Goal: Task Accomplishment & Management: Manage account settings

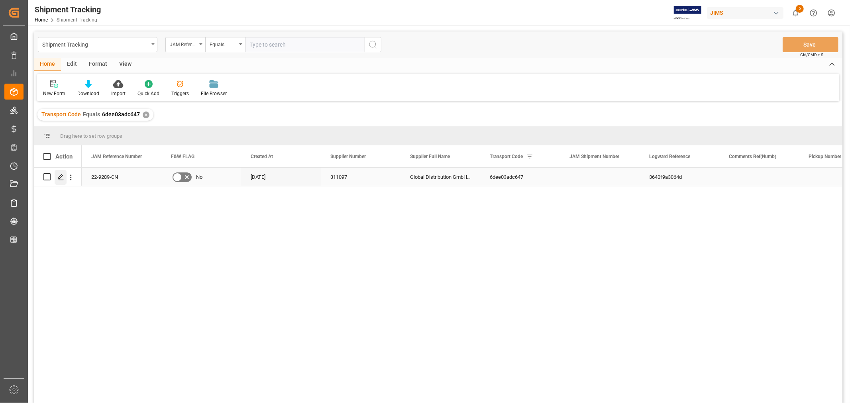
click at [63, 178] on icon "Press SPACE to select this row." at bounding box center [61, 177] width 6 height 6
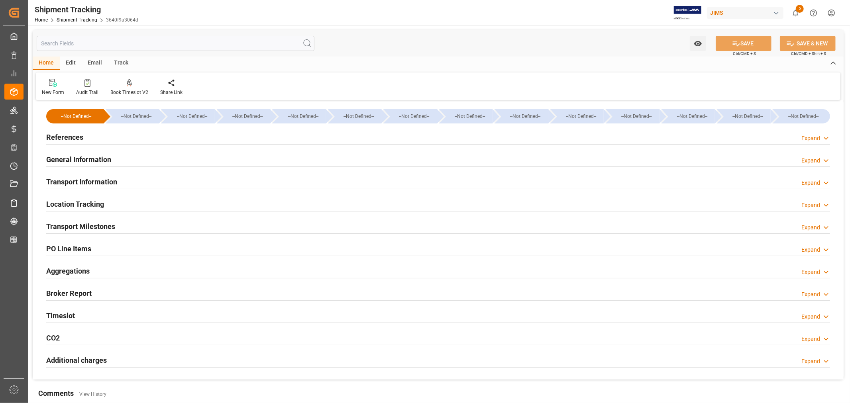
type input "08-26-2025 00:00"
type input "08-29-2025 00:00"
type input "08-31-2025 00:00"
type input "08-30-2025 00:00"
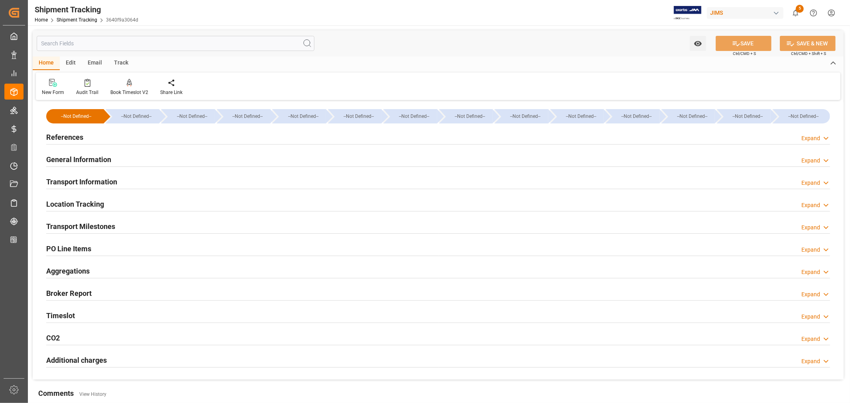
type input "09-16-2025"
click at [89, 221] on h2 "Transport Milestones" at bounding box center [80, 226] width 69 height 11
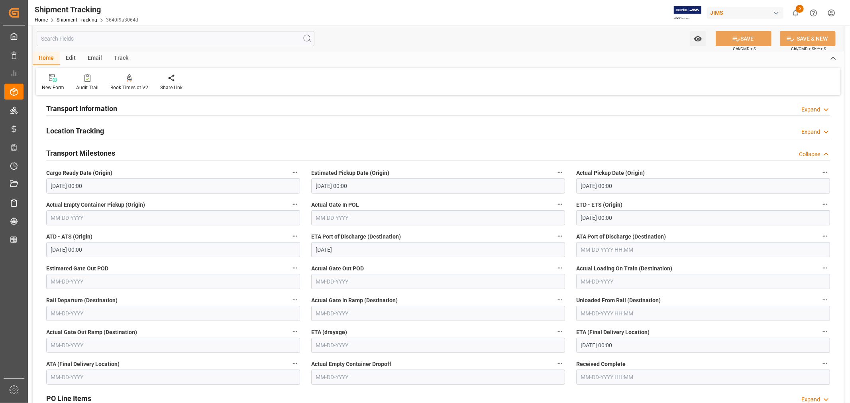
scroll to position [133, 0]
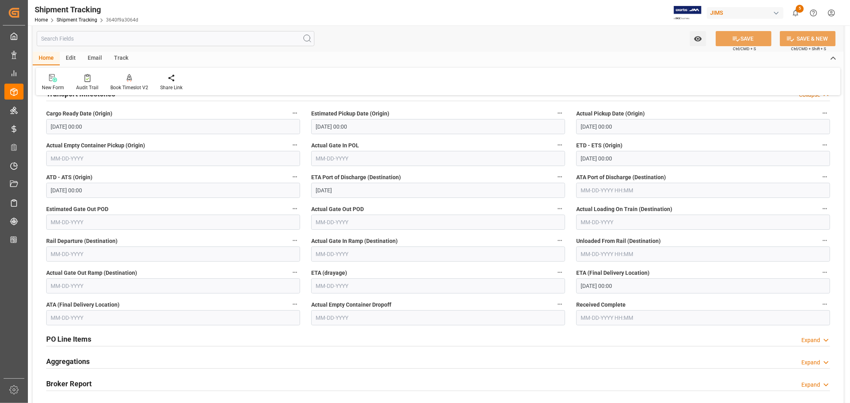
click at [632, 284] on input "10-10-2025 00:00" at bounding box center [703, 286] width 254 height 15
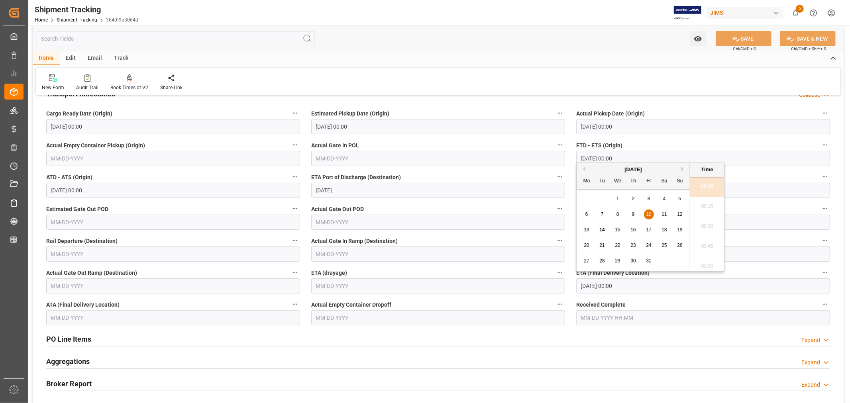
click at [600, 246] on span "21" at bounding box center [601, 246] width 5 height 6
type input "10-21-2025 00:00"
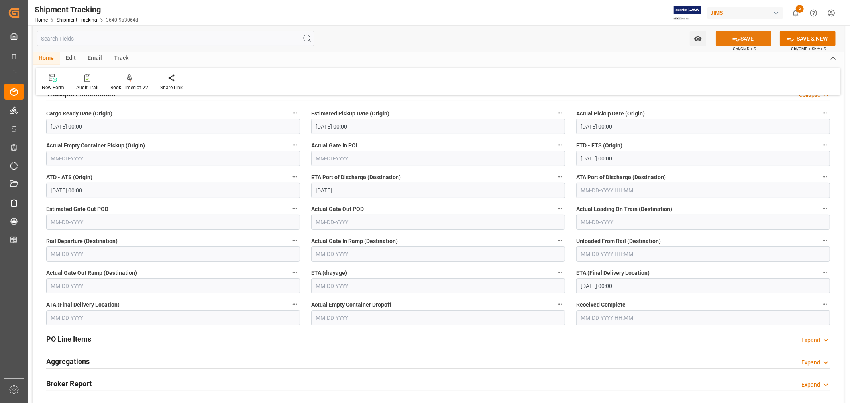
click at [740, 36] on button "SAVE" at bounding box center [744, 38] width 56 height 15
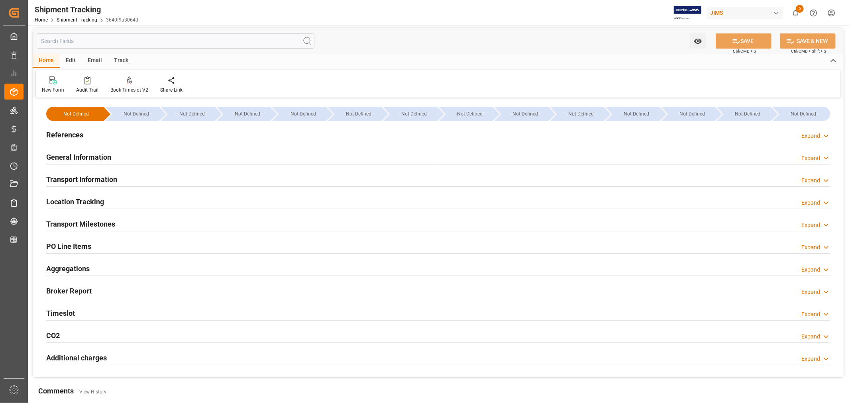
scroll to position [0, 0]
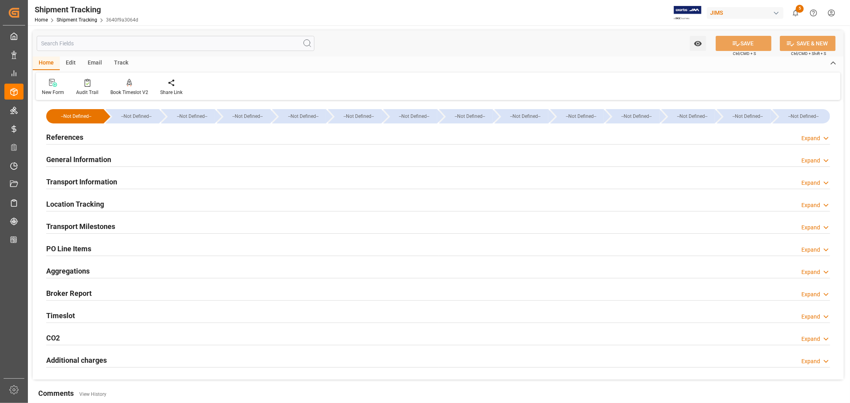
click at [81, 137] on h2 "References" at bounding box center [64, 137] width 37 height 11
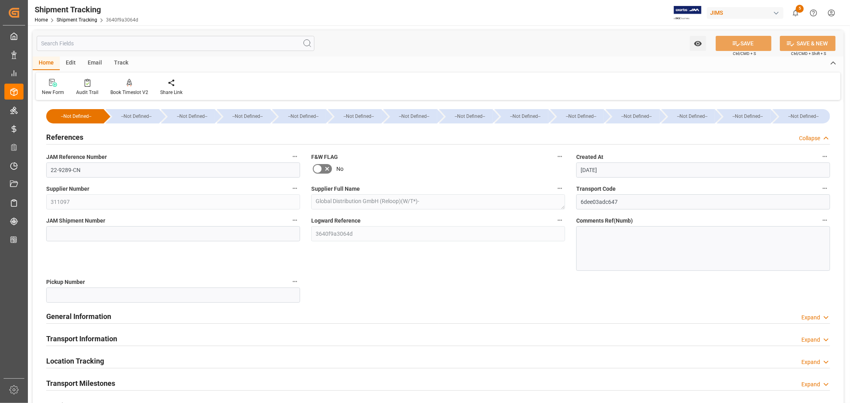
click at [81, 137] on h2 "References" at bounding box center [64, 137] width 37 height 11
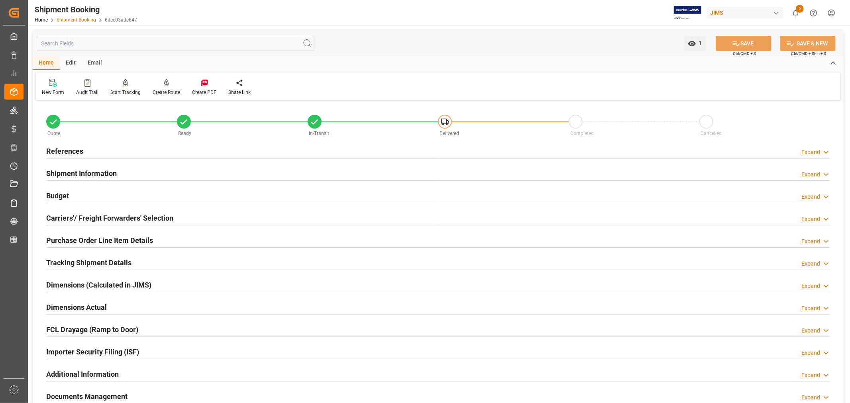
click at [84, 21] on link "Shipment Booking" at bounding box center [76, 20] width 39 height 6
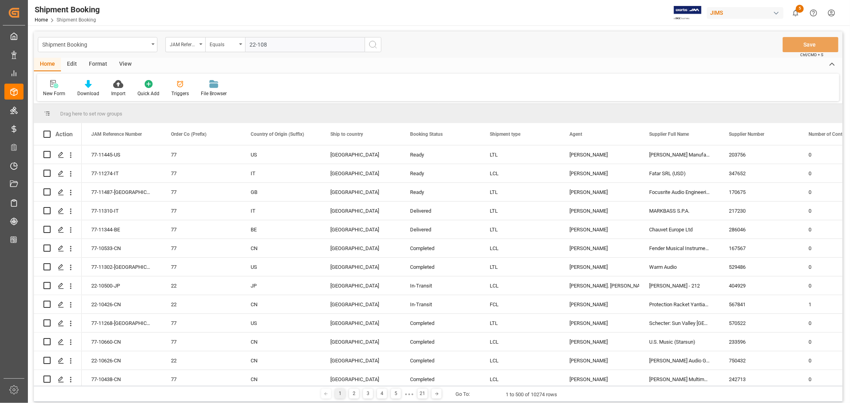
click at [270, 45] on input "22-108" at bounding box center [305, 44] width 120 height 15
type input "22-10828-MY"
click at [371, 42] on icon "search button" at bounding box center [373, 45] width 10 height 10
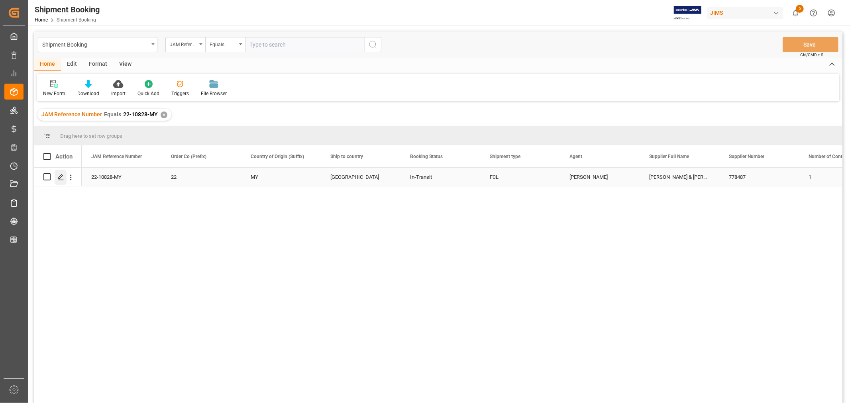
click at [62, 174] on icon "Press SPACE to select this row." at bounding box center [61, 177] width 6 height 6
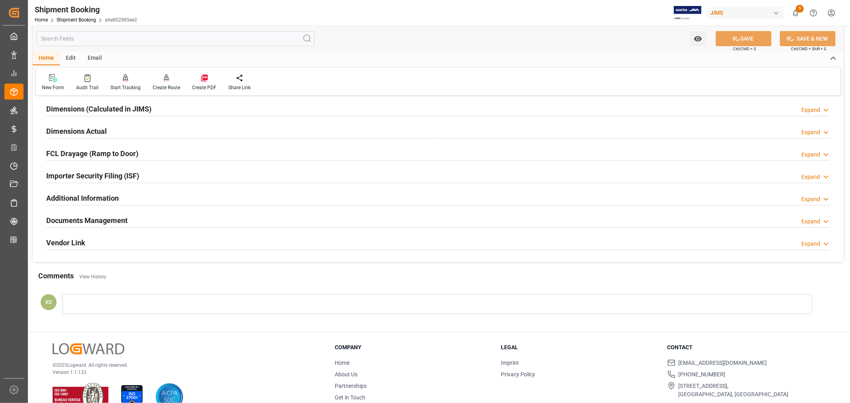
scroll to position [177, 0]
click at [174, 220] on div "Documents Management Expand" at bounding box center [438, 219] width 784 height 15
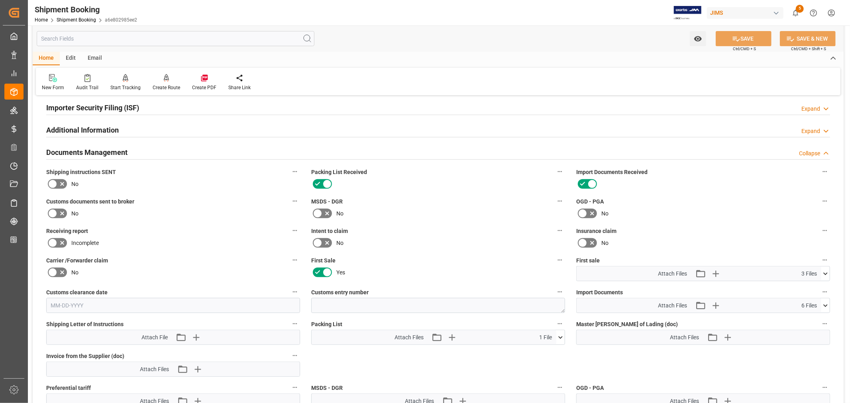
scroll to position [265, 0]
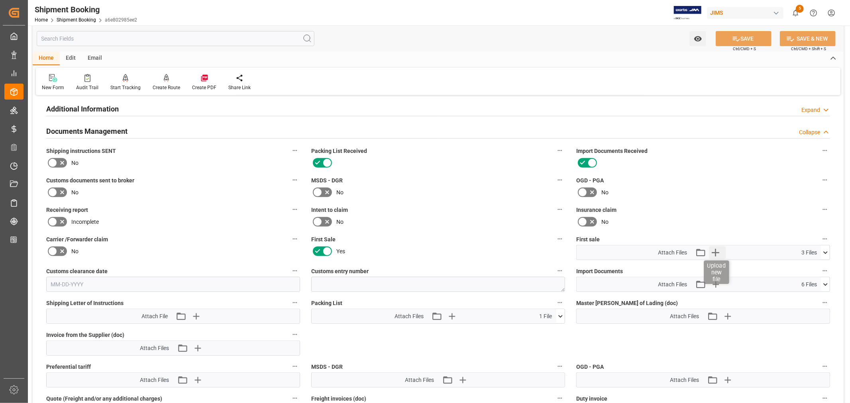
click at [716, 250] on icon "button" at bounding box center [716, 253] width 8 height 8
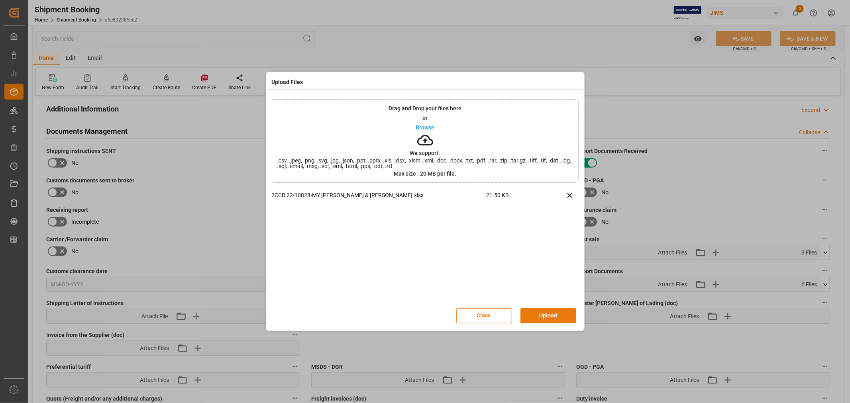
click at [547, 312] on button "Upload" at bounding box center [548, 315] width 56 height 15
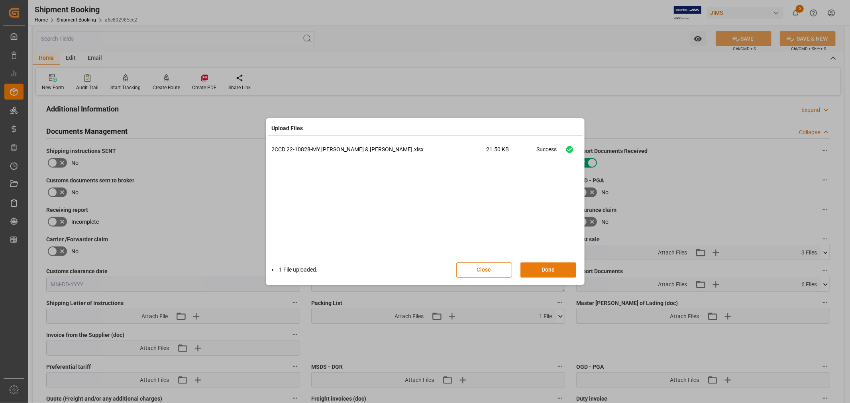
click at [547, 269] on button "Done" at bounding box center [548, 270] width 56 height 15
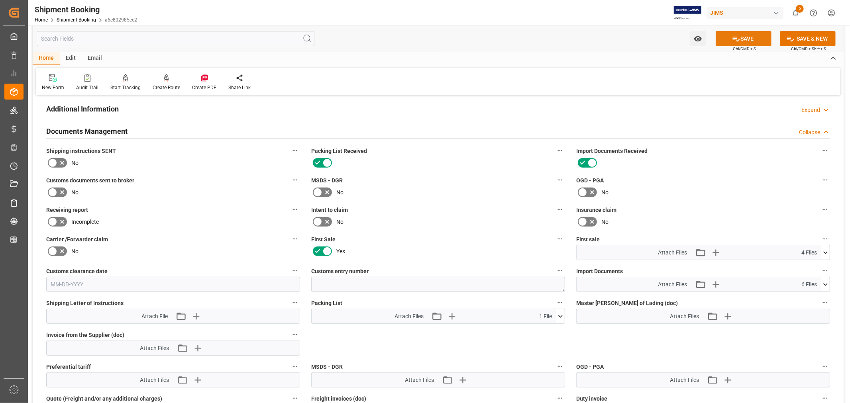
click at [746, 38] on button "SAVE" at bounding box center [744, 38] width 56 height 15
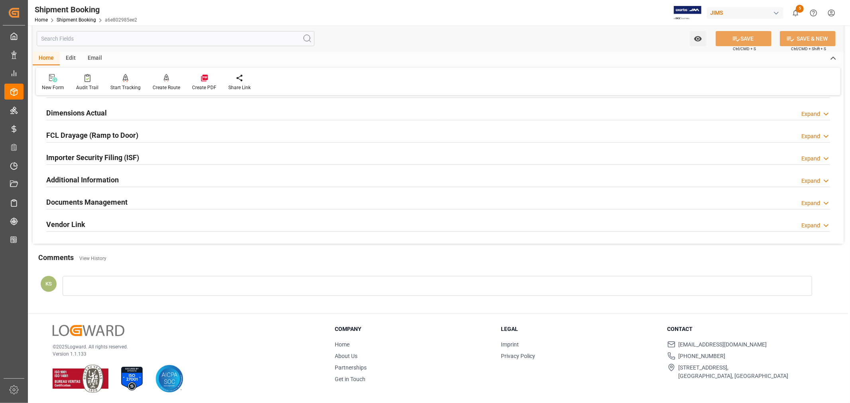
scroll to position [196, 0]
click at [114, 200] on h2 "Documents Management" at bounding box center [86, 201] width 81 height 11
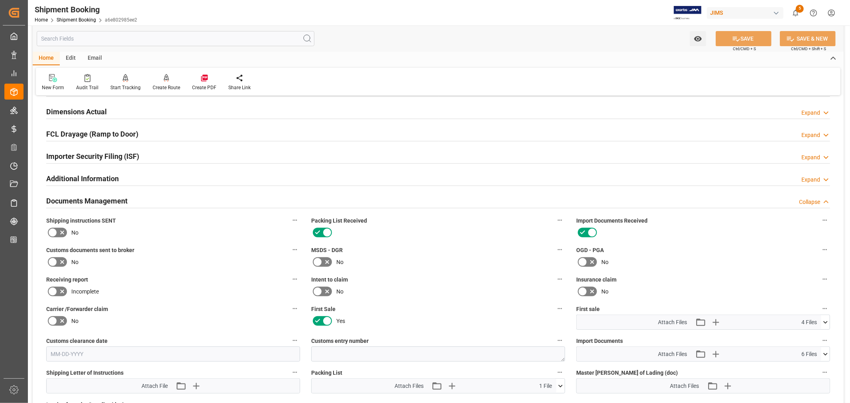
click at [55, 260] on icon at bounding box center [53, 262] width 10 height 10
click at [0, 0] on input "checkbox" at bounding box center [0, 0] width 0 height 0
click at [740, 38] on button "SAVE" at bounding box center [744, 38] width 56 height 15
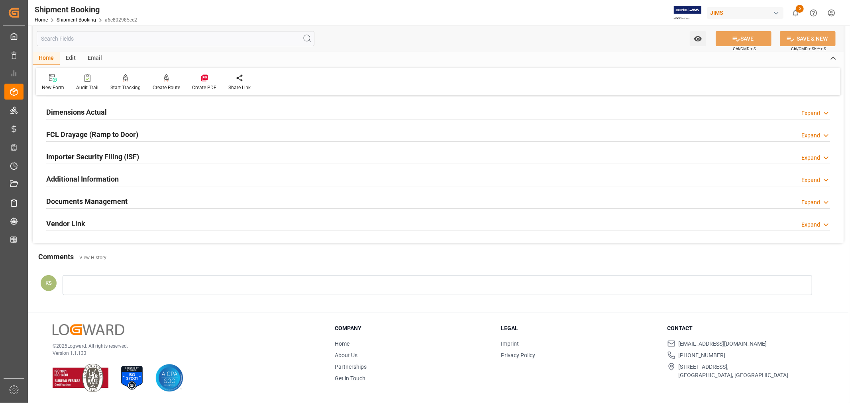
drag, startPoint x: 163, startPoint y: 200, endPoint x: 189, endPoint y: 200, distance: 25.9
click at [163, 200] on div "Documents Management Expand" at bounding box center [438, 200] width 784 height 15
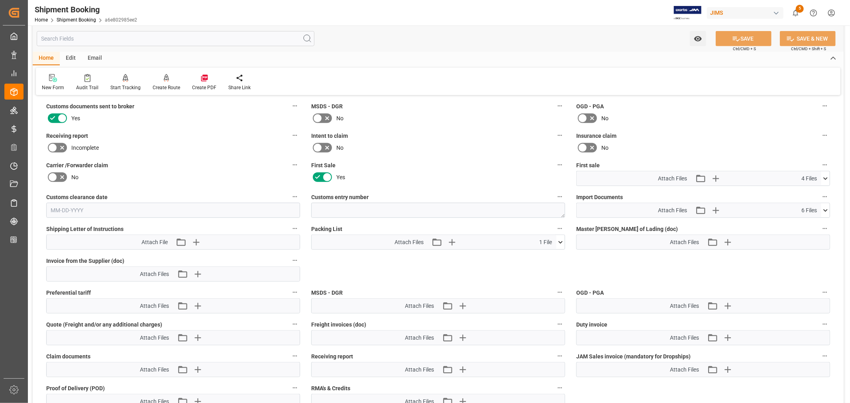
scroll to position [373, 0]
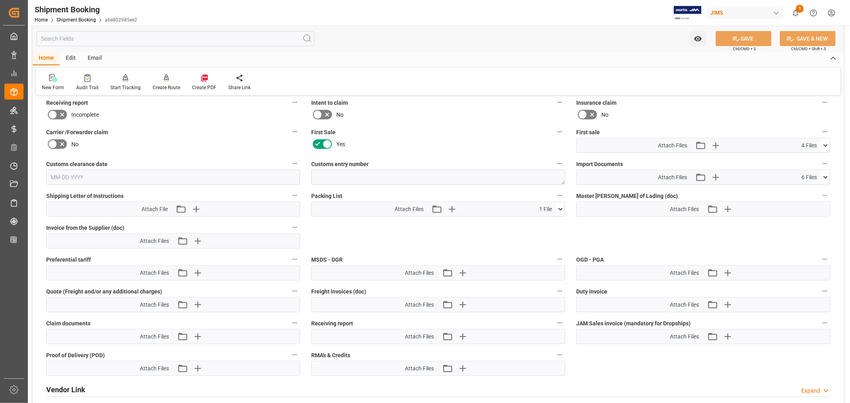
click at [826, 144] on icon at bounding box center [825, 145] width 8 height 8
click at [825, 144] on icon at bounding box center [825, 145] width 8 height 8
click at [825, 176] on icon at bounding box center [825, 177] width 4 height 2
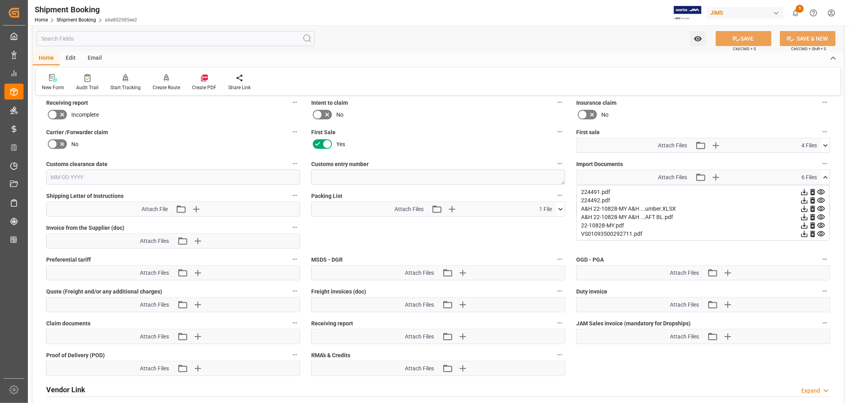
click at [822, 225] on icon at bounding box center [821, 226] width 8 height 8
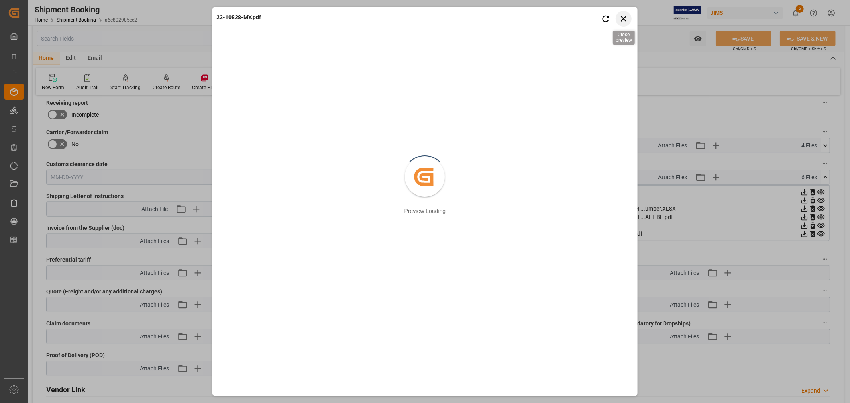
click at [624, 19] on icon "button" at bounding box center [624, 19] width 6 height 6
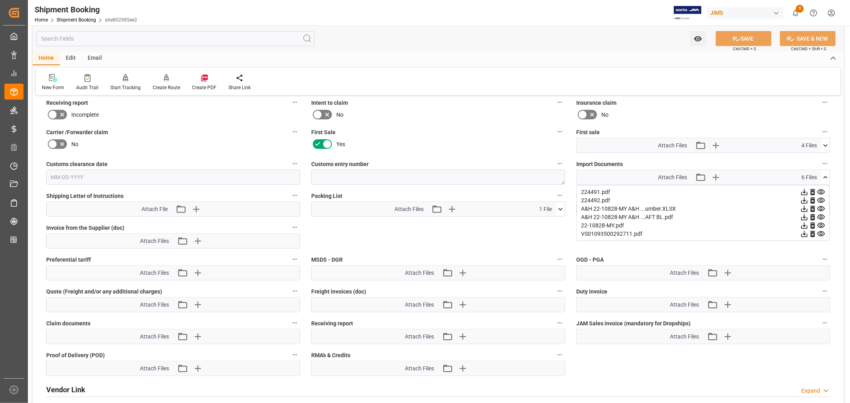
click at [826, 176] on icon at bounding box center [825, 177] width 4 height 2
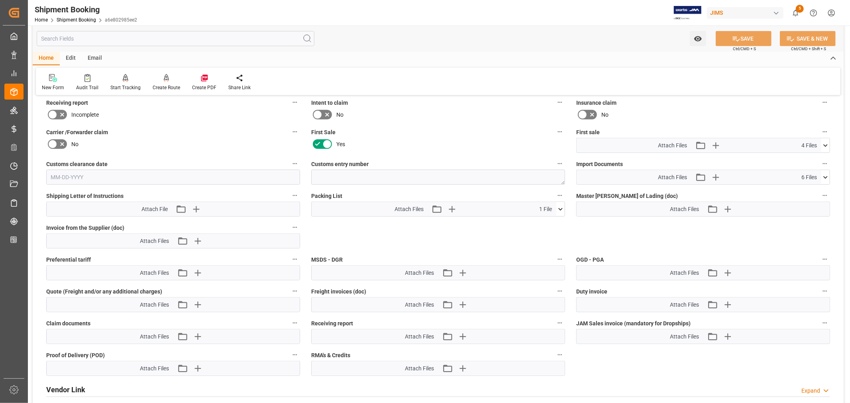
click at [823, 143] on icon at bounding box center [825, 145] width 8 height 8
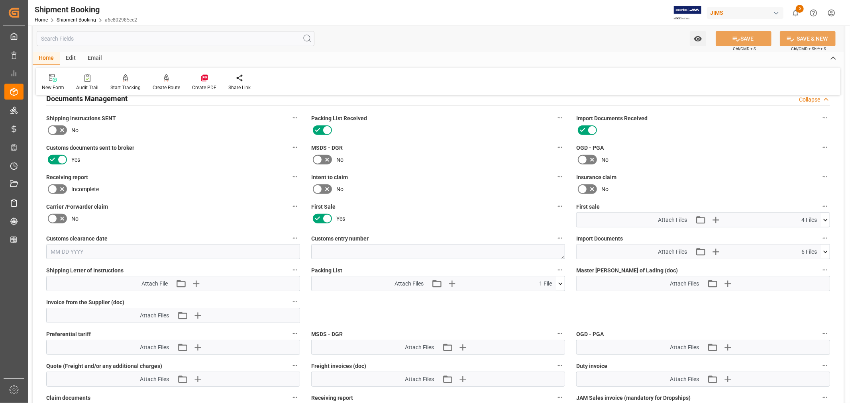
scroll to position [284, 0]
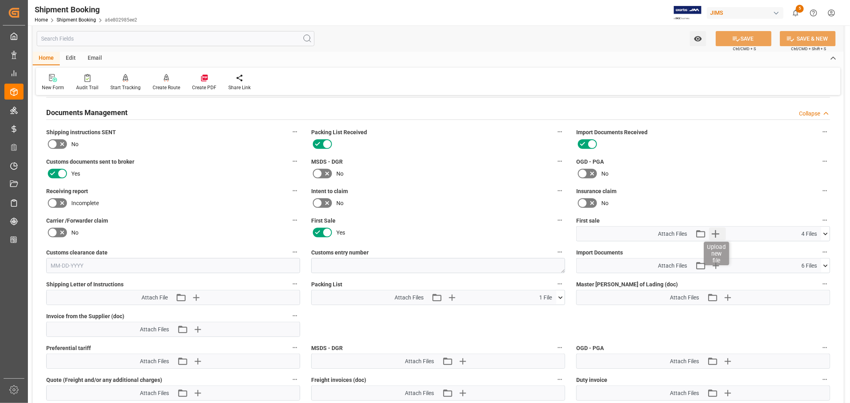
click at [715, 232] on icon "button" at bounding box center [716, 234] width 8 height 8
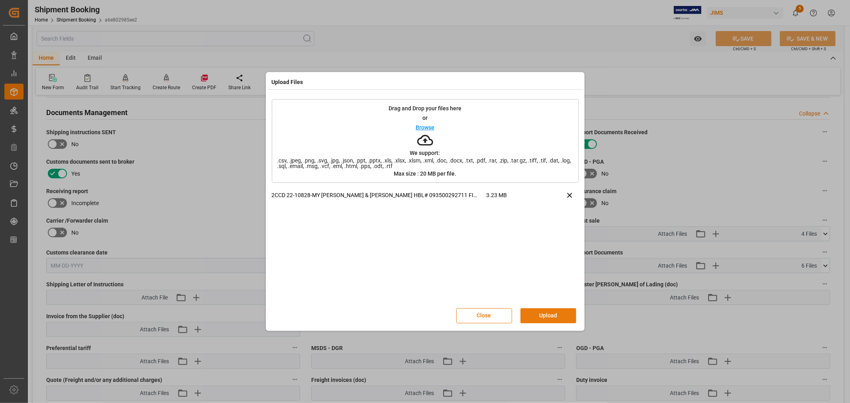
click at [543, 312] on button "Upload" at bounding box center [548, 315] width 56 height 15
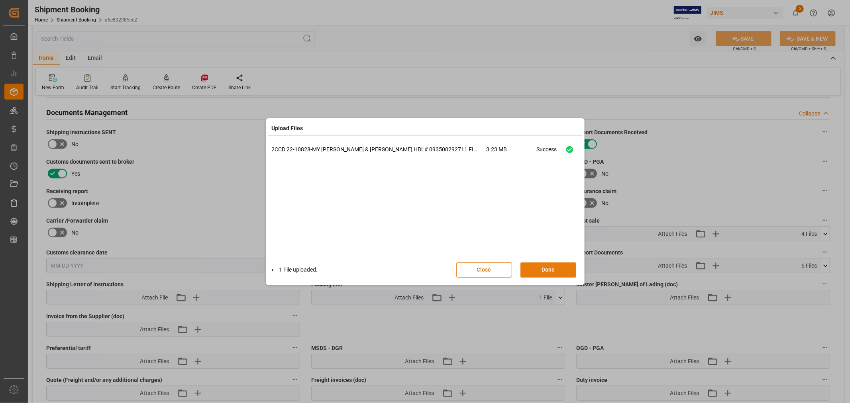
click at [548, 269] on button "Done" at bounding box center [548, 270] width 56 height 15
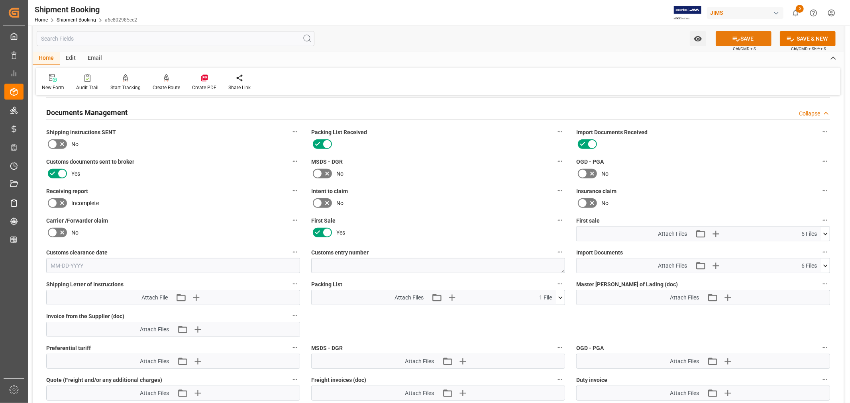
click at [746, 38] on button "SAVE" at bounding box center [744, 38] width 56 height 15
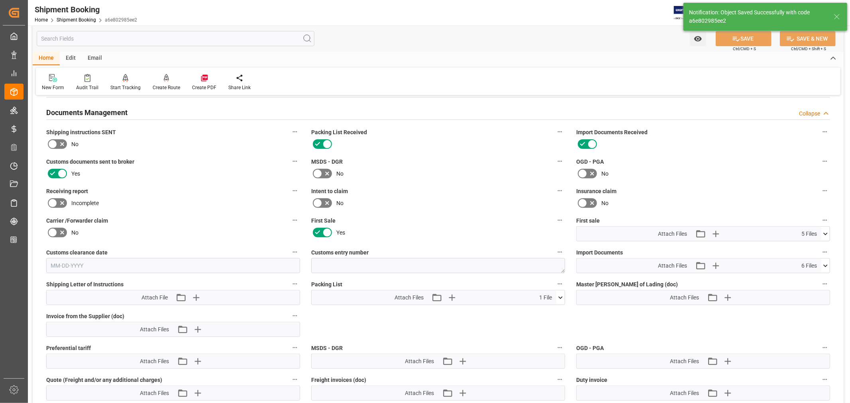
scroll to position [196, 0]
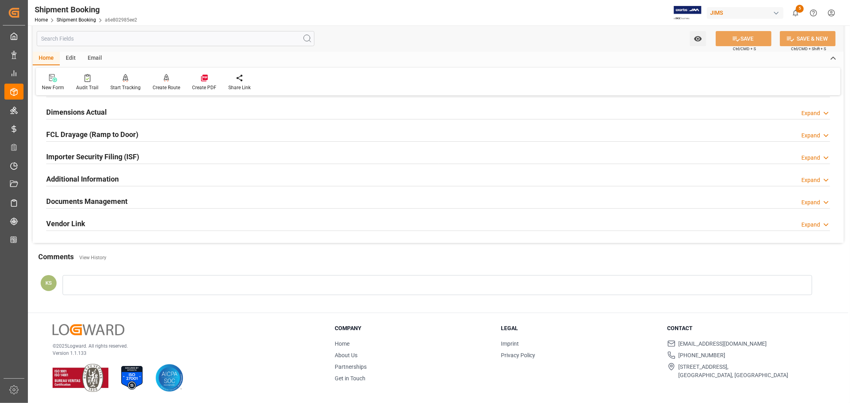
click at [80, 16] on div "Home Shipment Booking a6e802985ee2" at bounding box center [86, 20] width 102 height 8
click at [78, 18] on link "Shipment Booking" at bounding box center [76, 20] width 39 height 6
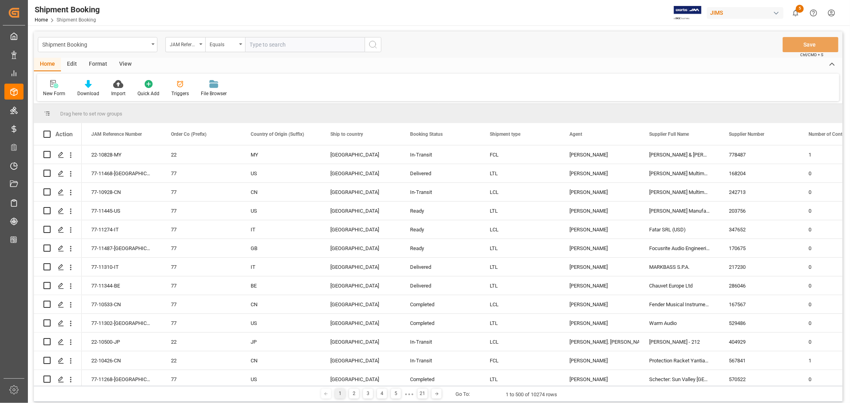
click at [266, 46] on input "text" at bounding box center [305, 44] width 120 height 15
paste input "22-10728-CN"
type input "22-10728-CN"
click at [373, 44] on icon "search button" at bounding box center [373, 45] width 10 height 10
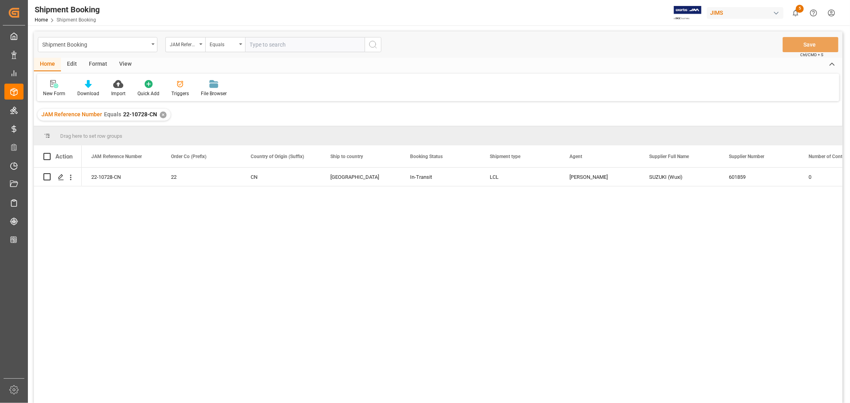
click at [162, 116] on div "✕" at bounding box center [163, 115] width 7 height 7
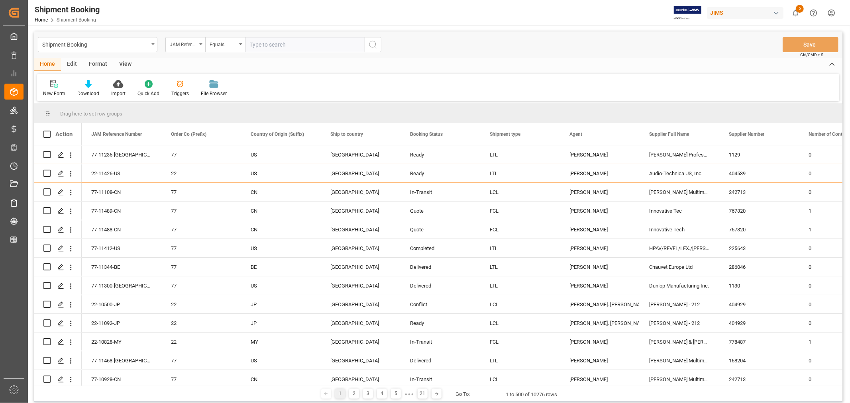
click at [248, 45] on input "text" at bounding box center [305, 44] width 120 height 15
paste input "829579"
type input "8"
type input "22-10832-my"
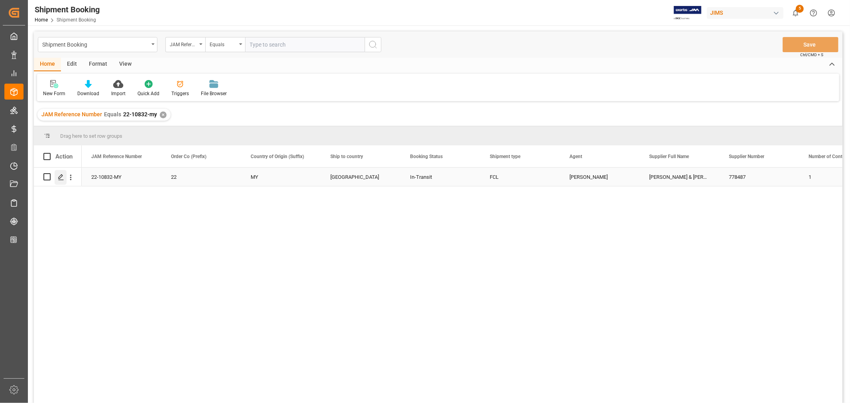
click at [64, 177] on icon "Press SPACE to select this row." at bounding box center [61, 177] width 6 height 6
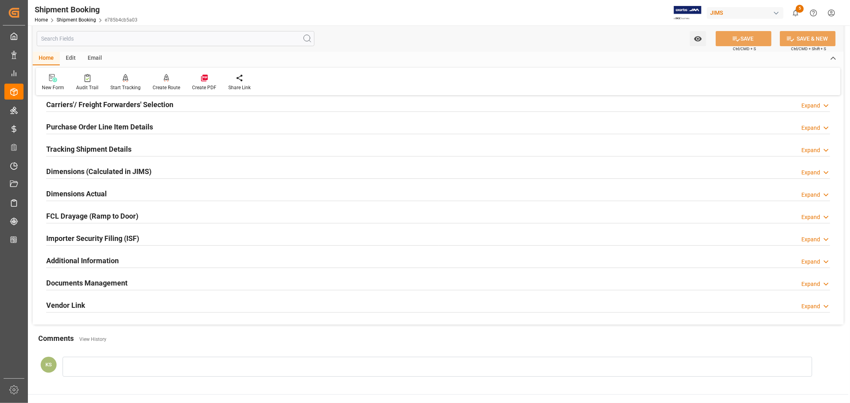
scroll to position [133, 0]
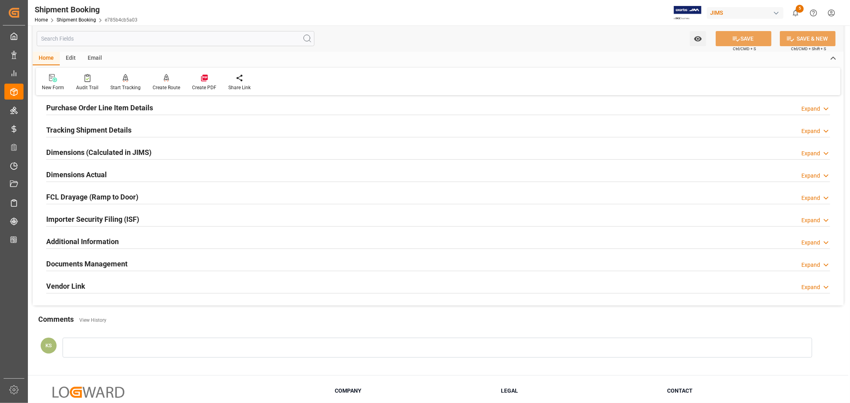
click at [137, 266] on div "Documents Management Expand" at bounding box center [438, 263] width 784 height 15
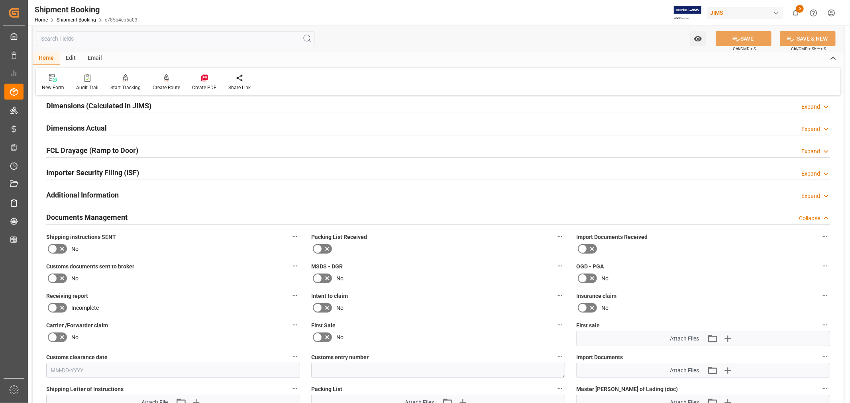
scroll to position [177, 0]
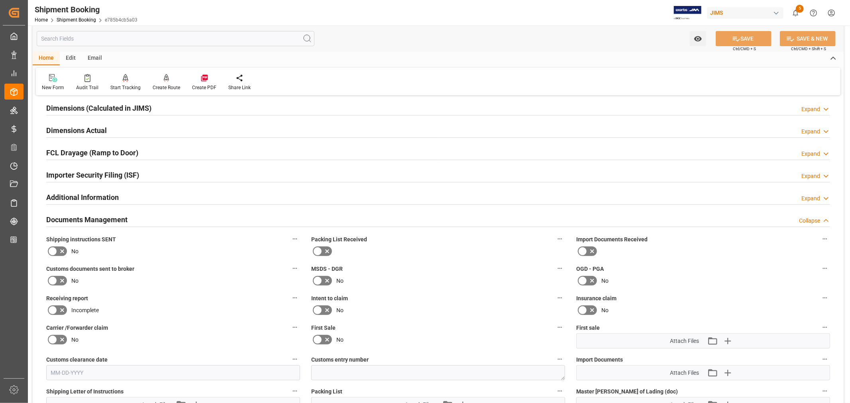
click at [122, 221] on h2 "Documents Management" at bounding box center [86, 219] width 81 height 11
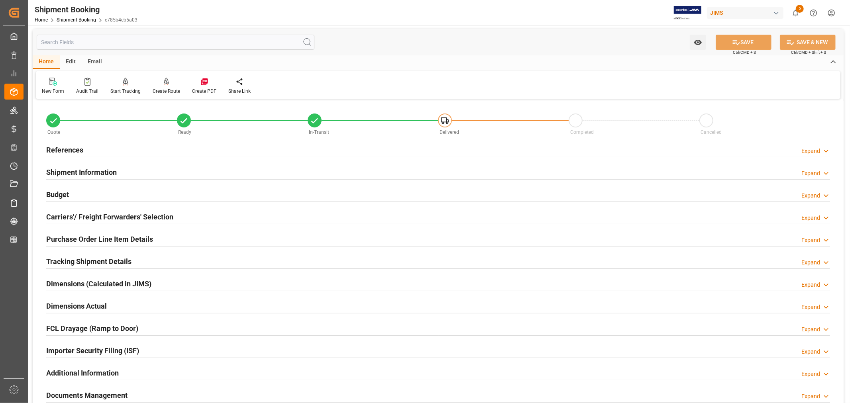
scroll to position [0, 0]
click at [98, 171] on h2 "Shipment Information" at bounding box center [81, 173] width 71 height 11
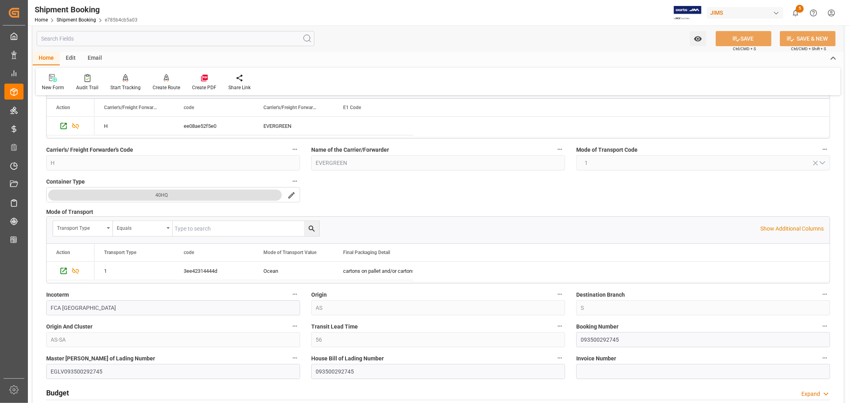
scroll to position [133, 0]
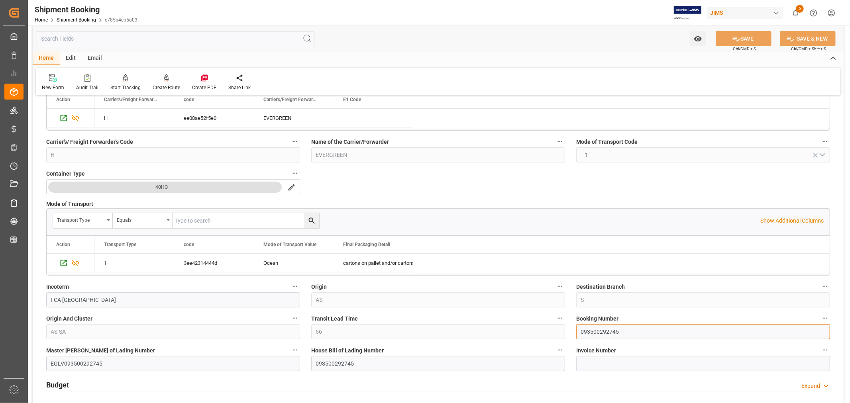
click at [598, 330] on input "093500292745" at bounding box center [703, 331] width 254 height 15
click at [68, 22] on link "Shipment Booking" at bounding box center [76, 20] width 39 height 6
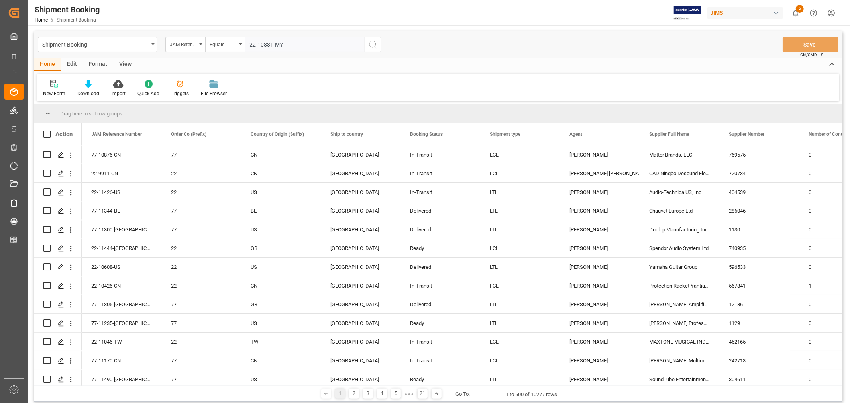
type input "22-10831-MY"
click at [371, 43] on icon "search button" at bounding box center [373, 45] width 10 height 10
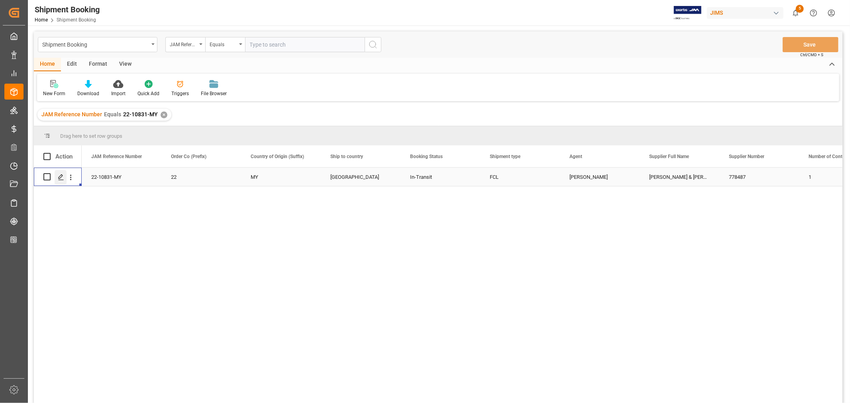
click at [62, 177] on icon "Press SPACE to select this row." at bounding box center [61, 177] width 6 height 6
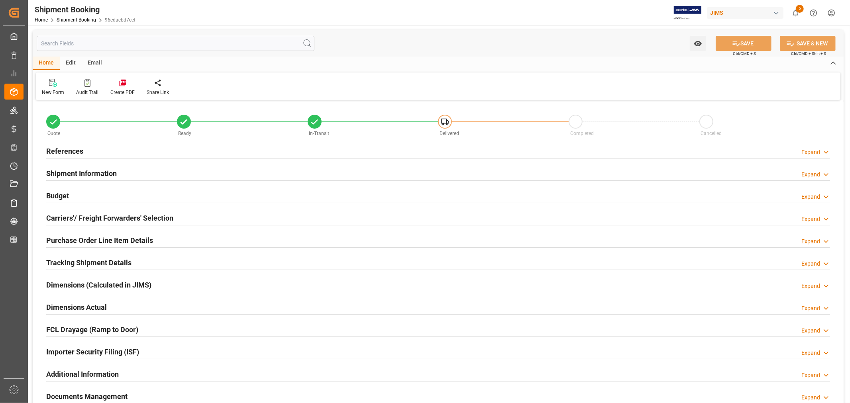
type input "36"
click at [89, 169] on h2 "Shipment Information" at bounding box center [81, 173] width 71 height 11
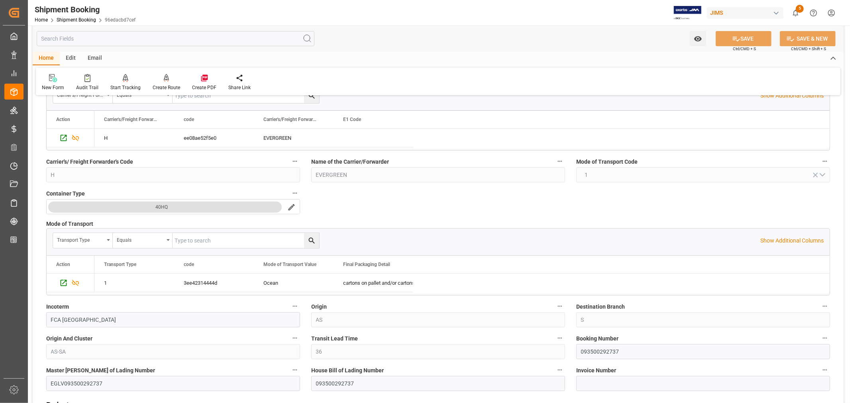
scroll to position [221, 0]
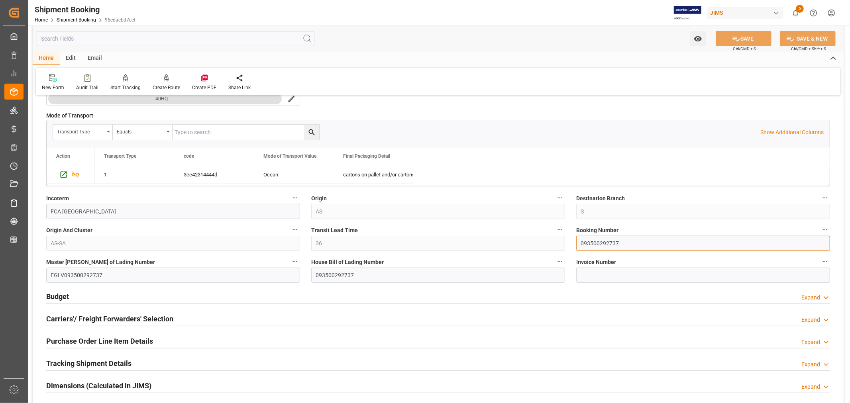
click at [592, 242] on input "093500292737" at bounding box center [703, 243] width 254 height 15
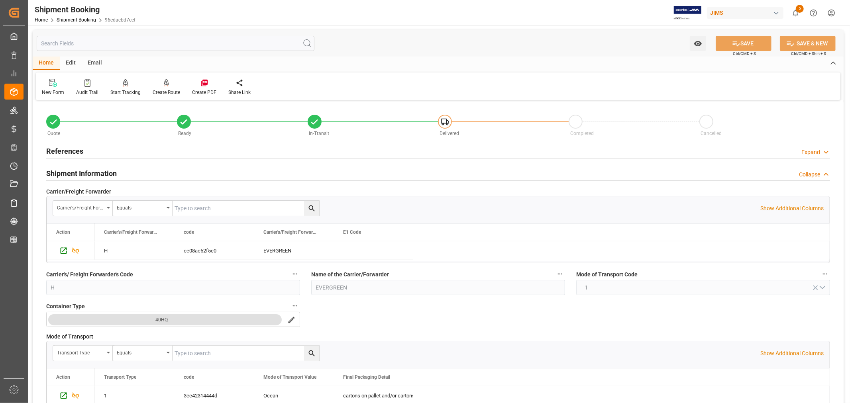
scroll to position [221, 0]
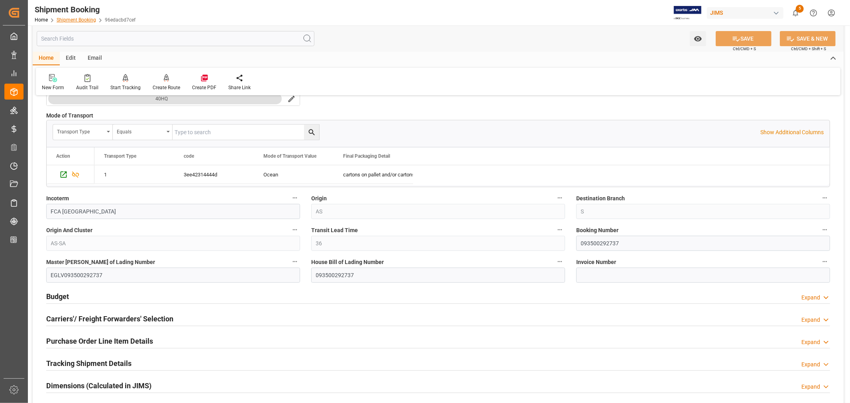
click at [75, 19] on link "Shipment Booking" at bounding box center [76, 20] width 39 height 6
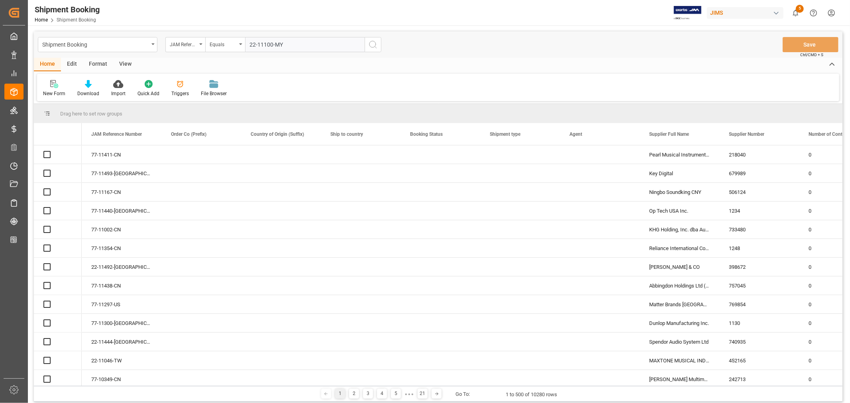
type input "22-11100-MY"
click at [372, 44] on icon "search button" at bounding box center [373, 45] width 10 height 10
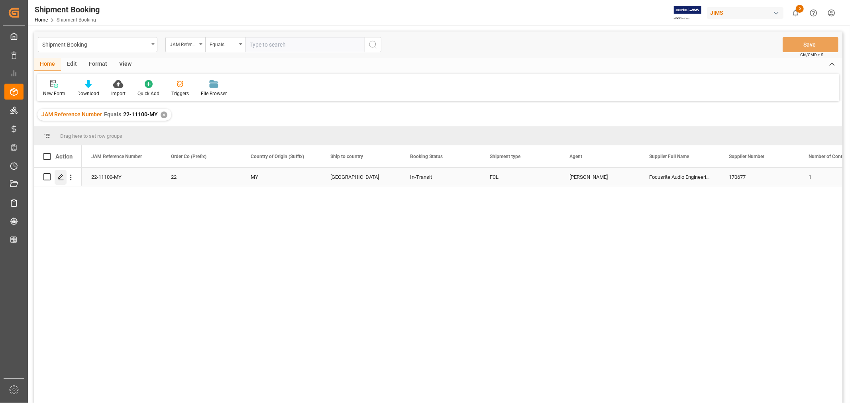
click at [62, 177] on icon "Press SPACE to select this row." at bounding box center [61, 177] width 6 height 6
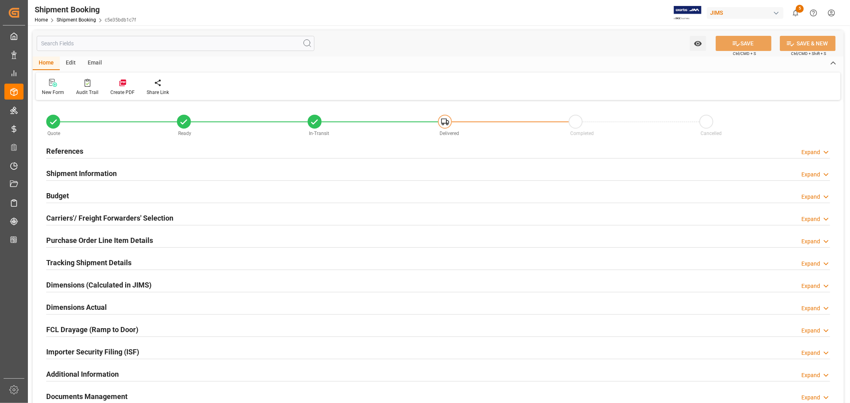
type input "45"
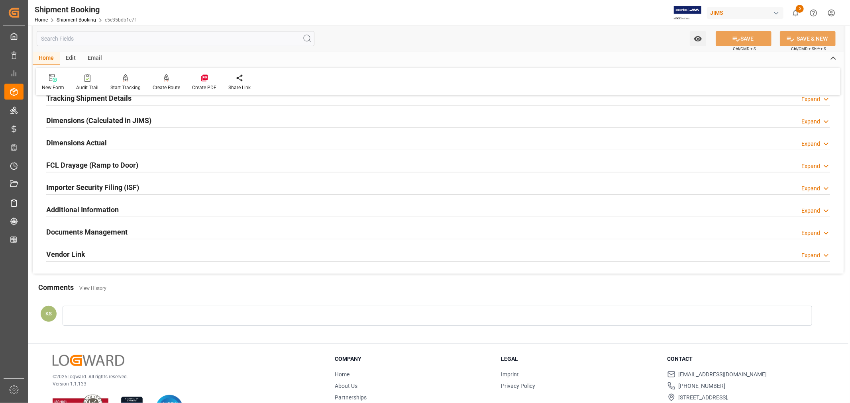
scroll to position [177, 0]
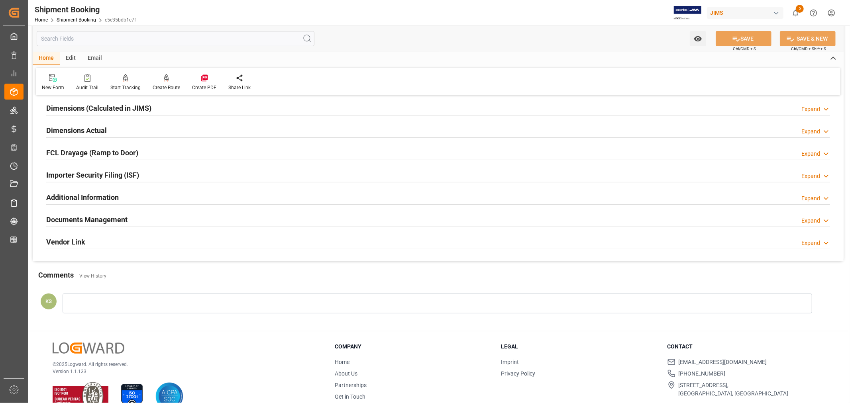
click at [117, 219] on h2 "Documents Management" at bounding box center [86, 219] width 81 height 11
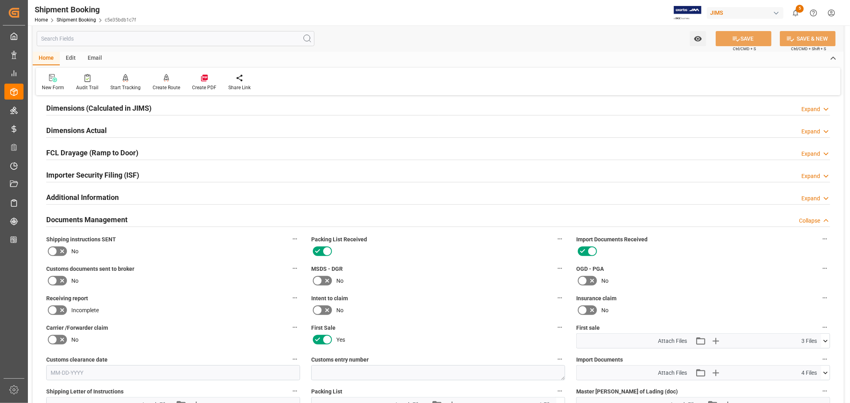
click at [117, 219] on h2 "Documents Management" at bounding box center [86, 219] width 81 height 11
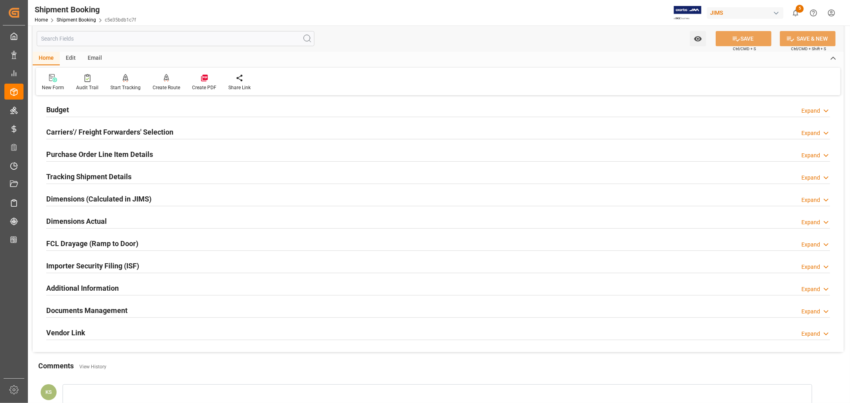
scroll to position [0, 0]
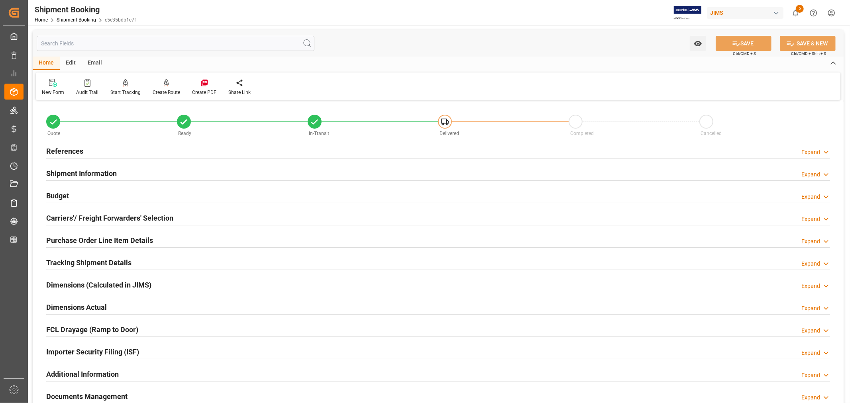
click at [92, 170] on h2 "Shipment Information" at bounding box center [81, 173] width 71 height 11
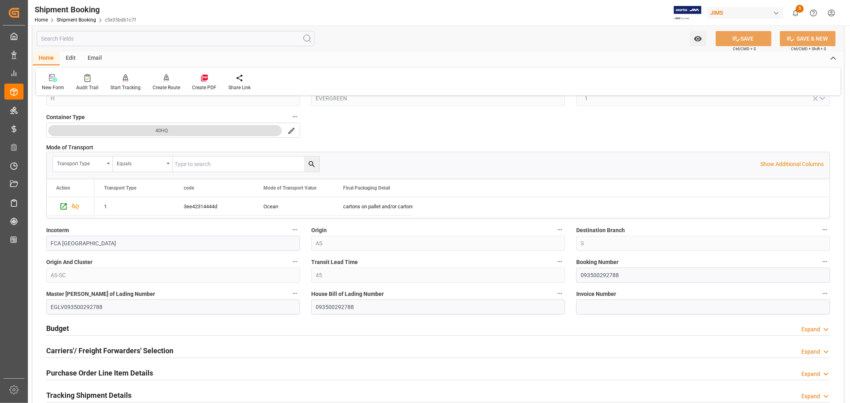
scroll to position [221, 0]
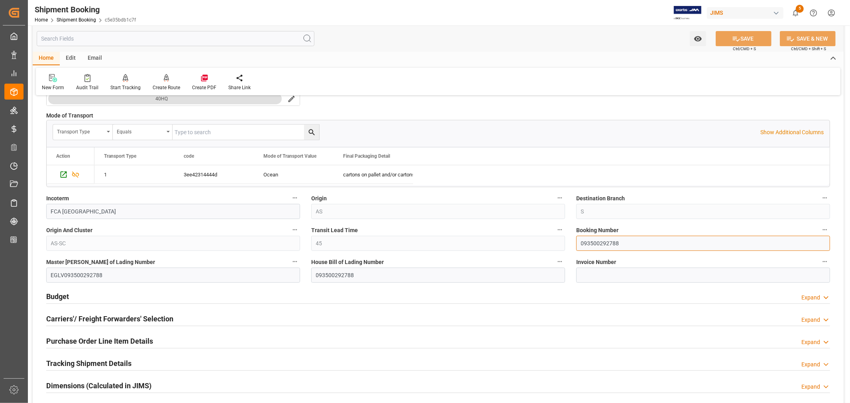
click at [596, 243] on input "093500292788" at bounding box center [703, 243] width 254 height 15
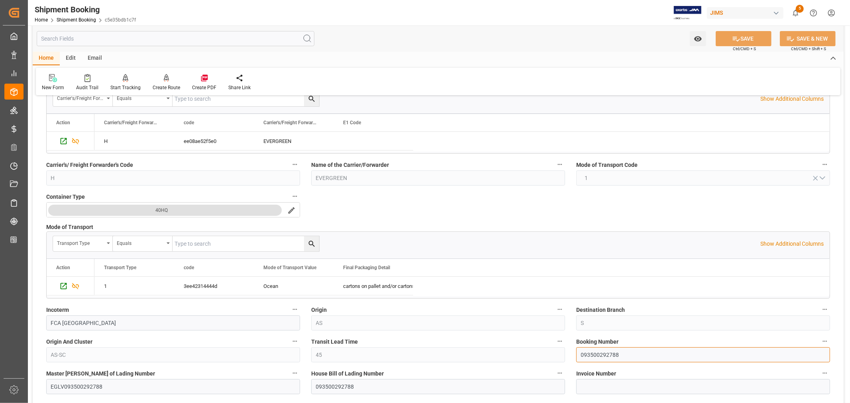
scroll to position [0, 0]
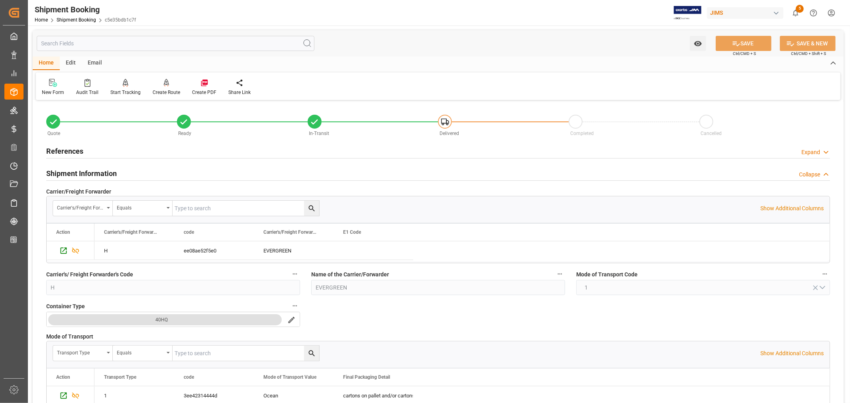
click at [84, 169] on h2 "Shipment Information" at bounding box center [81, 173] width 71 height 11
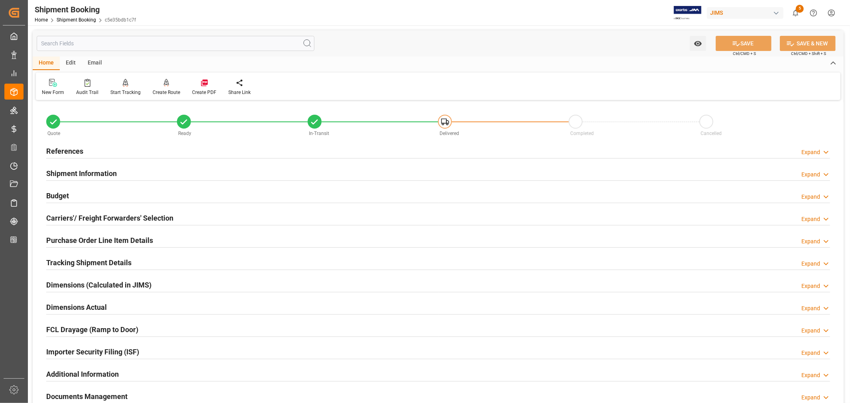
click at [71, 149] on h2 "References" at bounding box center [64, 151] width 37 height 11
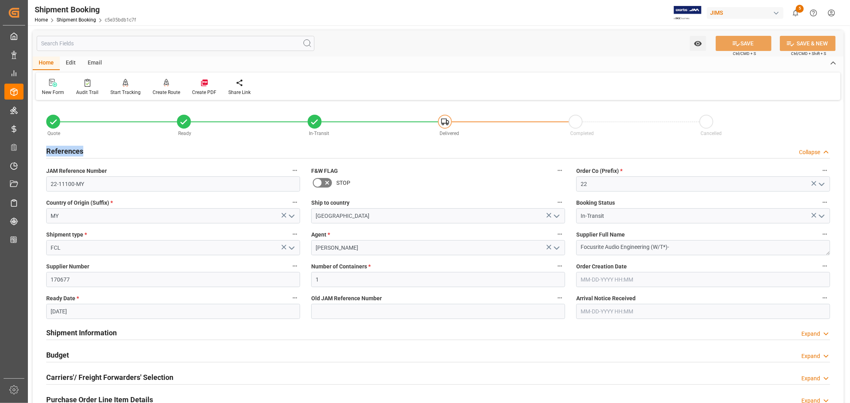
click at [71, 149] on h2 "References" at bounding box center [64, 151] width 37 height 11
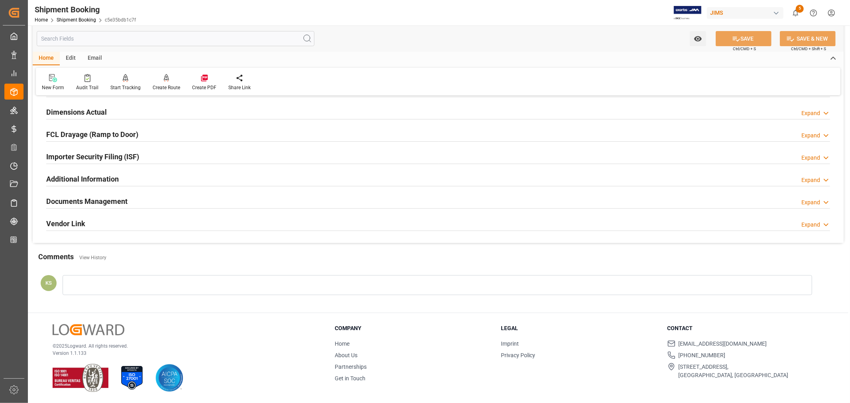
click at [120, 198] on h2 "Documents Management" at bounding box center [86, 201] width 81 height 11
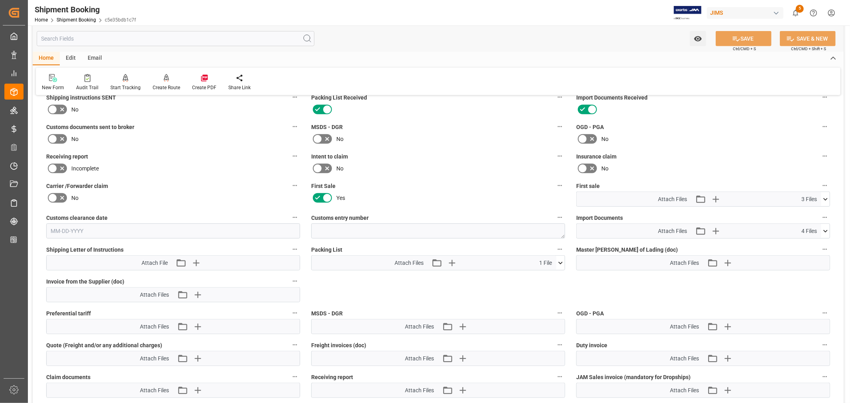
scroll to position [328, 0]
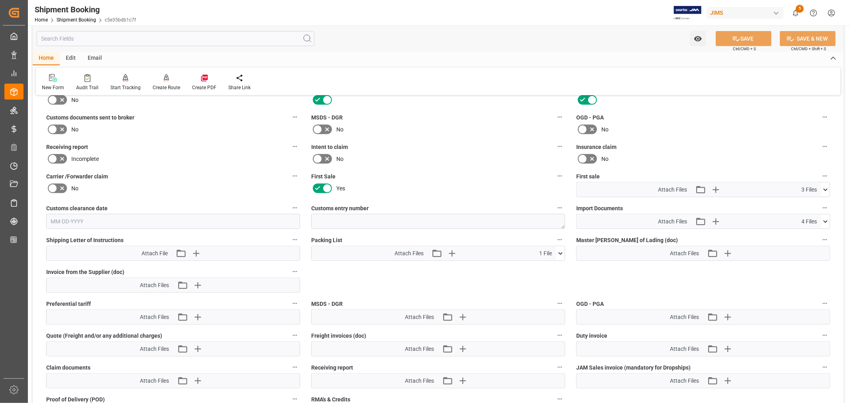
click at [824, 218] on icon at bounding box center [825, 222] width 8 height 8
click at [718, 218] on icon "button" at bounding box center [715, 221] width 13 height 13
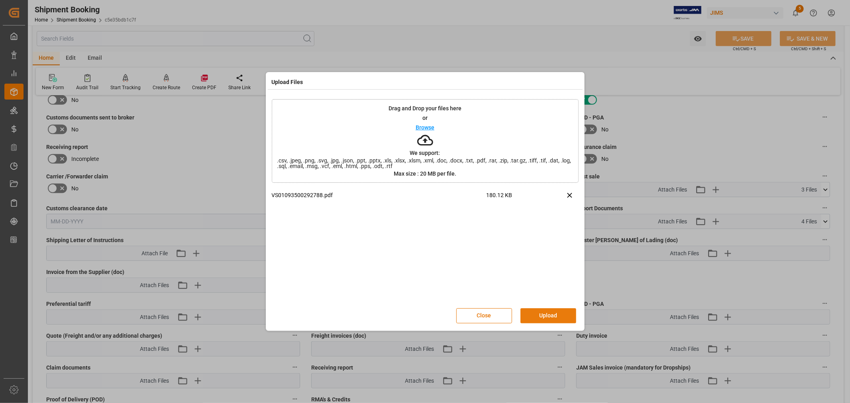
click at [547, 311] on button "Upload" at bounding box center [548, 315] width 56 height 15
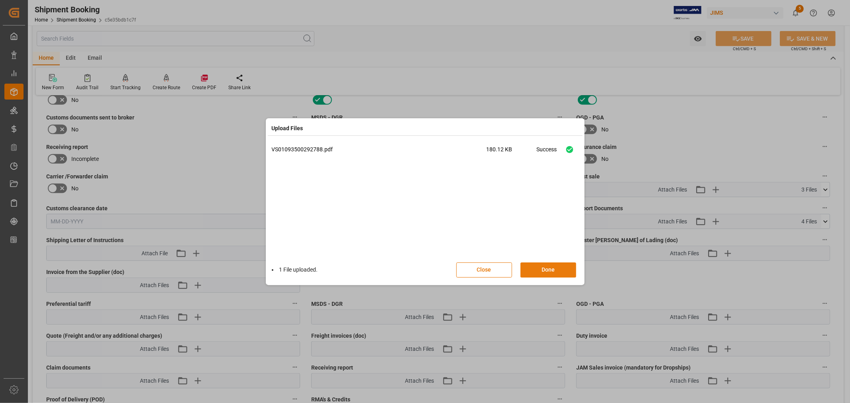
click at [541, 266] on button "Done" at bounding box center [548, 270] width 56 height 15
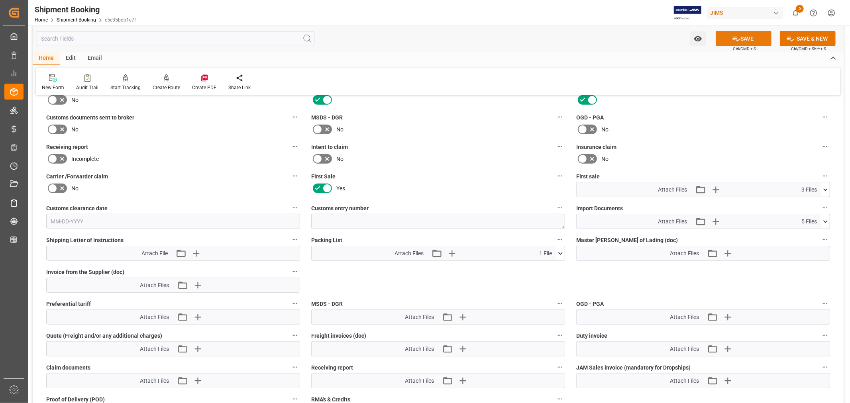
click at [748, 37] on button "SAVE" at bounding box center [744, 38] width 56 height 15
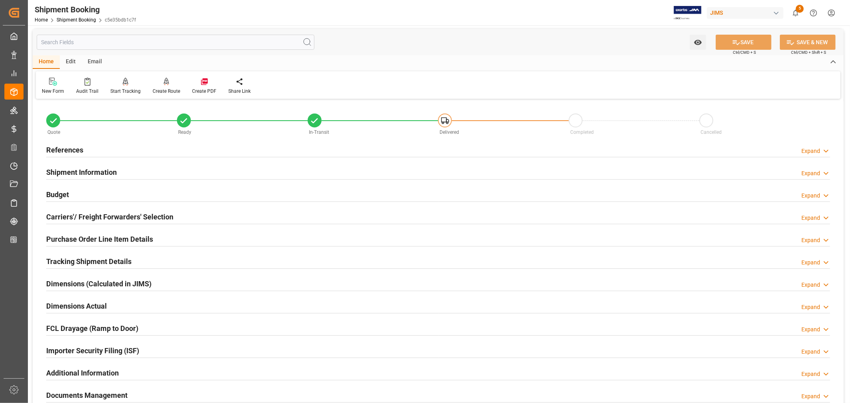
scroll to position [0, 0]
click at [65, 148] on h2 "References" at bounding box center [64, 151] width 37 height 11
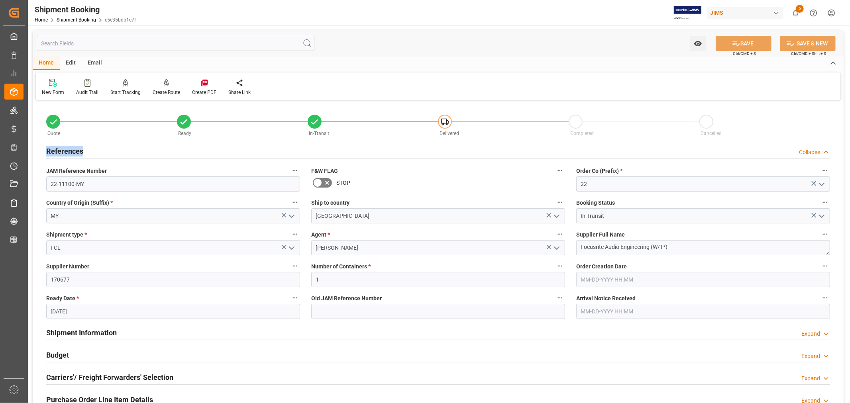
click at [65, 148] on h2 "References" at bounding box center [64, 151] width 37 height 11
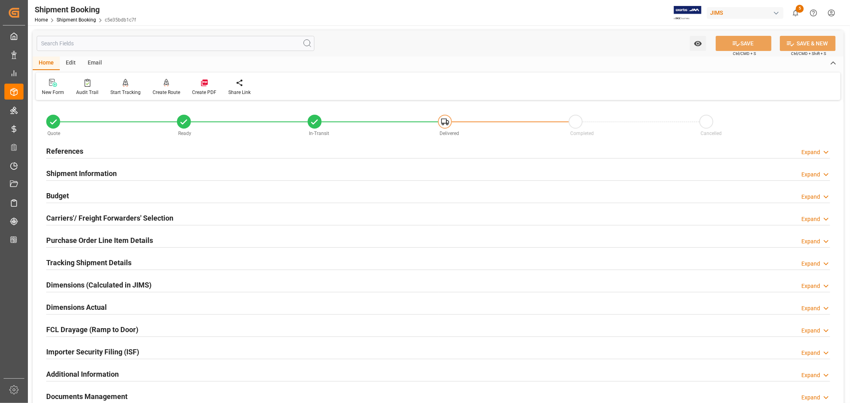
click at [84, 173] on h2 "Shipment Information" at bounding box center [81, 173] width 71 height 11
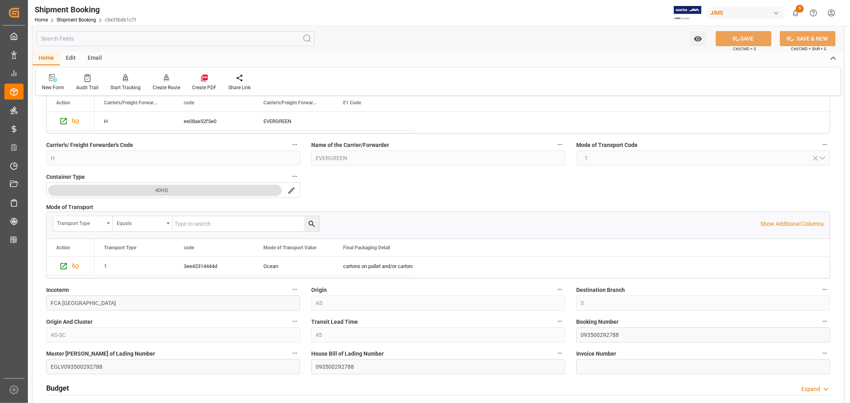
scroll to position [177, 0]
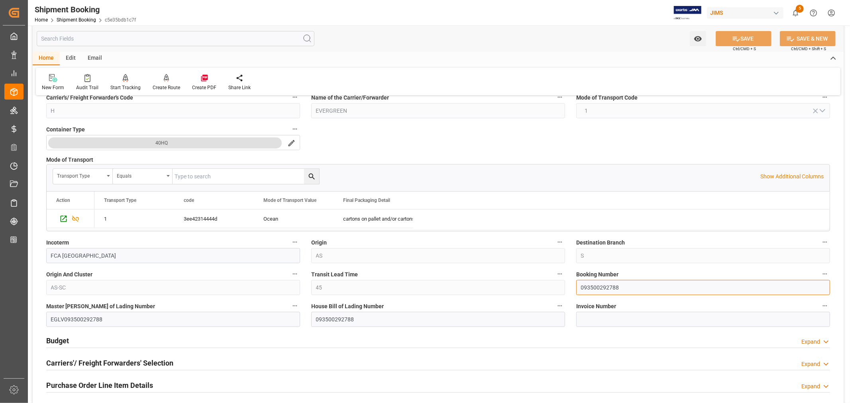
click at [599, 288] on input "093500292788" at bounding box center [703, 287] width 254 height 15
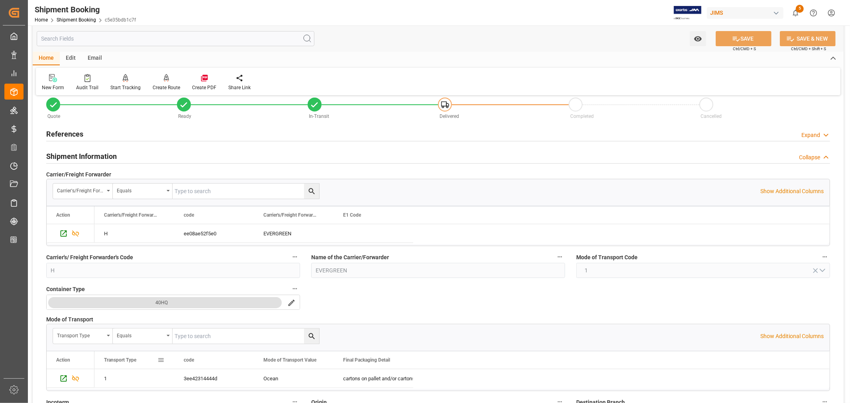
scroll to position [0, 0]
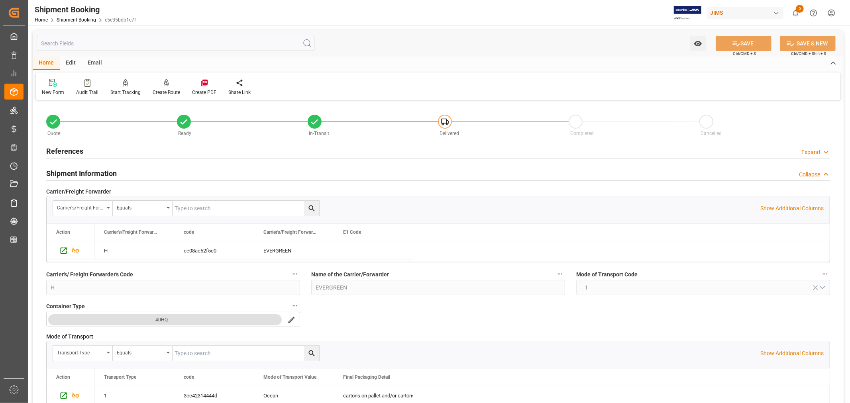
click at [87, 170] on h2 "Shipment Information" at bounding box center [81, 173] width 71 height 11
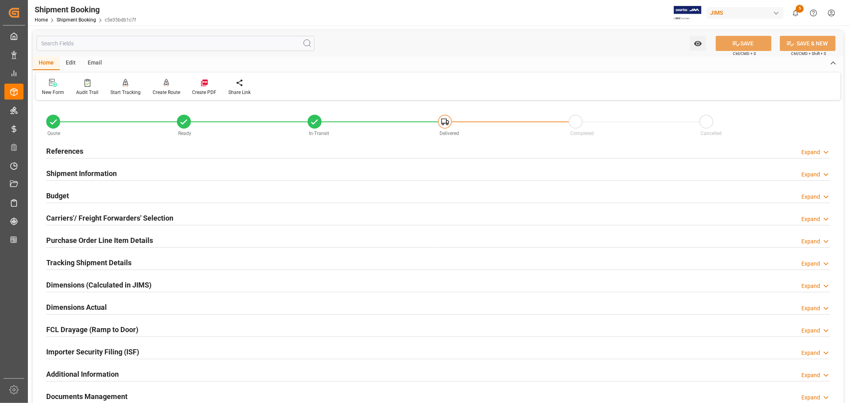
click at [62, 197] on h2 "Budget" at bounding box center [57, 195] width 23 height 11
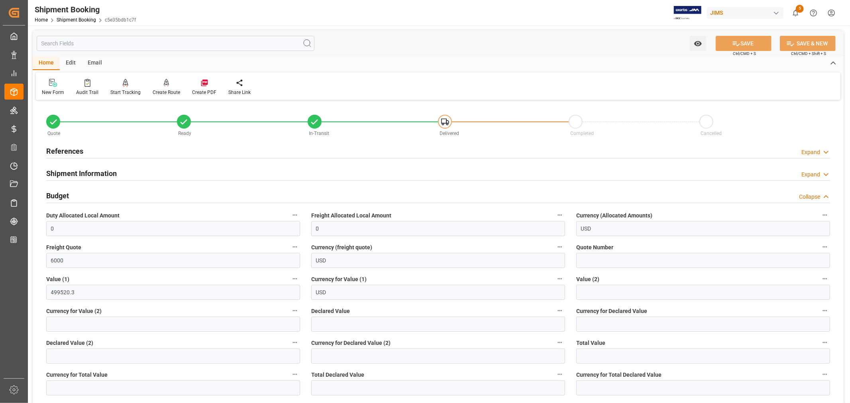
click at [57, 193] on h2 "Budget" at bounding box center [57, 195] width 23 height 11
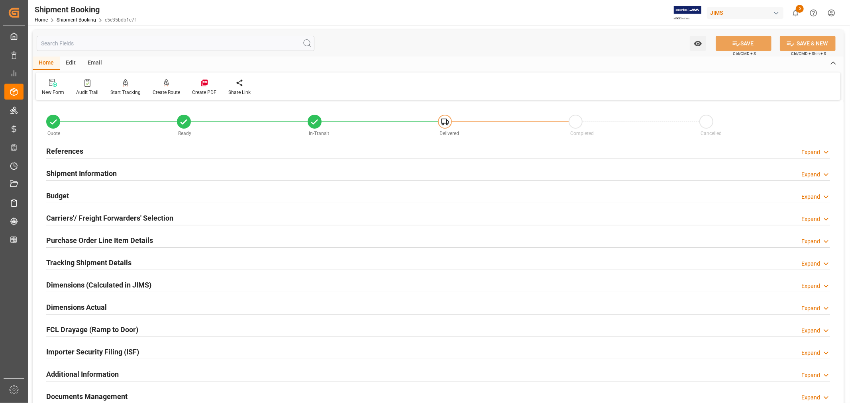
click at [66, 238] on h2 "Purchase Order Line Item Details" at bounding box center [99, 240] width 107 height 11
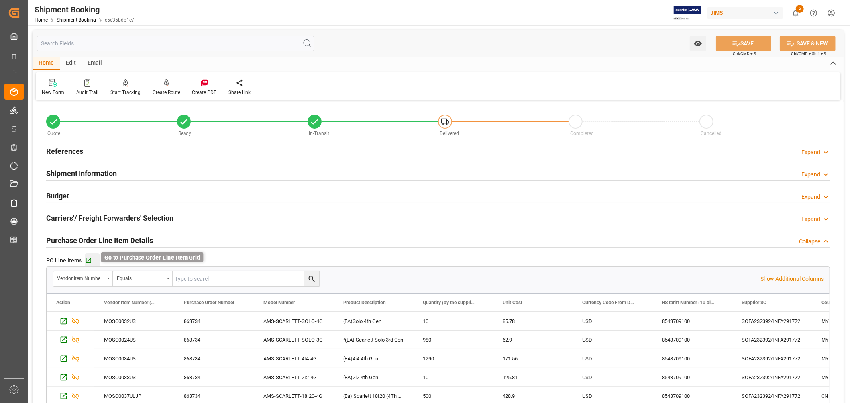
click at [89, 261] on icon "button" at bounding box center [88, 260] width 7 height 7
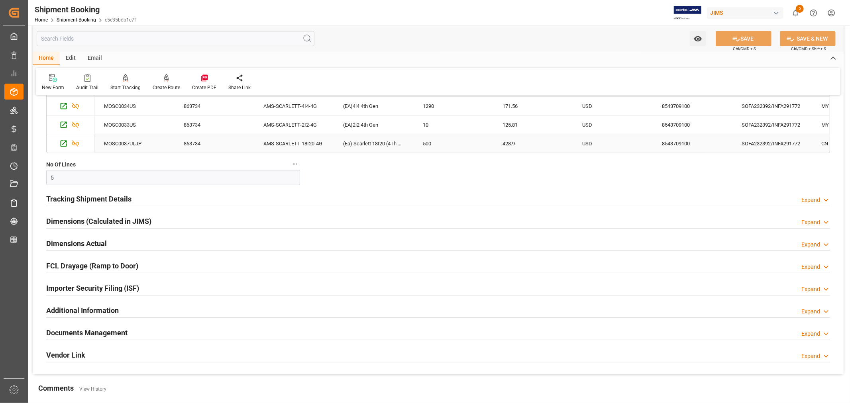
scroll to position [265, 0]
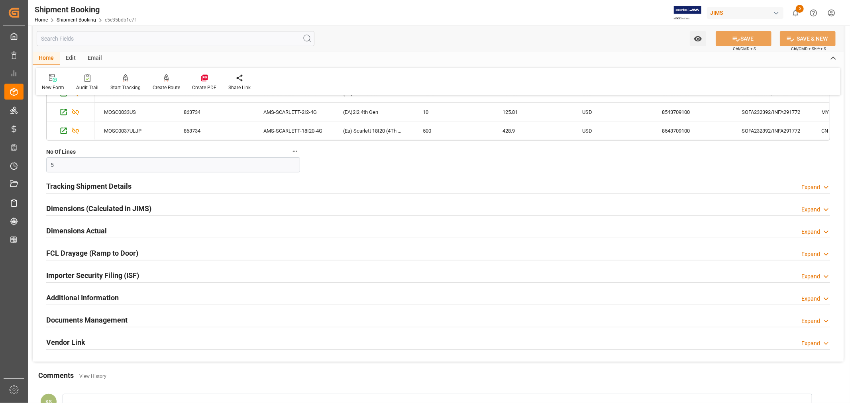
click at [86, 185] on h2 "Tracking Shipment Details" at bounding box center [88, 186] width 85 height 11
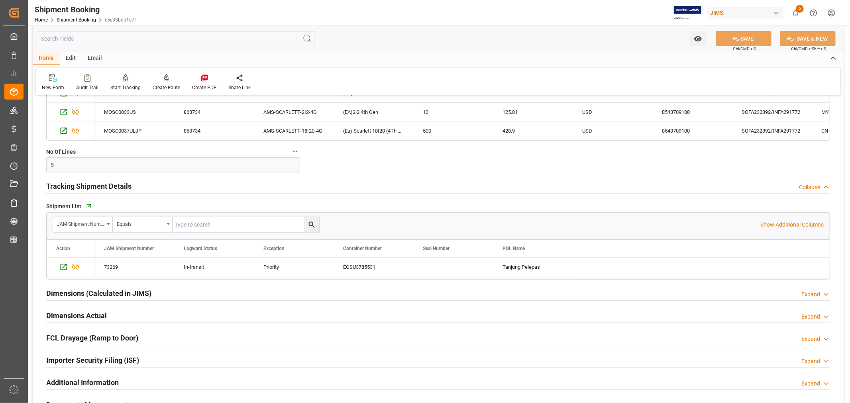
click at [86, 185] on h2 "Tracking Shipment Details" at bounding box center [88, 186] width 85 height 11
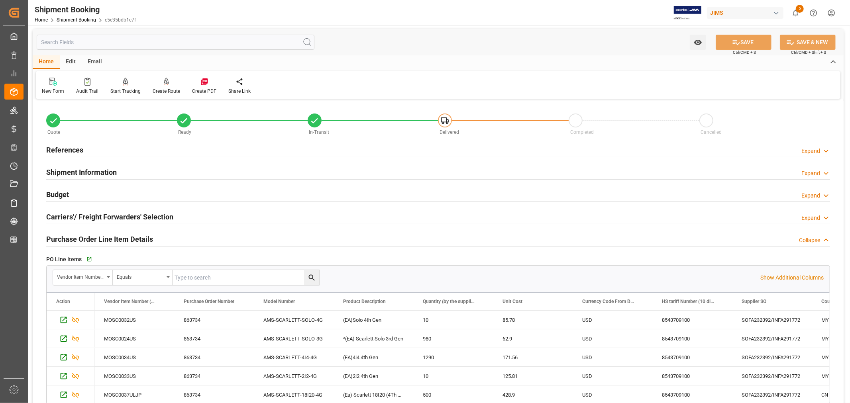
scroll to position [0, 0]
click at [67, 152] on h2 "References" at bounding box center [64, 151] width 37 height 11
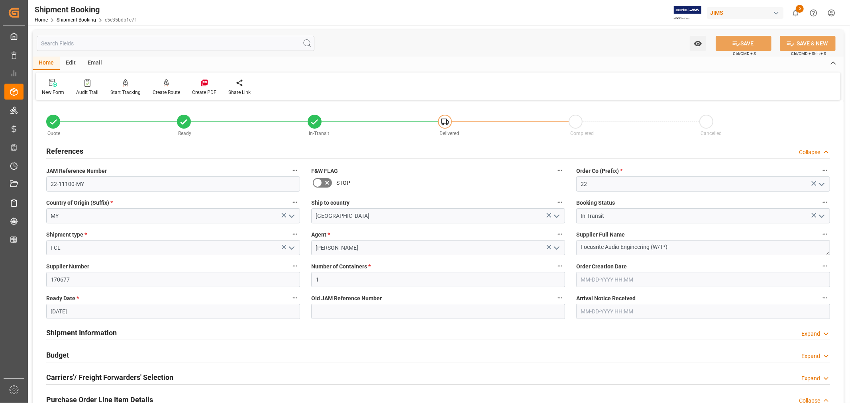
click at [67, 152] on h2 "References" at bounding box center [64, 151] width 37 height 11
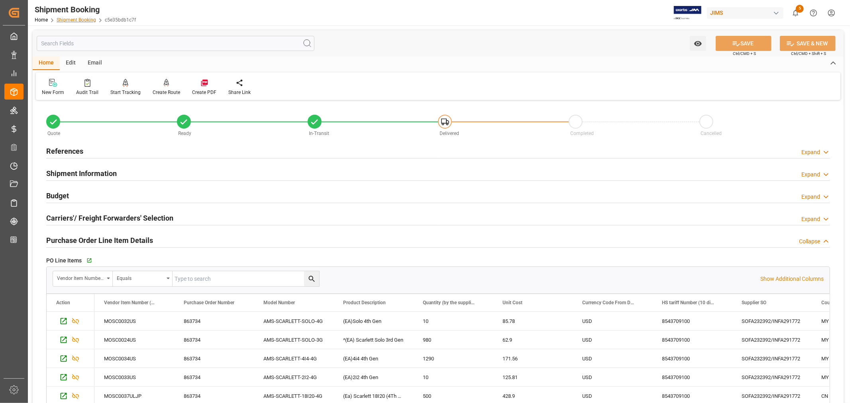
click at [73, 17] on link "Shipment Booking" at bounding box center [76, 20] width 39 height 6
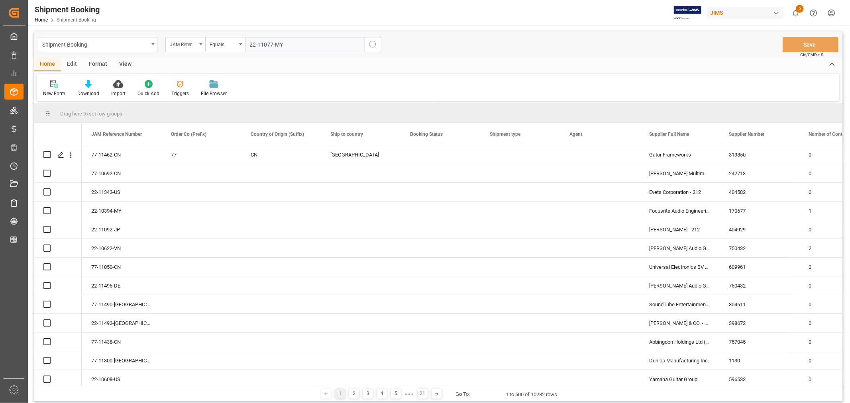
type input "22-11077-MY"
click at [373, 44] on icon "search button" at bounding box center [373, 45] width 10 height 10
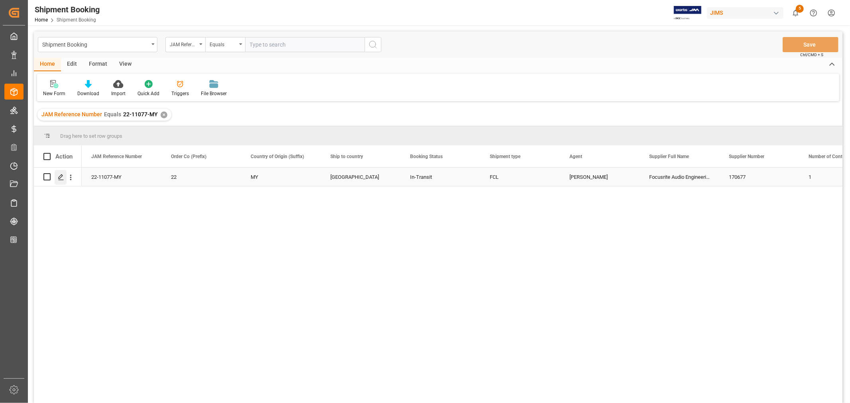
click at [59, 178] on icon "Press SPACE to select this row." at bounding box center [61, 177] width 6 height 6
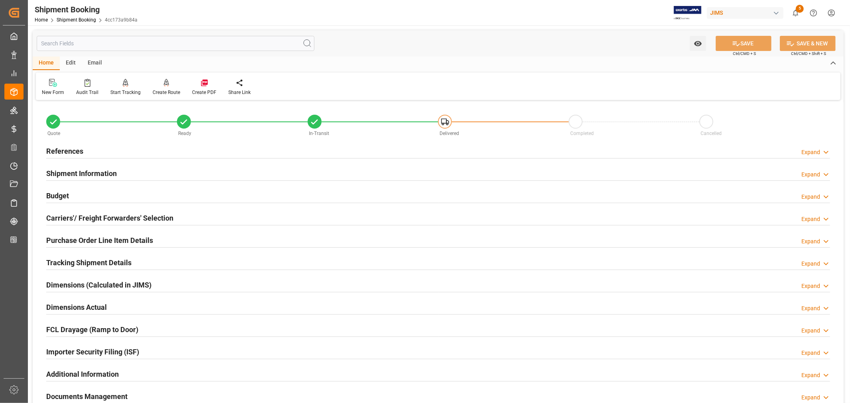
click at [66, 196] on h2 "Budget" at bounding box center [57, 195] width 23 height 11
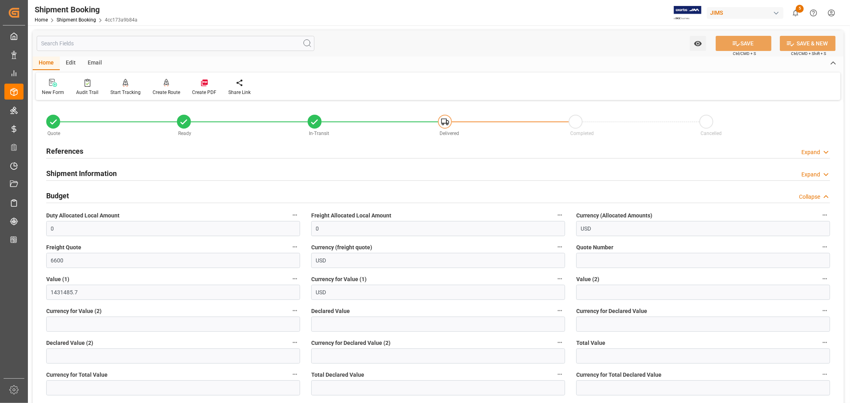
click at [65, 194] on h2 "Budget" at bounding box center [57, 195] width 23 height 11
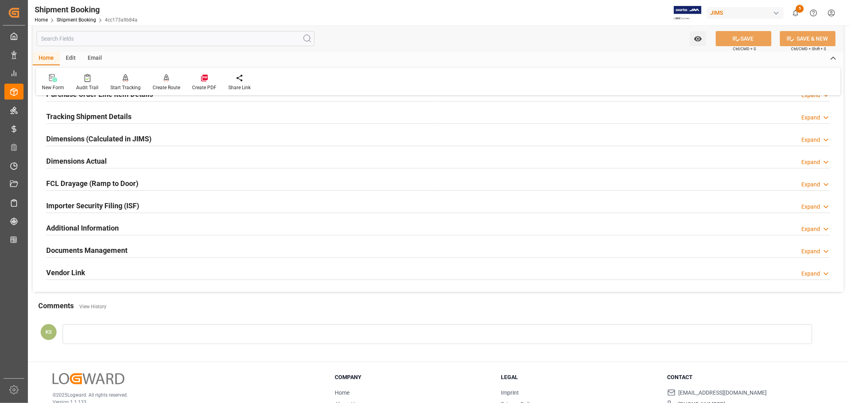
scroll to position [196, 0]
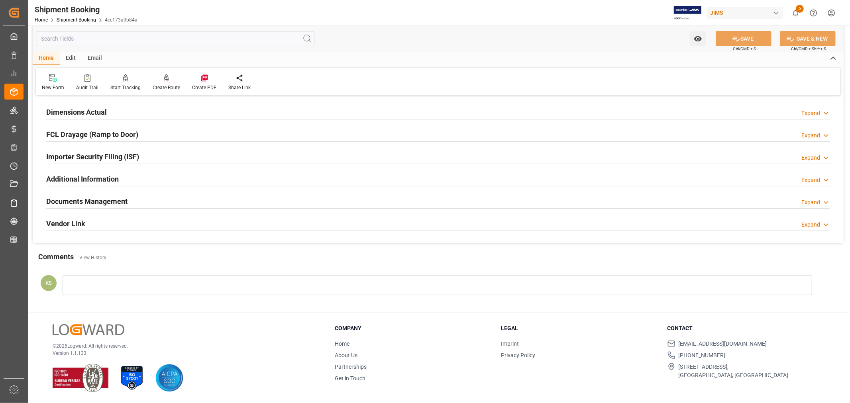
click at [143, 200] on div "Documents Management Expand" at bounding box center [438, 200] width 784 height 15
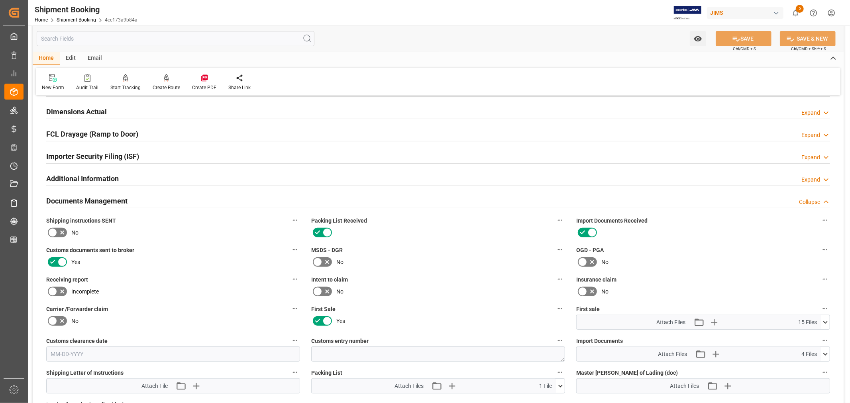
click at [143, 200] on div "Documents Management Collapse" at bounding box center [438, 200] width 784 height 15
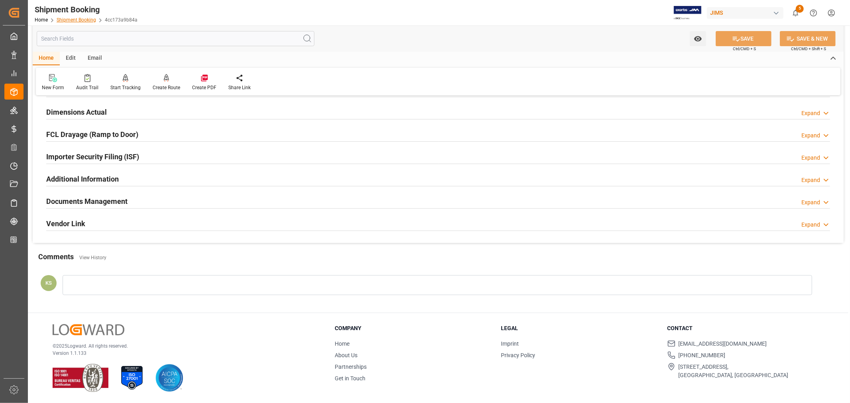
click at [68, 20] on link "Shipment Booking" at bounding box center [76, 20] width 39 height 6
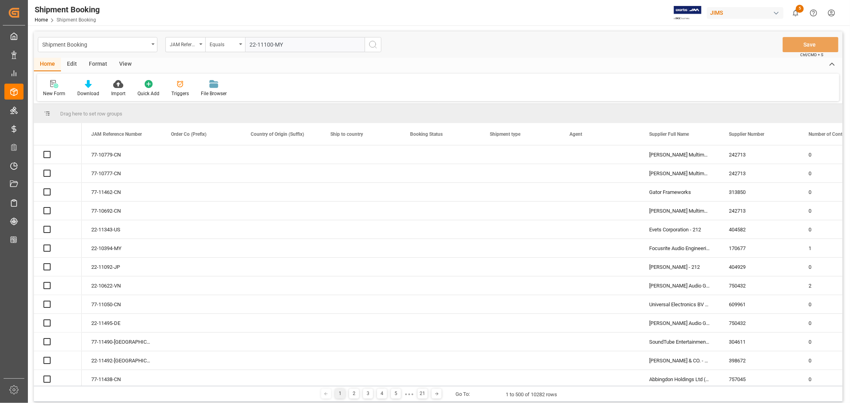
type input "22-11100-MY"
click at [372, 45] on icon "search button" at bounding box center [373, 45] width 10 height 10
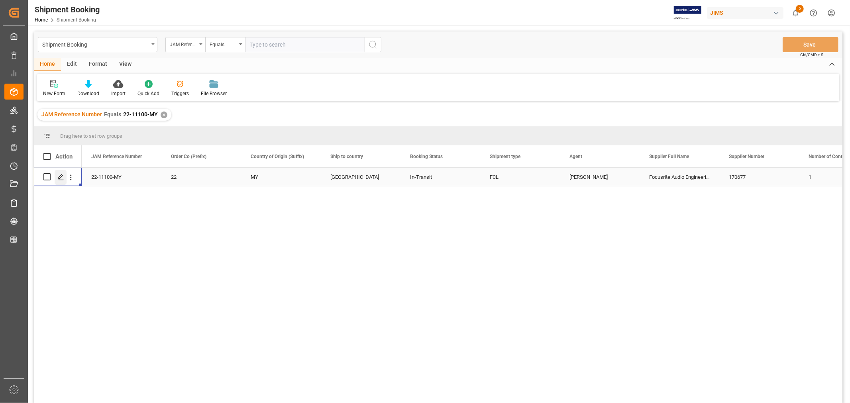
click at [61, 177] on polygon "Press SPACE to select this row." at bounding box center [61, 177] width 4 height 4
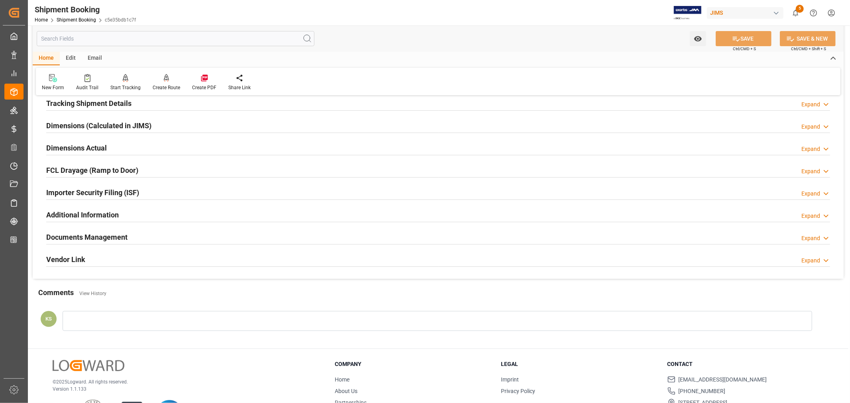
scroll to position [177, 0]
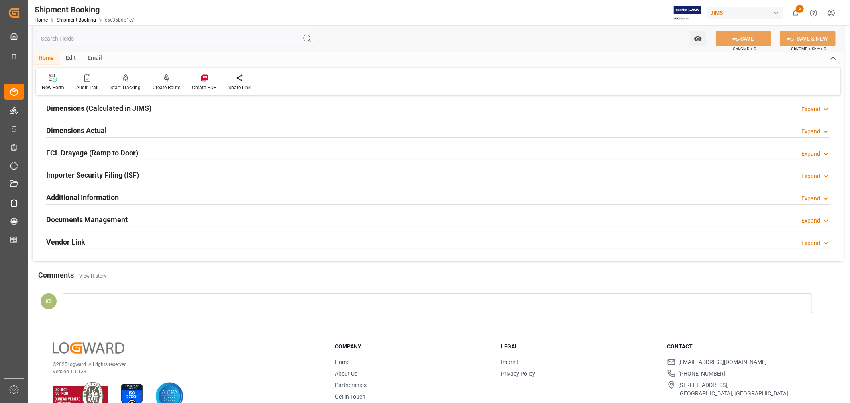
click at [98, 216] on h2 "Documents Management" at bounding box center [86, 219] width 81 height 11
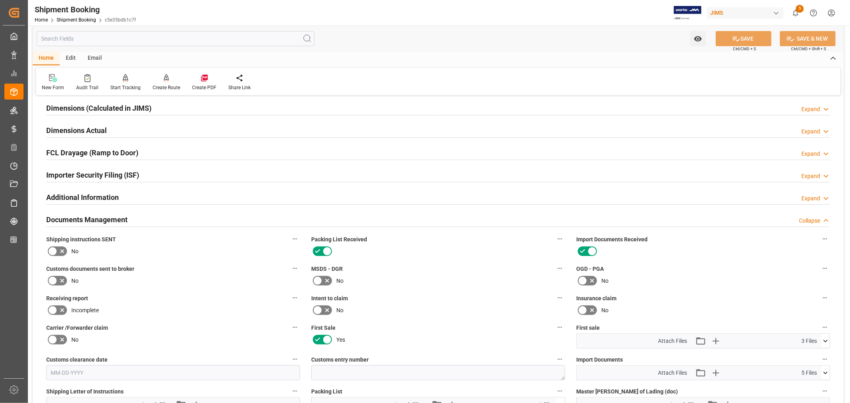
click at [98, 216] on h2 "Documents Management" at bounding box center [86, 219] width 81 height 11
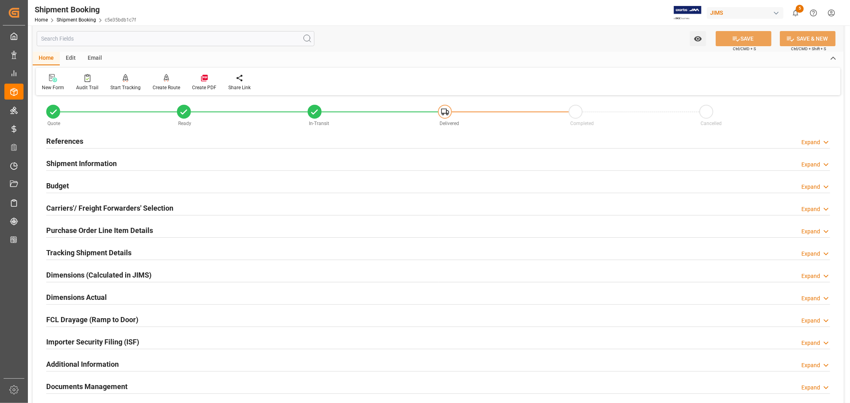
scroll to position [0, 0]
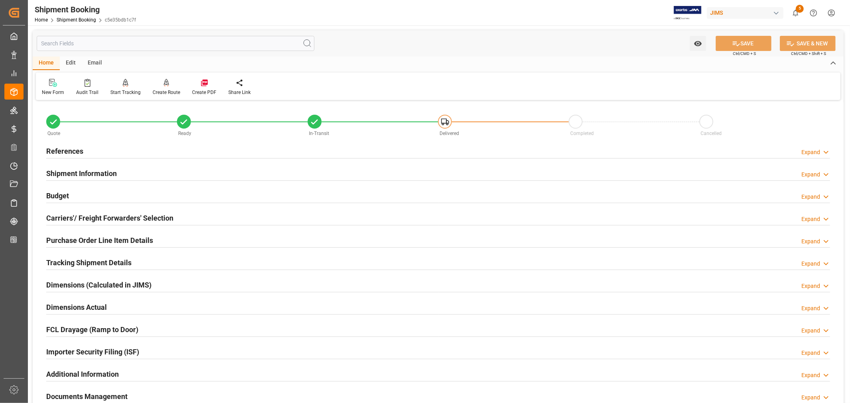
click at [62, 193] on h2 "Budget" at bounding box center [57, 195] width 23 height 11
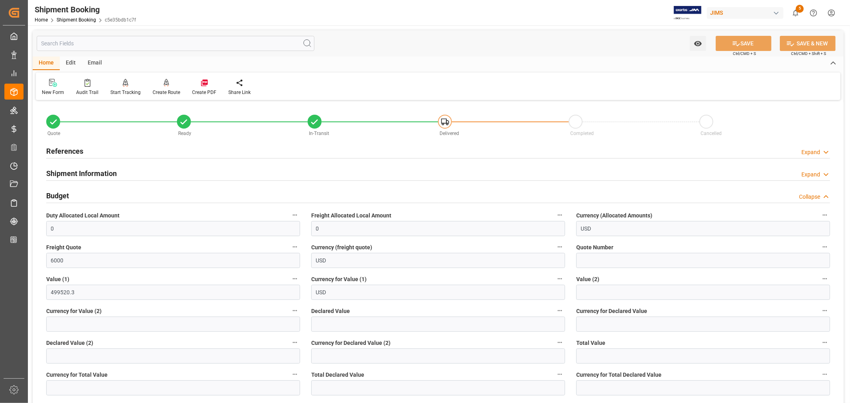
click at [62, 193] on h2 "Budget" at bounding box center [57, 195] width 23 height 11
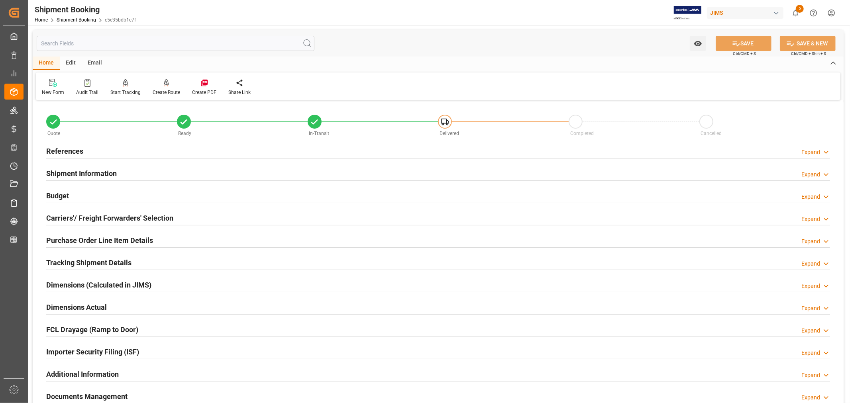
click at [49, 188] on div "Budget" at bounding box center [57, 195] width 23 height 15
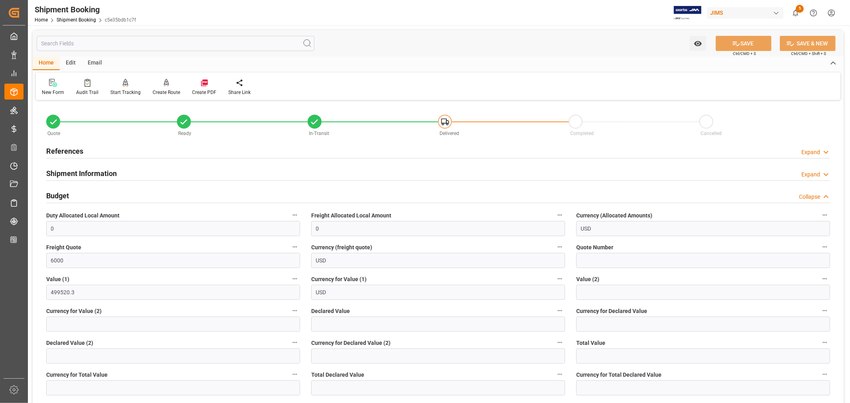
click at [77, 197] on div "Budget Collapse" at bounding box center [438, 195] width 784 height 15
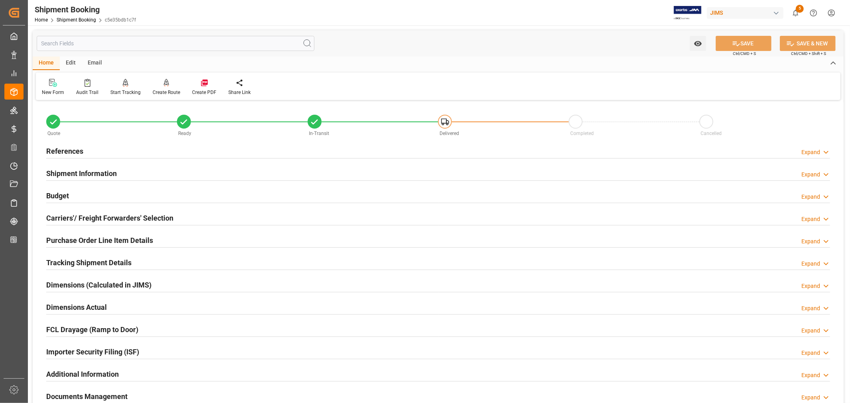
click at [75, 260] on h2 "Tracking Shipment Details" at bounding box center [88, 262] width 85 height 11
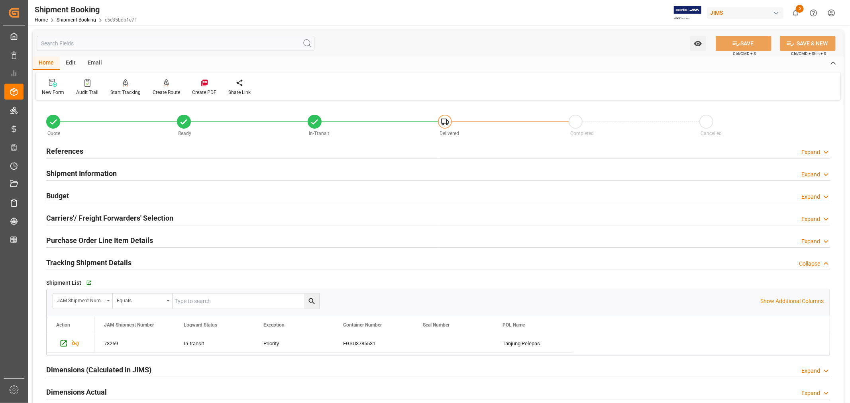
click at [75, 260] on h2 "Tracking Shipment Details" at bounding box center [88, 262] width 85 height 11
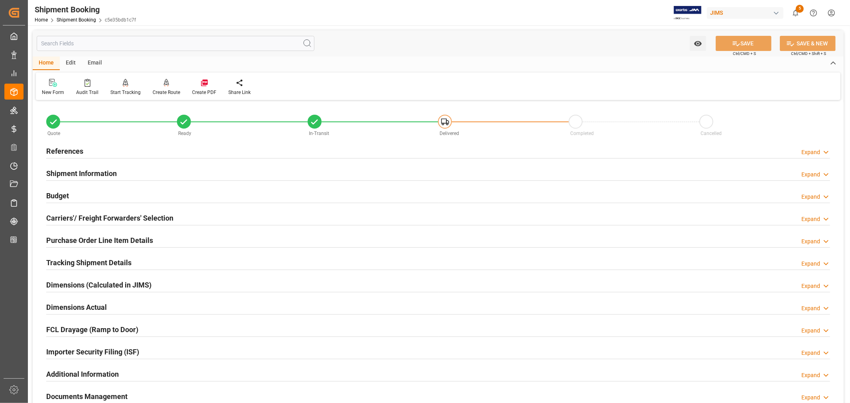
click at [84, 238] on h2 "Purchase Order Line Item Details" at bounding box center [99, 240] width 107 height 11
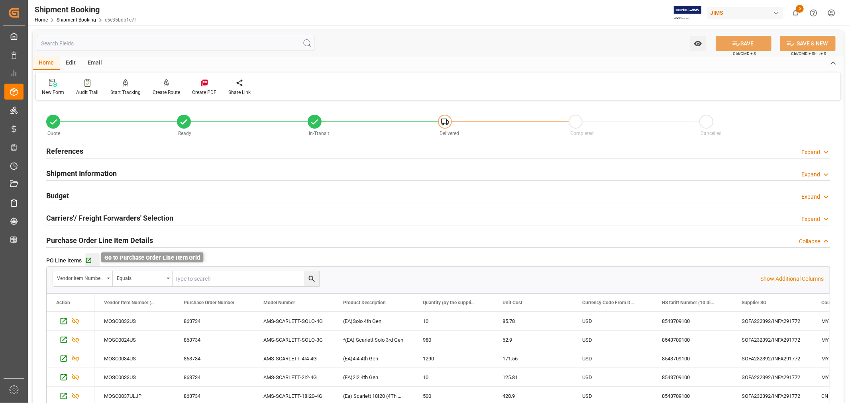
click at [87, 259] on icon "button" at bounding box center [88, 260] width 7 height 7
click at [70, 150] on h2 "References" at bounding box center [64, 151] width 37 height 11
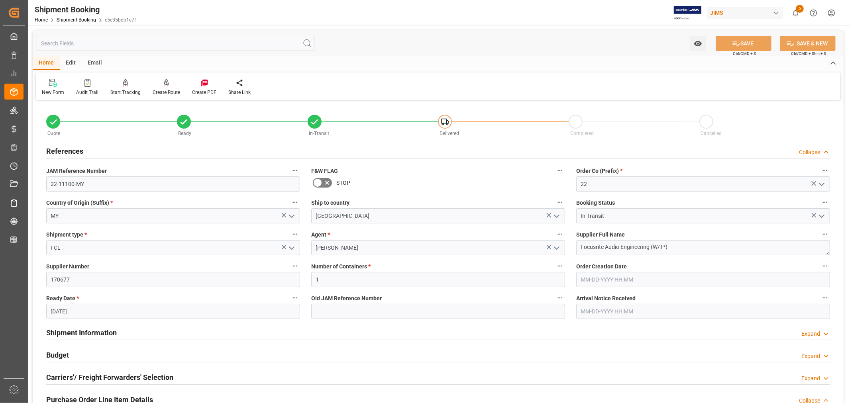
click at [70, 150] on h2 "References" at bounding box center [64, 151] width 37 height 11
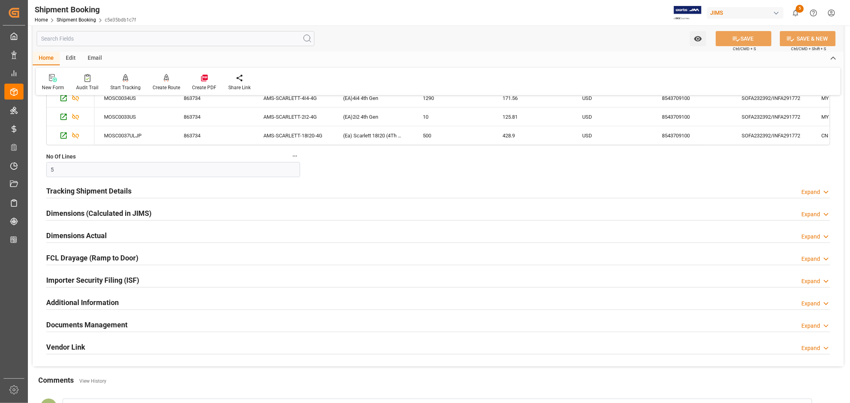
scroll to position [265, 0]
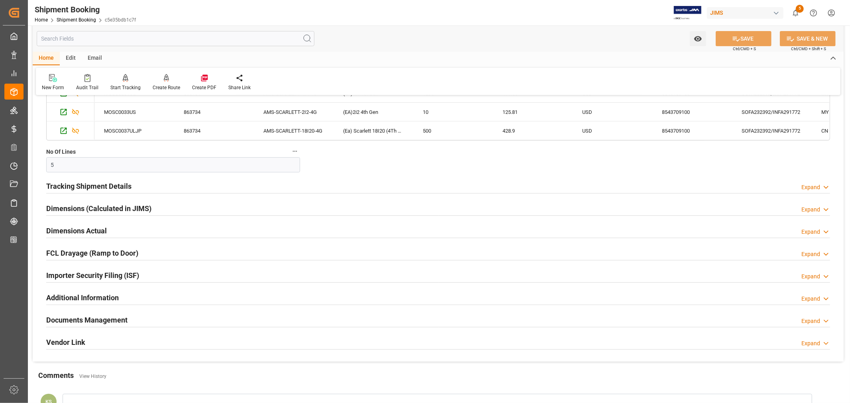
click at [117, 315] on h2 "Documents Management" at bounding box center [86, 320] width 81 height 11
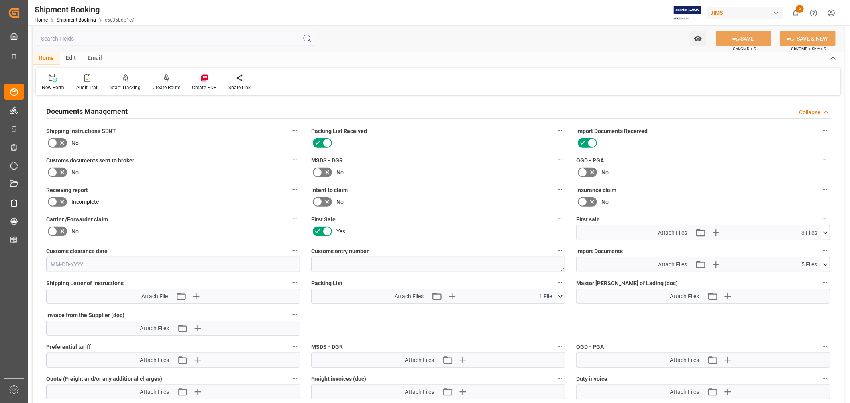
scroll to position [487, 0]
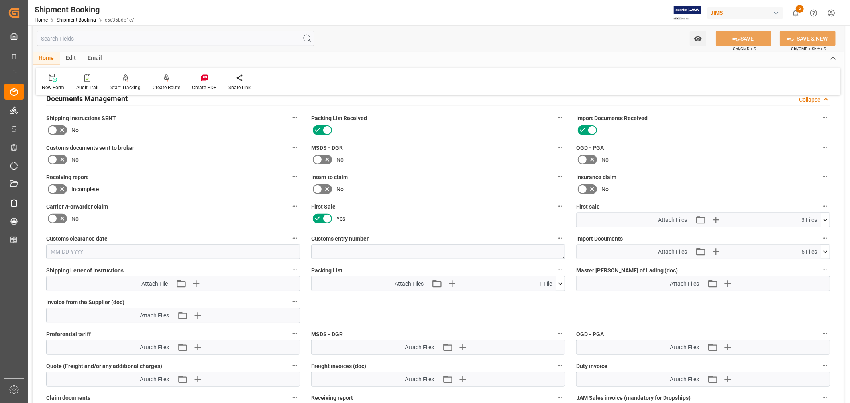
click at [825, 249] on icon at bounding box center [825, 252] width 8 height 8
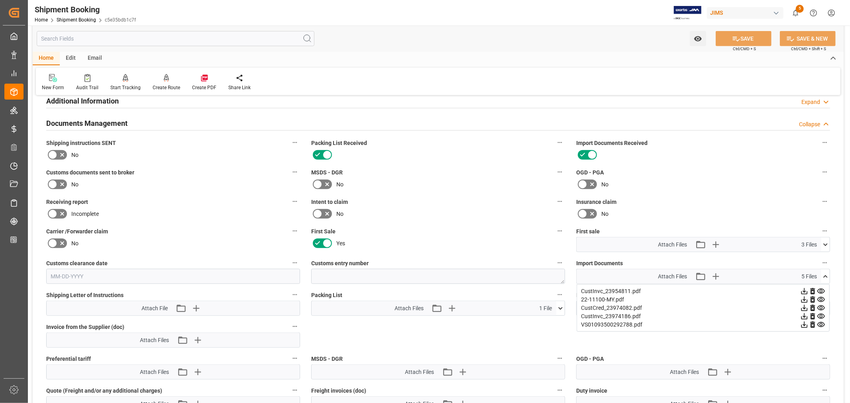
scroll to position [398, 0]
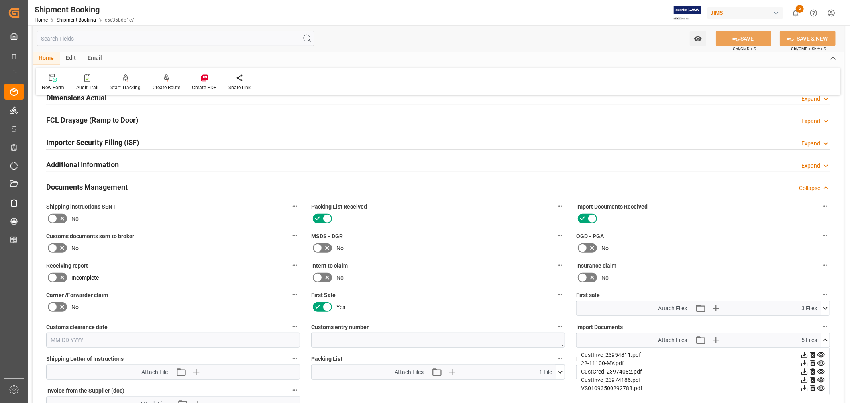
click at [108, 186] on h2 "Documents Management" at bounding box center [86, 187] width 81 height 11
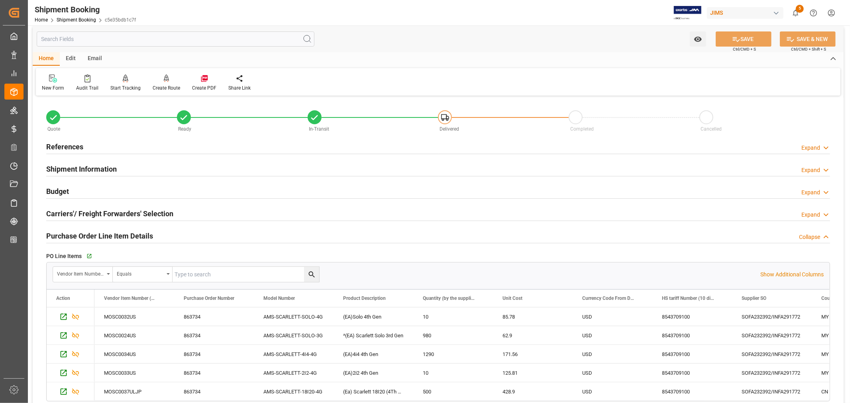
scroll to position [0, 0]
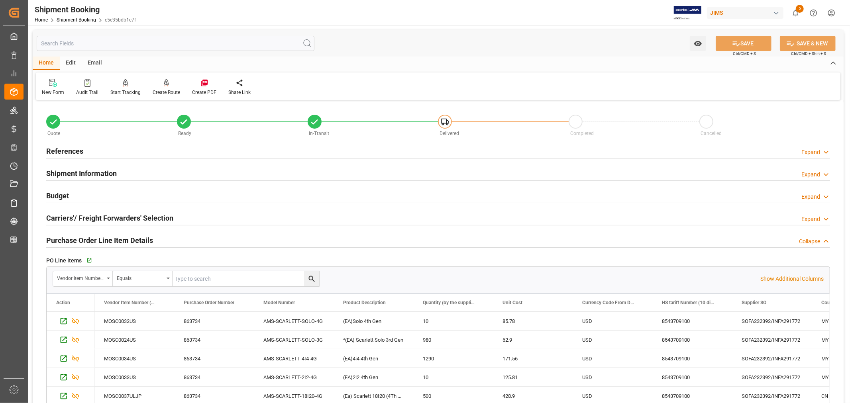
click at [62, 150] on h2 "References" at bounding box center [64, 151] width 37 height 11
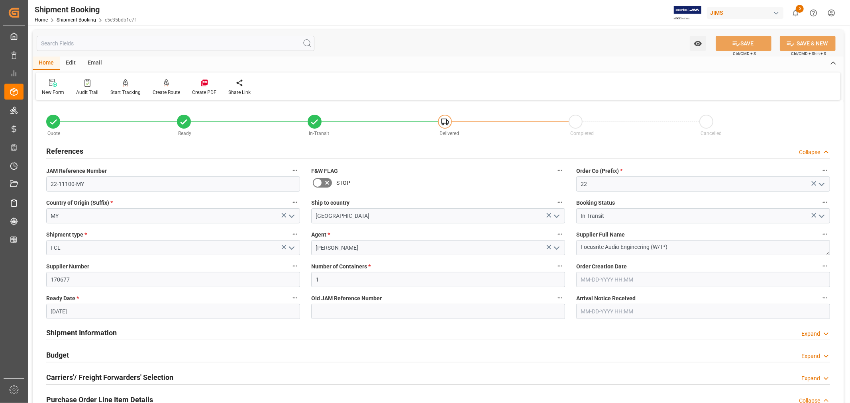
click at [62, 150] on h2 "References" at bounding box center [64, 151] width 37 height 11
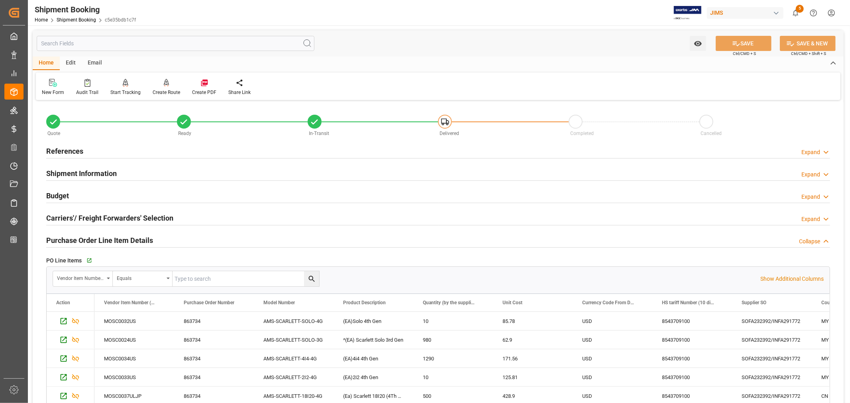
click at [68, 171] on h2 "Shipment Information" at bounding box center [81, 173] width 71 height 11
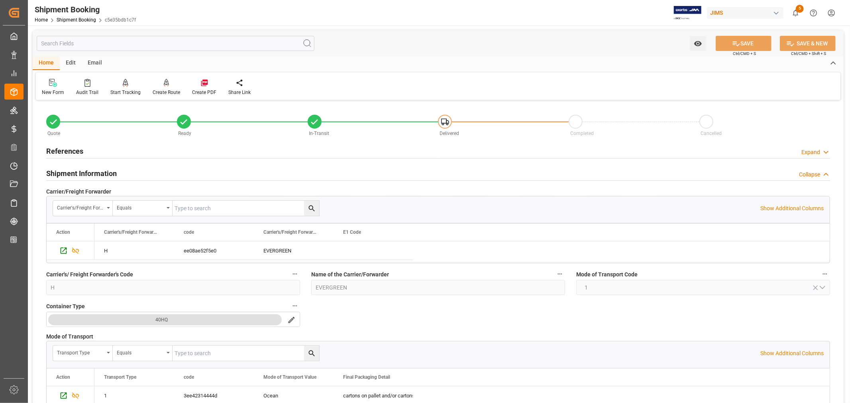
click at [68, 171] on h2 "Shipment Information" at bounding box center [81, 173] width 71 height 11
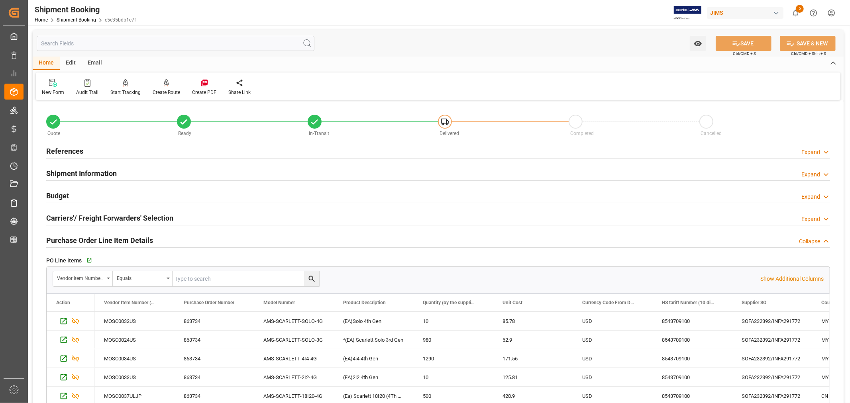
click at [72, 150] on h2 "References" at bounding box center [64, 151] width 37 height 11
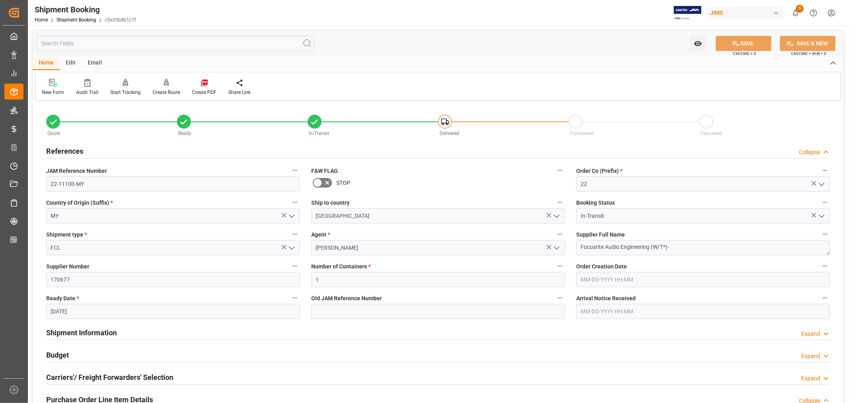
click at [72, 150] on h2 "References" at bounding box center [64, 151] width 37 height 11
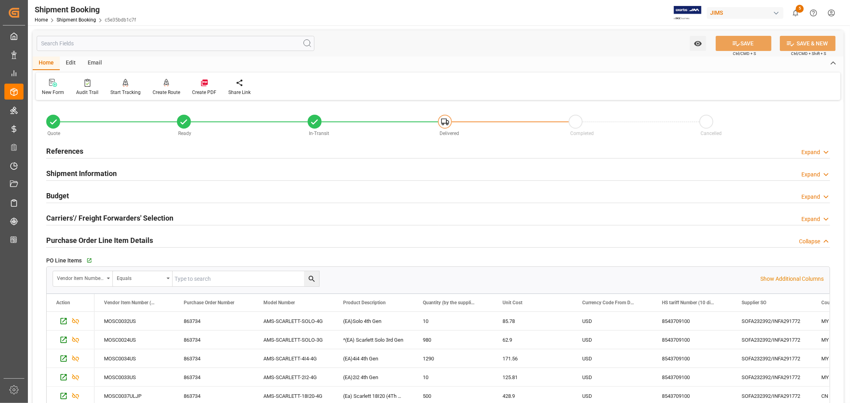
click at [83, 240] on h2 "Purchase Order Line Item Details" at bounding box center [99, 240] width 107 height 11
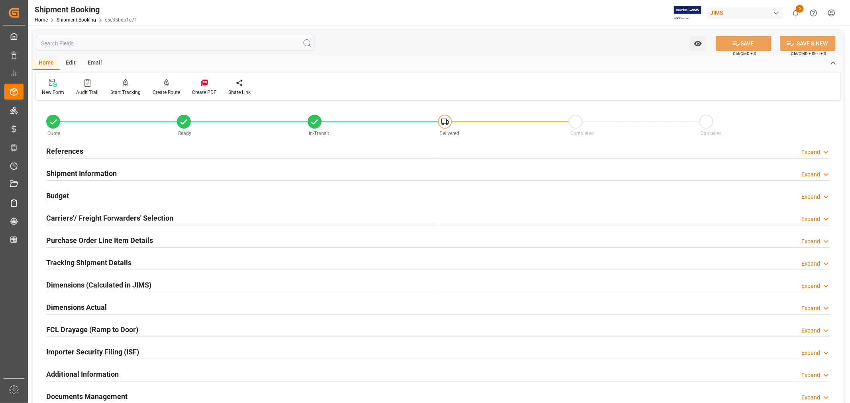
click at [94, 168] on h2 "Shipment Information" at bounding box center [81, 173] width 71 height 11
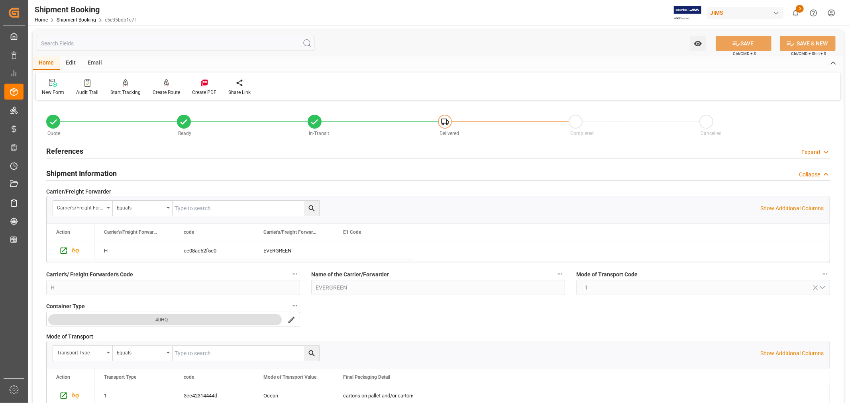
click at [78, 173] on h2 "Shipment Information" at bounding box center [81, 173] width 71 height 11
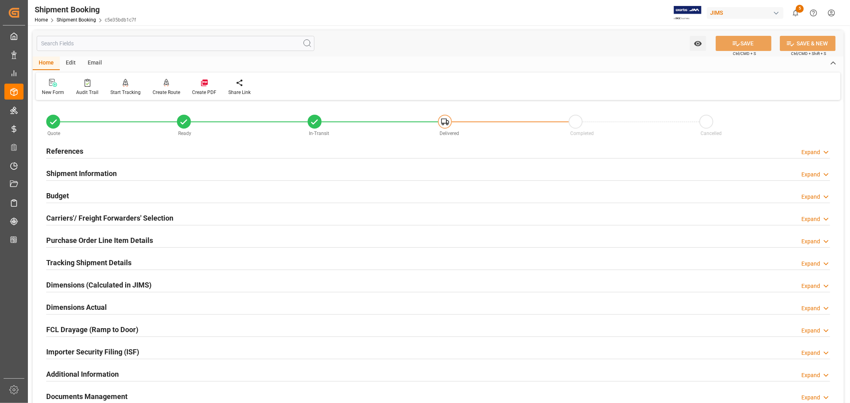
click at [93, 239] on h2 "Purchase Order Line Item Details" at bounding box center [99, 240] width 107 height 11
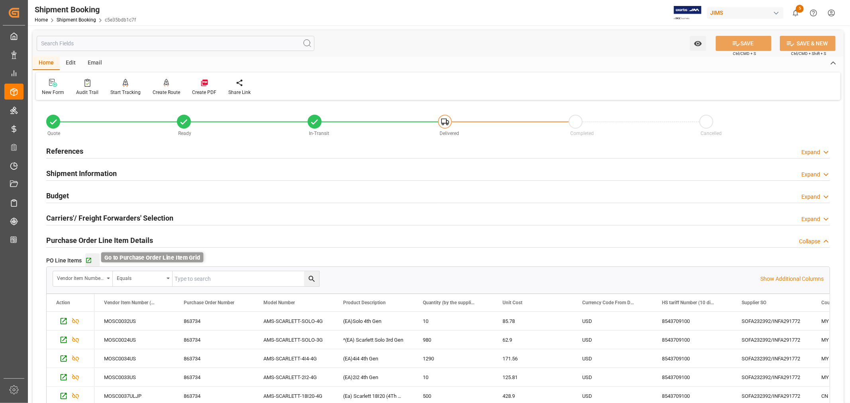
click at [90, 261] on icon "button" at bounding box center [88, 260] width 5 height 5
click at [96, 238] on h2 "Purchase Order Line Item Details" at bounding box center [99, 240] width 107 height 11
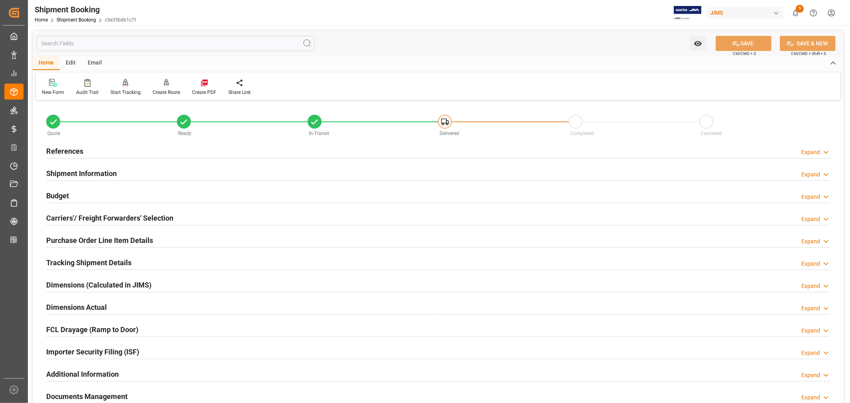
click at [78, 151] on h2 "References" at bounding box center [64, 151] width 37 height 11
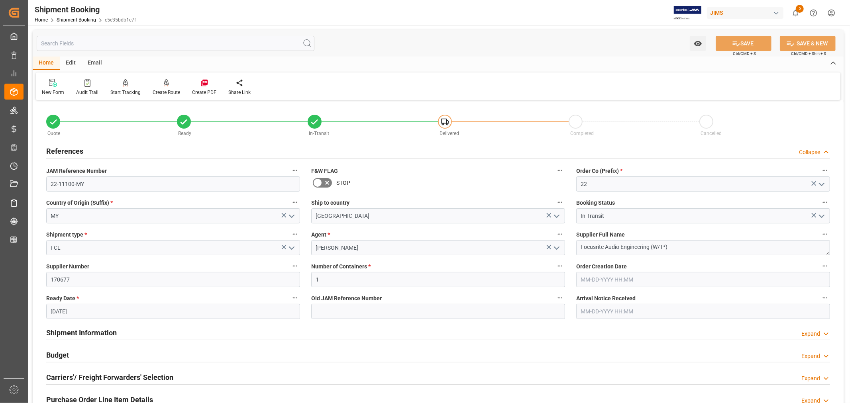
click at [78, 151] on h2 "References" at bounding box center [64, 151] width 37 height 11
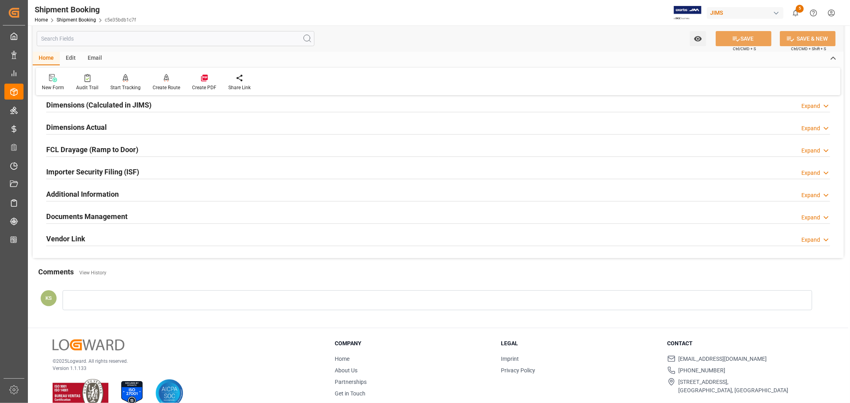
scroll to position [196, 0]
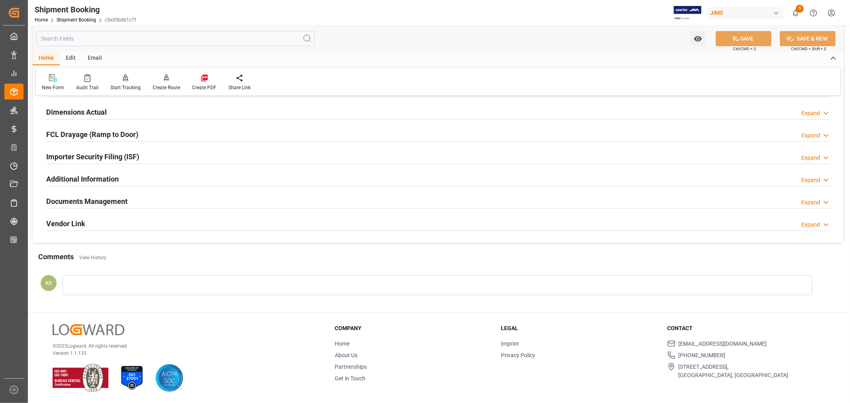
drag, startPoint x: 124, startPoint y: 198, endPoint x: 164, endPoint y: 198, distance: 40.6
click at [128, 198] on div "Documents Management Expand" at bounding box center [438, 200] width 784 height 15
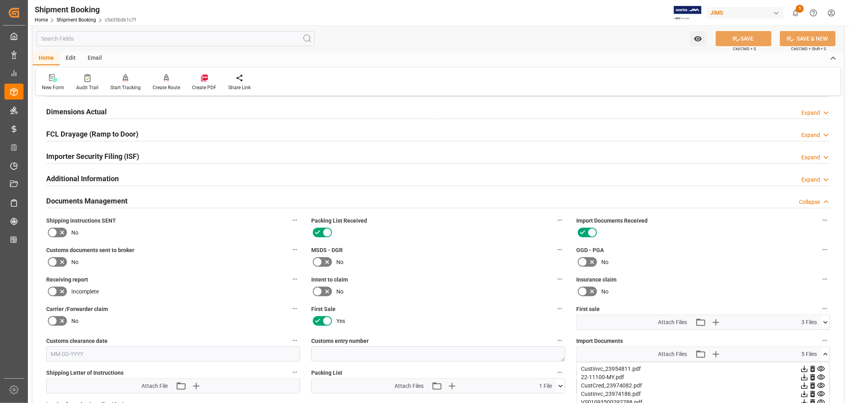
click at [94, 198] on h2 "Documents Management" at bounding box center [86, 201] width 81 height 11
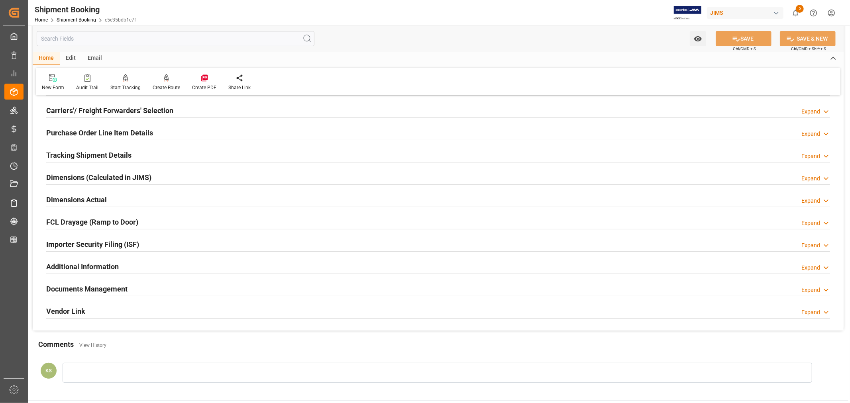
scroll to position [107, 0]
click at [89, 131] on h2 "Purchase Order Line Item Details" at bounding box center [99, 133] width 107 height 11
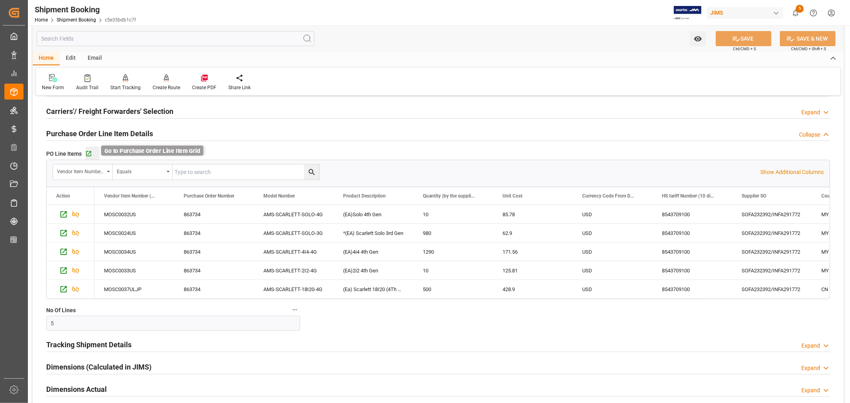
click at [90, 151] on icon "button" at bounding box center [88, 153] width 5 height 5
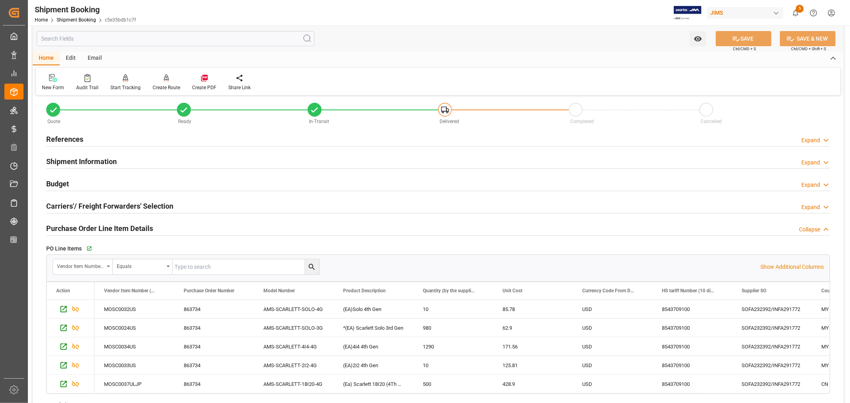
scroll to position [0, 0]
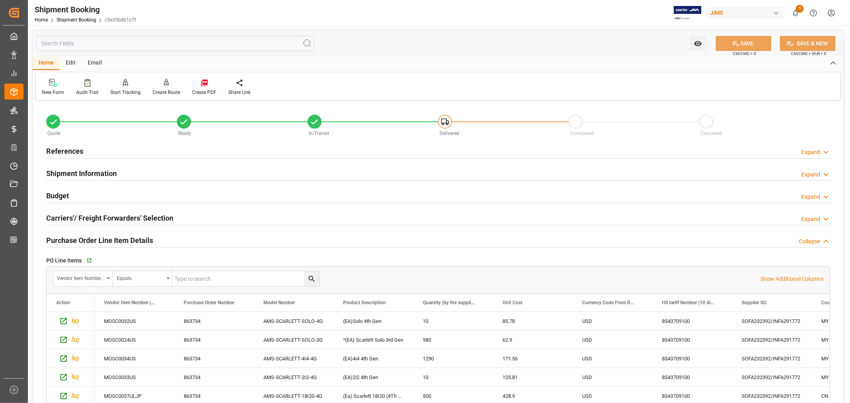
click at [85, 239] on h2 "Purchase Order Line Item Details" at bounding box center [99, 240] width 107 height 11
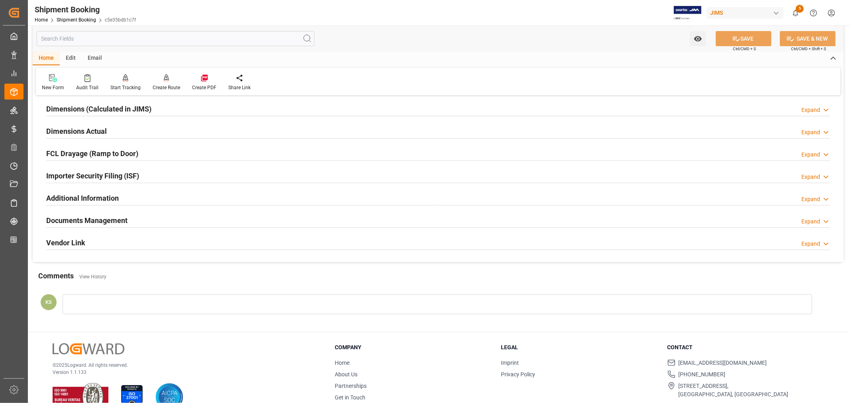
scroll to position [177, 0]
click at [147, 222] on div "Documents Management Expand" at bounding box center [438, 219] width 784 height 15
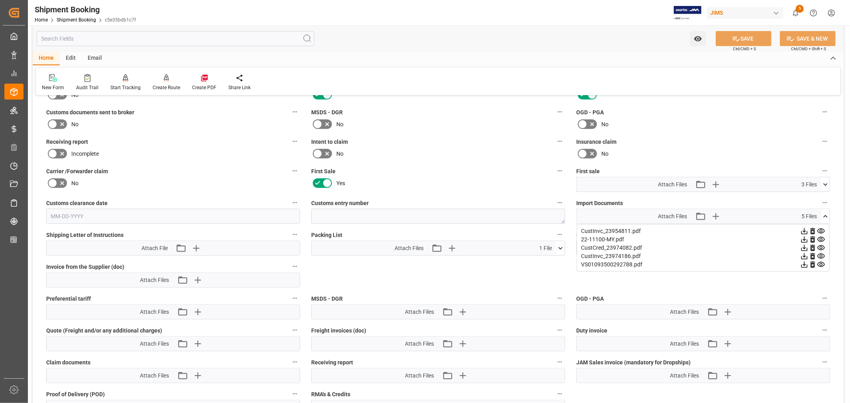
scroll to position [354, 0]
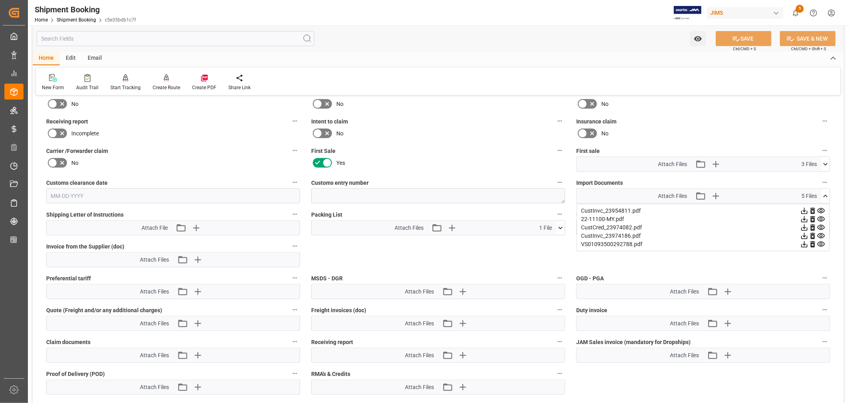
click at [825, 195] on icon at bounding box center [825, 196] width 4 height 2
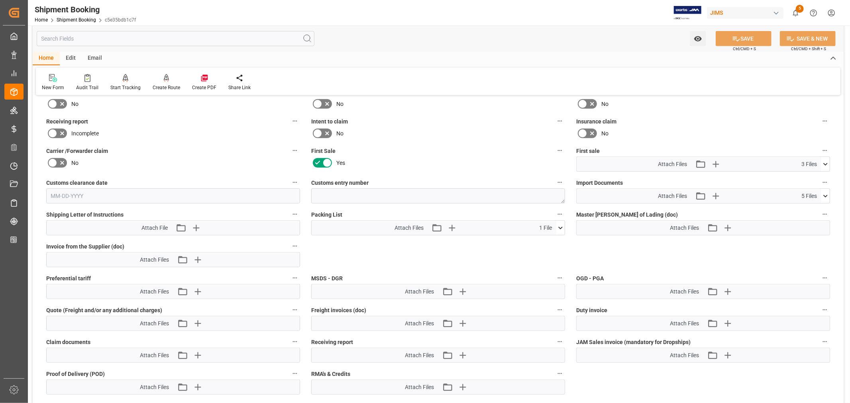
click at [826, 163] on icon at bounding box center [825, 164] width 4 height 2
click at [827, 162] on icon at bounding box center [825, 164] width 8 height 8
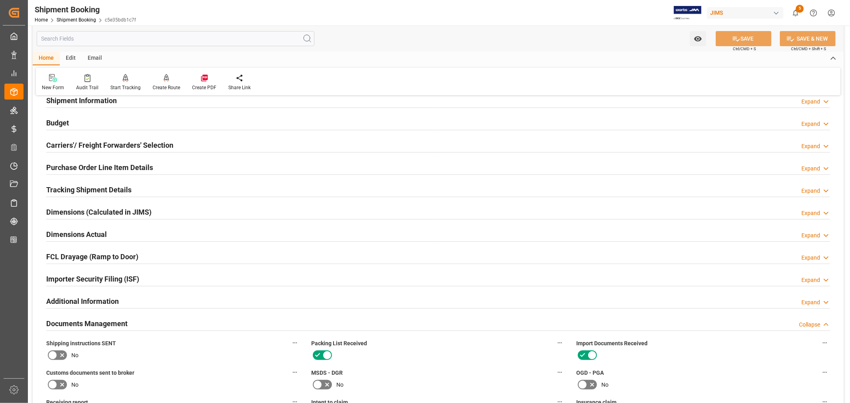
scroll to position [44, 0]
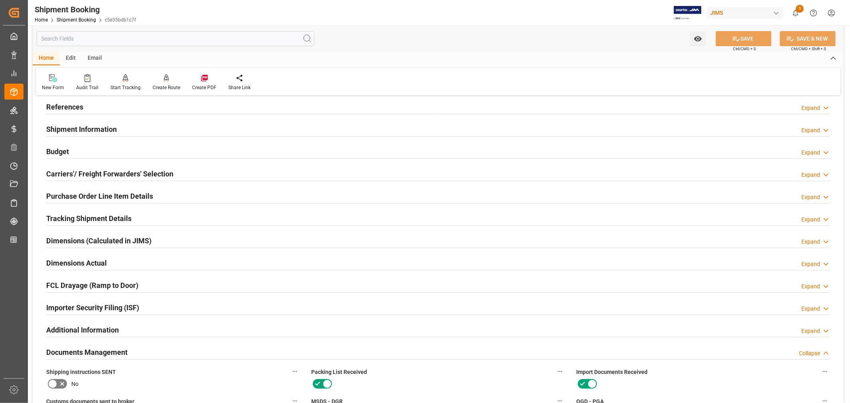
click at [70, 105] on h2 "References" at bounding box center [64, 107] width 37 height 11
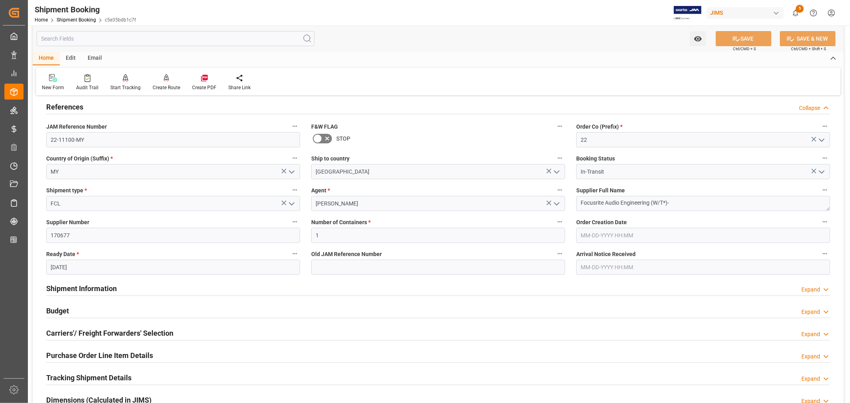
click at [70, 105] on h2 "References" at bounding box center [64, 107] width 37 height 11
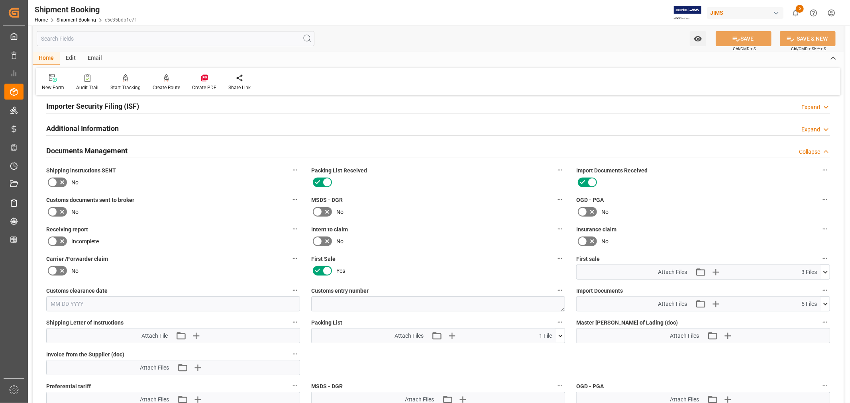
scroll to position [310, 0]
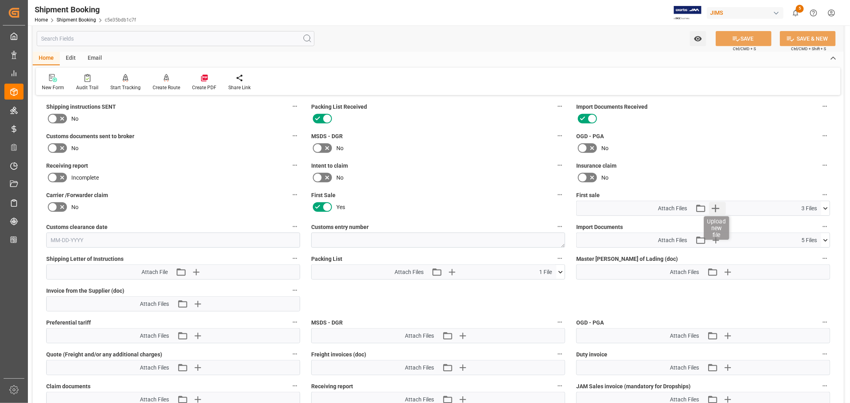
click at [718, 205] on icon "button" at bounding box center [715, 208] width 13 height 13
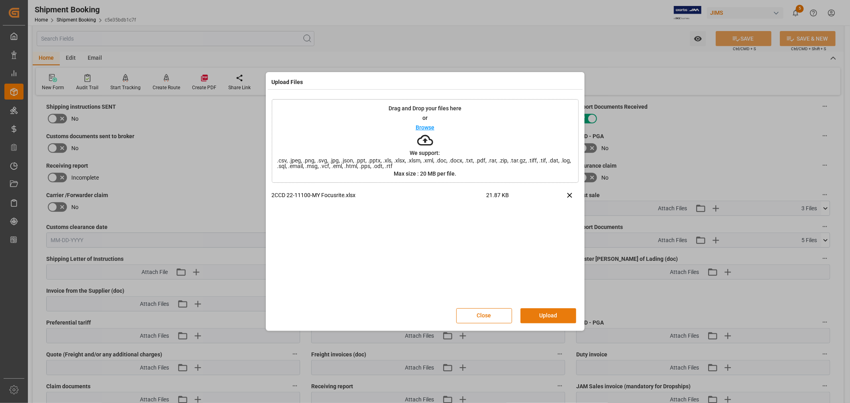
click at [547, 316] on button "Upload" at bounding box center [548, 315] width 56 height 15
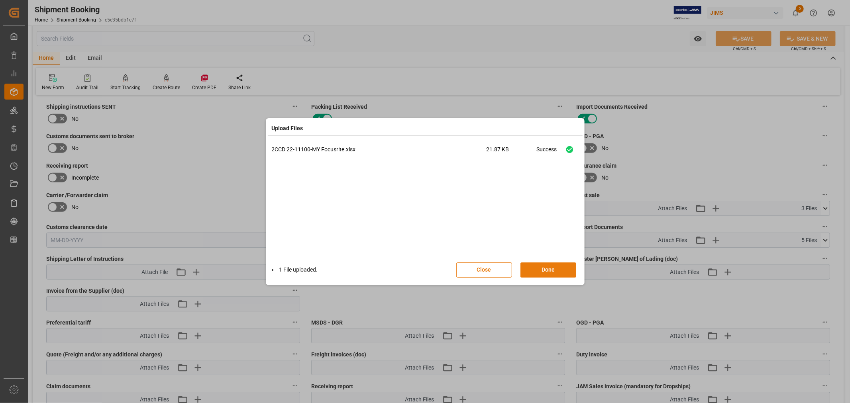
click at [545, 268] on button "Done" at bounding box center [548, 270] width 56 height 15
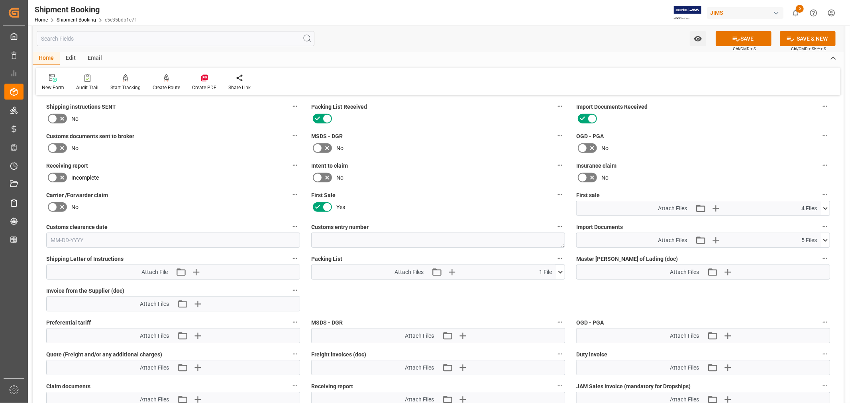
click at [53, 148] on icon at bounding box center [53, 148] width 10 height 10
click at [0, 0] on input "checkbox" at bounding box center [0, 0] width 0 height 0
click at [747, 41] on button "SAVE" at bounding box center [744, 38] width 56 height 15
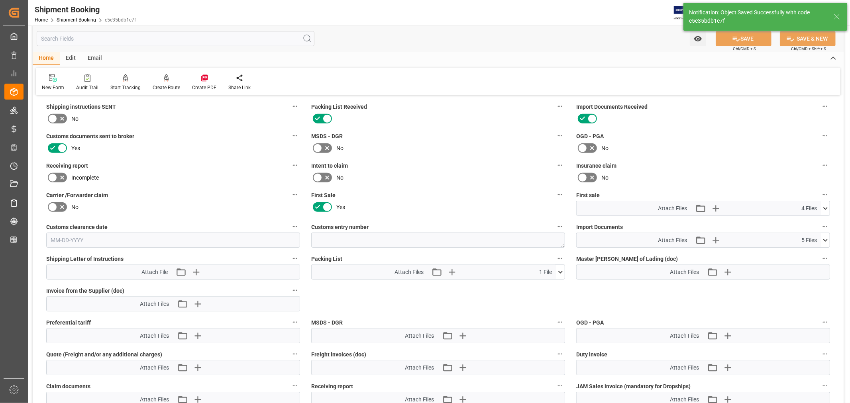
scroll to position [196, 0]
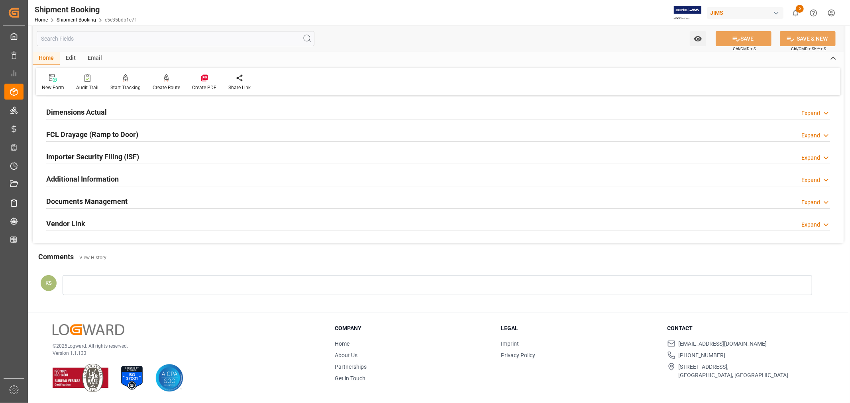
click at [122, 200] on h2 "Documents Management" at bounding box center [86, 201] width 81 height 11
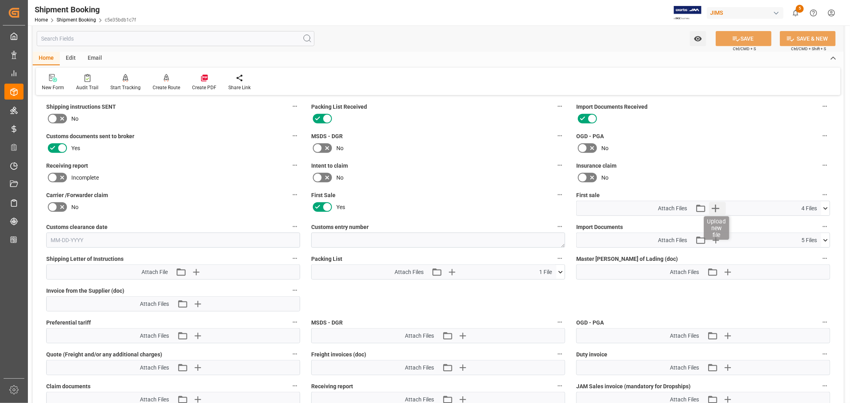
click at [716, 206] on icon "button" at bounding box center [716, 209] width 8 height 8
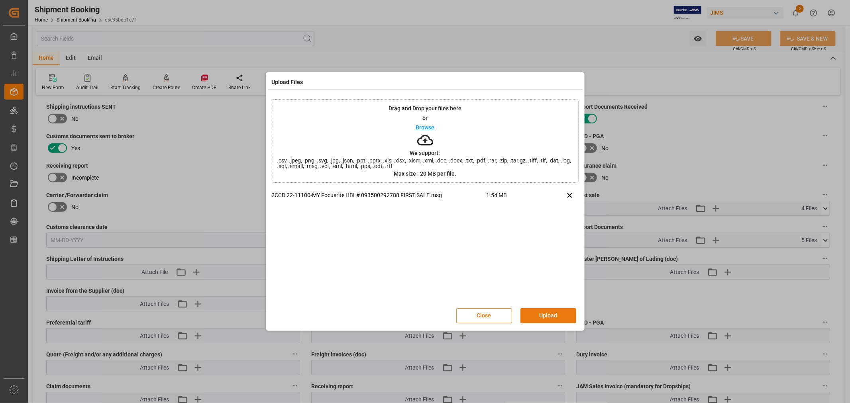
click at [542, 315] on button "Upload" at bounding box center [548, 315] width 56 height 15
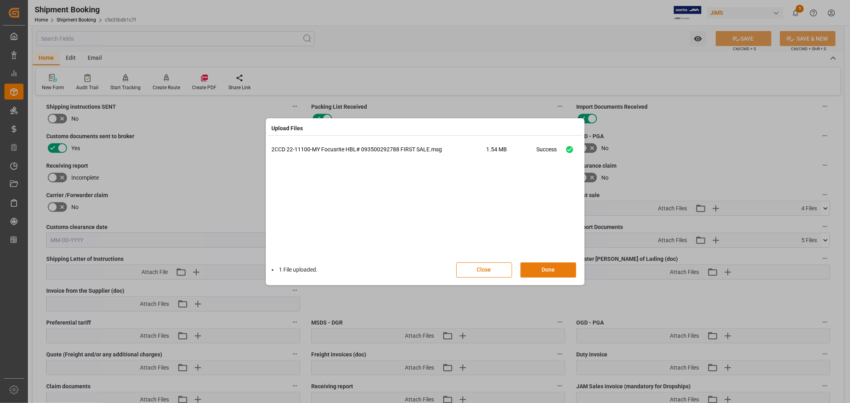
click at [551, 272] on button "Done" at bounding box center [548, 270] width 56 height 15
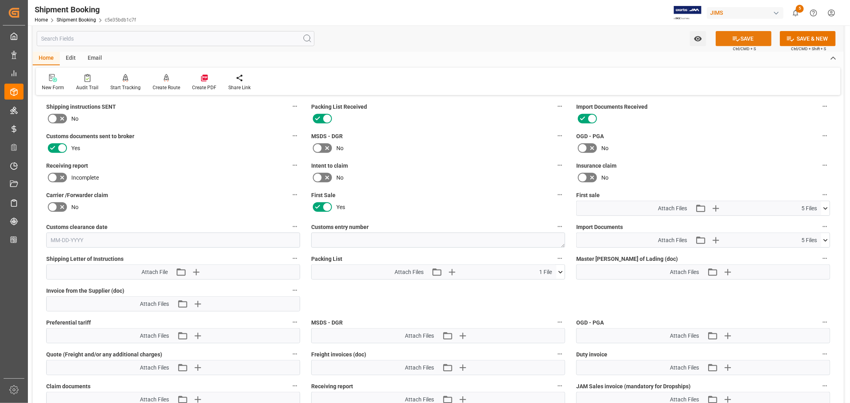
click at [740, 40] on button "SAVE" at bounding box center [744, 38] width 56 height 15
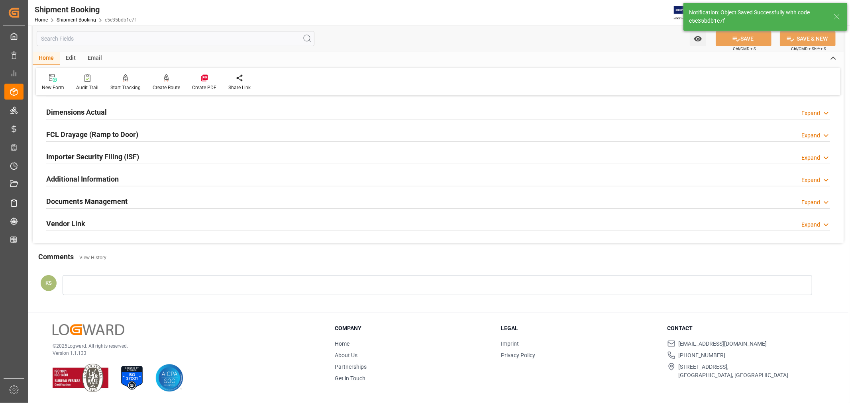
scroll to position [196, 0]
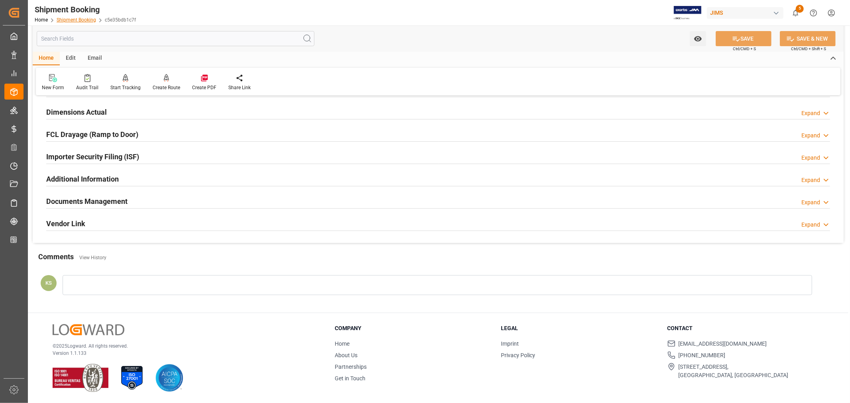
click at [73, 18] on link "Shipment Booking" at bounding box center [76, 20] width 39 height 6
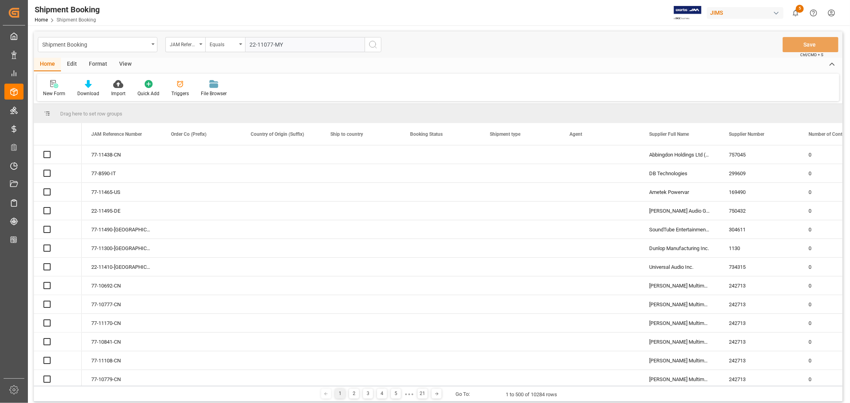
type input "22-11077-MY"
click at [371, 43] on icon "search button" at bounding box center [373, 45] width 10 height 10
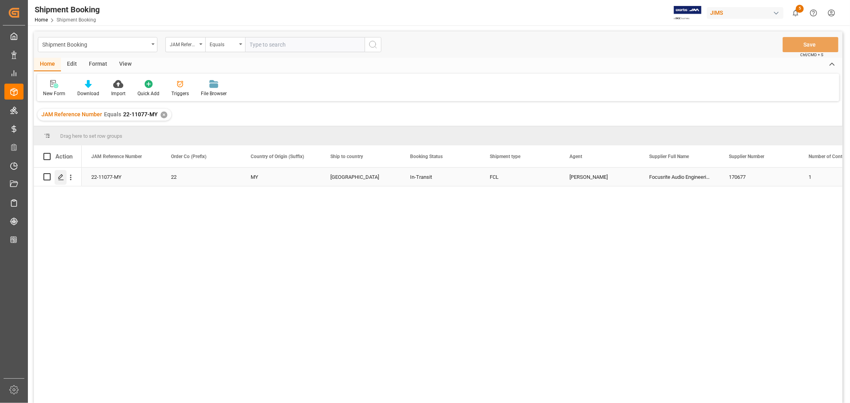
click at [61, 177] on icon "Press SPACE to select this row." at bounding box center [61, 177] width 6 height 6
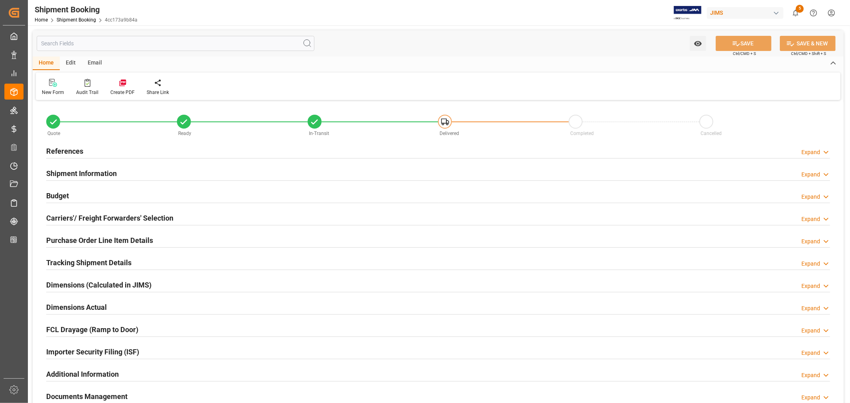
type input "0"
type input "6600"
type input "1431485.7"
click at [61, 194] on h2 "Budget" at bounding box center [57, 195] width 23 height 11
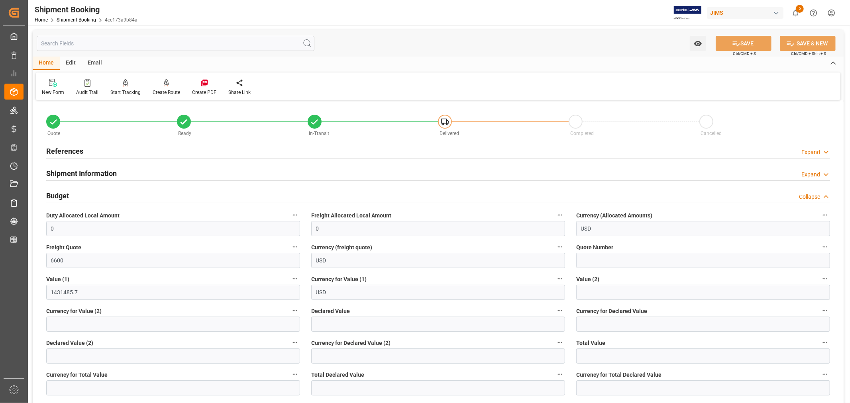
click at [73, 148] on h2 "References" at bounding box center [64, 151] width 37 height 11
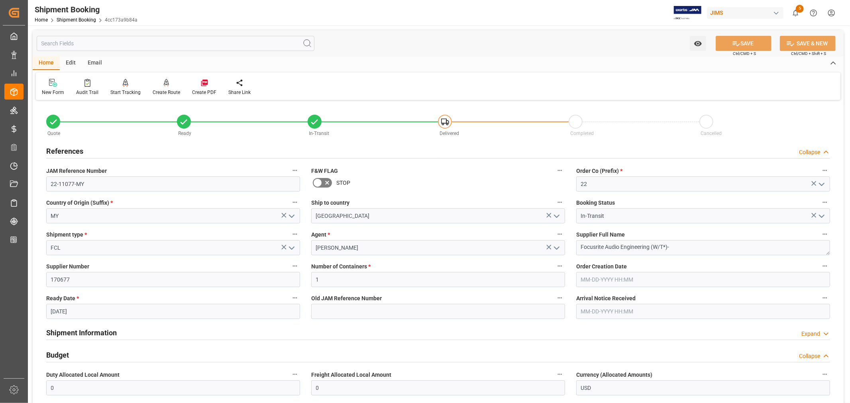
click at [73, 148] on h2 "References" at bounding box center [64, 151] width 37 height 11
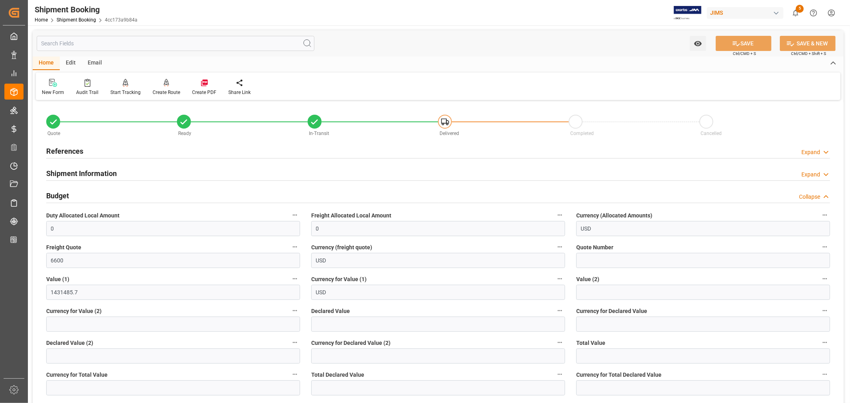
click at [64, 195] on h2 "Budget" at bounding box center [57, 195] width 23 height 11
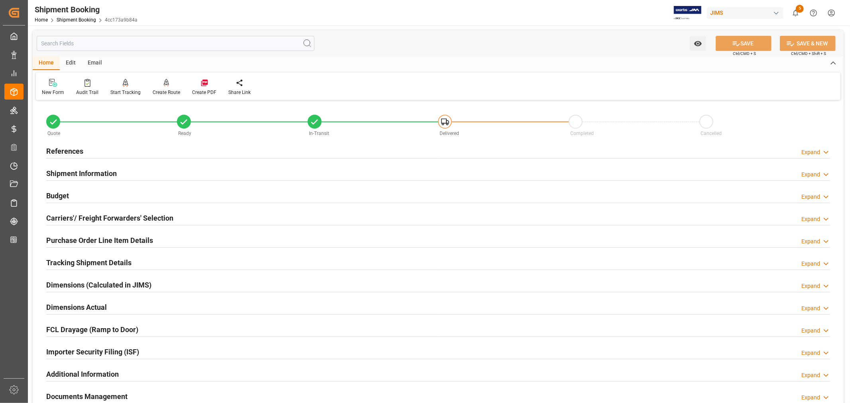
click at [83, 169] on h2 "Shipment Information" at bounding box center [81, 173] width 71 height 11
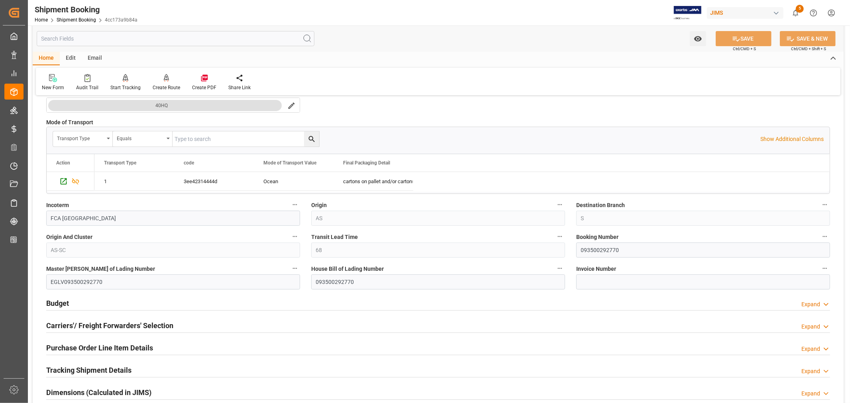
scroll to position [221, 0]
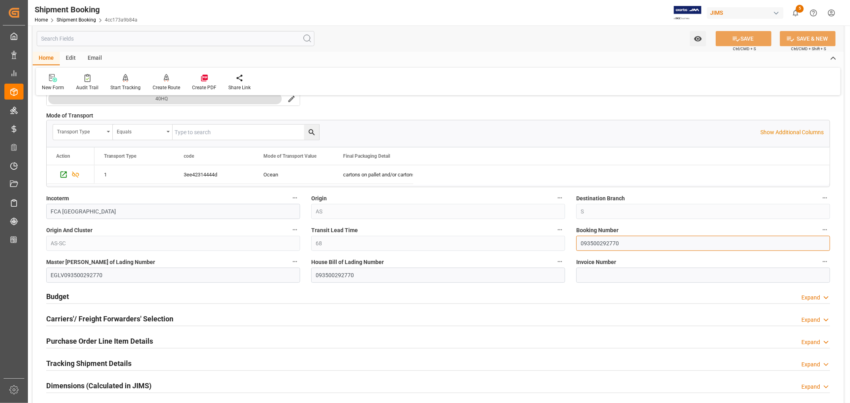
click at [590, 243] on input "093500292770" at bounding box center [703, 243] width 254 height 15
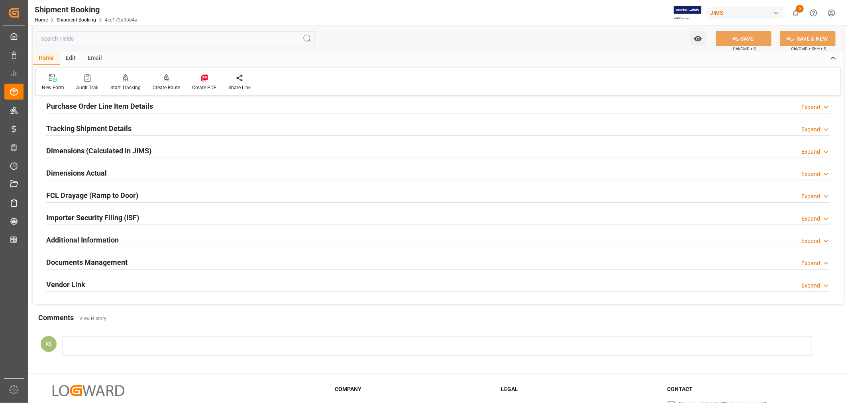
scroll to position [487, 0]
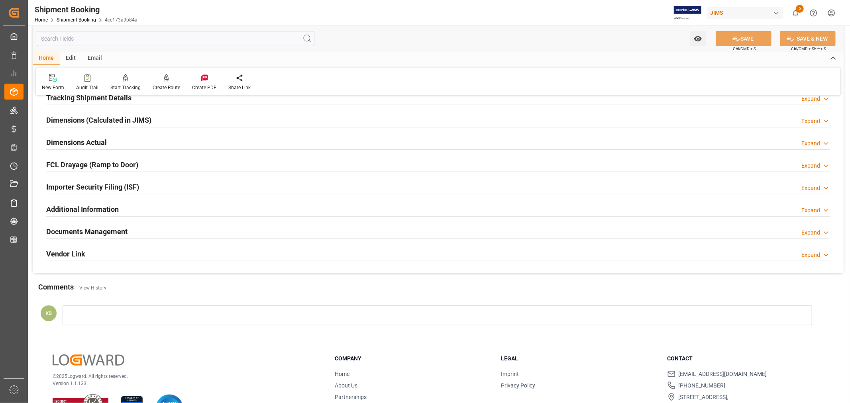
click at [191, 232] on div "Documents Management Expand" at bounding box center [438, 231] width 784 height 15
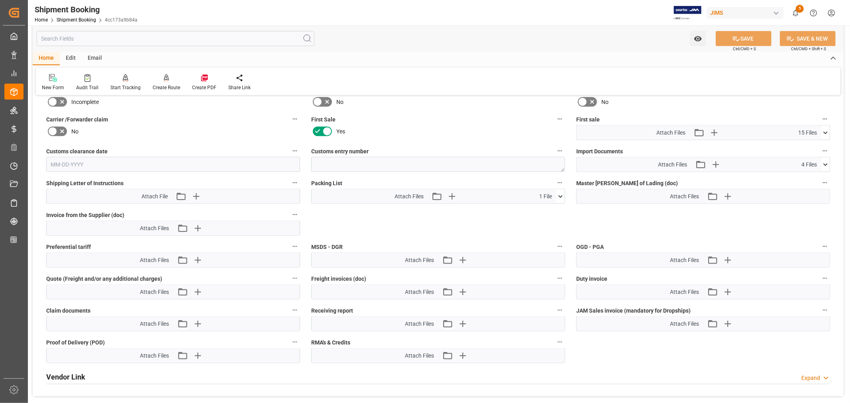
scroll to position [708, 0]
click at [825, 162] on icon at bounding box center [825, 164] width 8 height 8
click at [716, 161] on icon "button" at bounding box center [715, 163] width 13 height 13
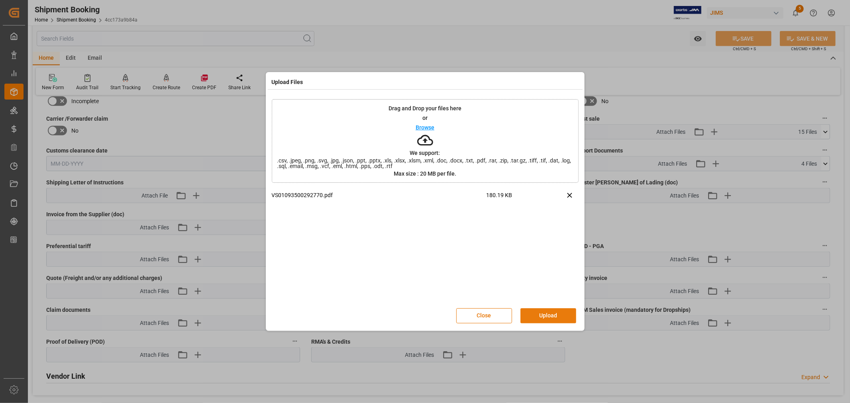
click at [551, 315] on button "Upload" at bounding box center [548, 315] width 56 height 15
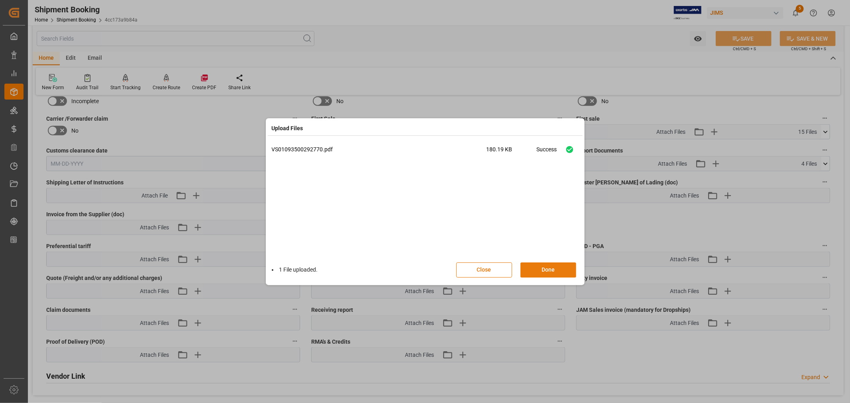
click at [543, 270] on button "Done" at bounding box center [548, 270] width 56 height 15
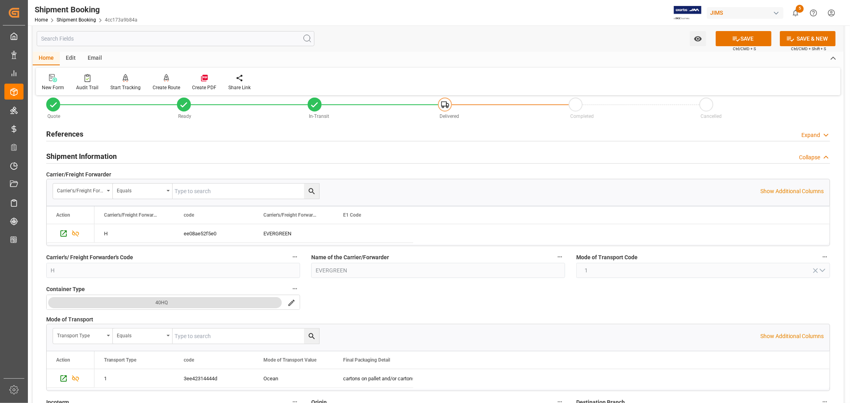
scroll to position [0, 0]
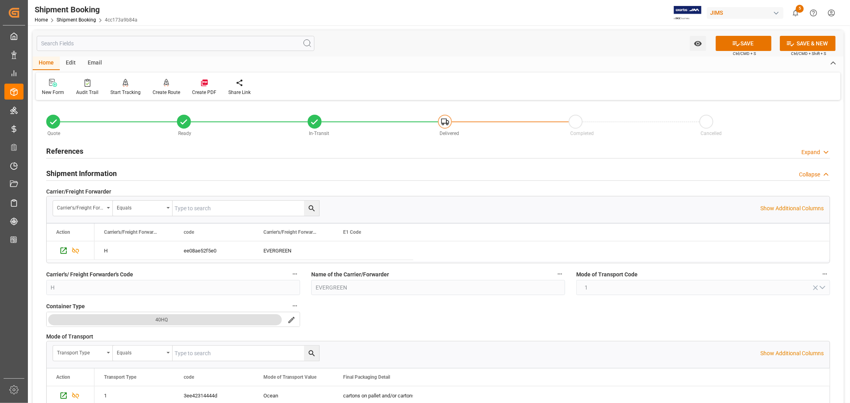
drag, startPoint x: 77, startPoint y: 172, endPoint x: 74, endPoint y: 165, distance: 7.6
click at [77, 172] on h2 "Shipment Information" at bounding box center [81, 173] width 71 height 11
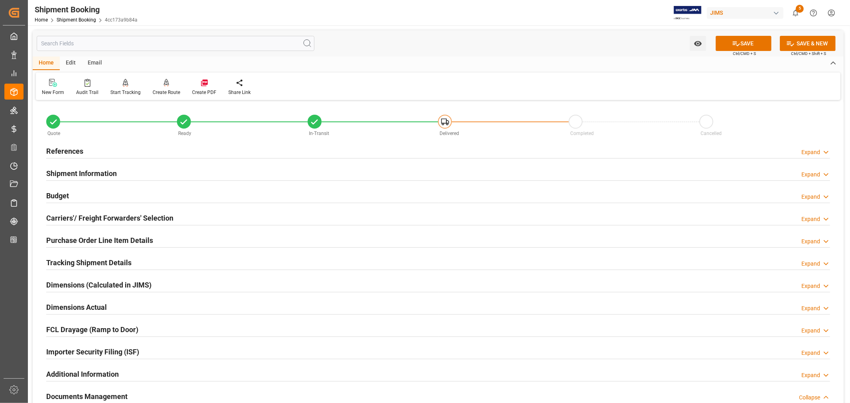
click at [69, 150] on h2 "References" at bounding box center [64, 151] width 37 height 11
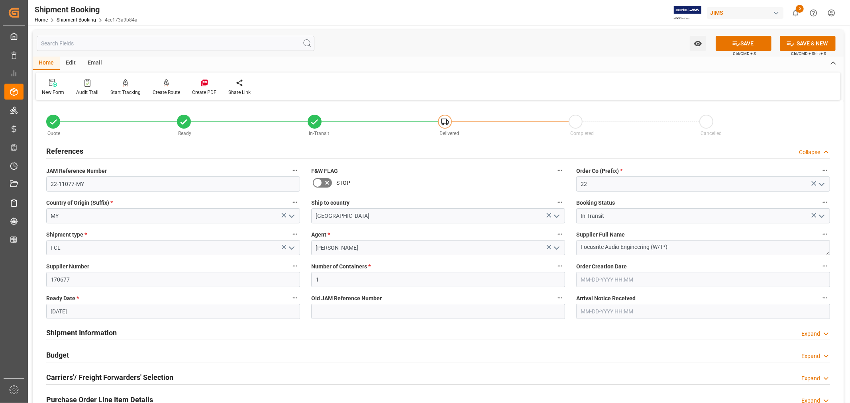
click at [69, 150] on h2 "References" at bounding box center [64, 151] width 37 height 11
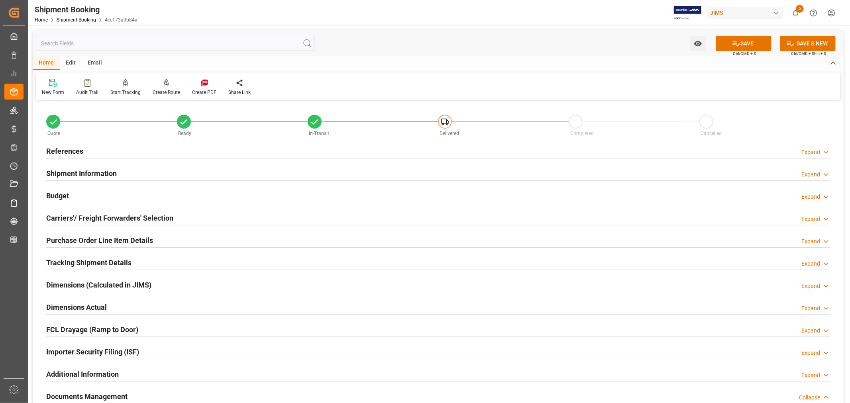
drag, startPoint x: 76, startPoint y: 169, endPoint x: 191, endPoint y: 184, distance: 116.5
click at [76, 170] on h2 "Shipment Information" at bounding box center [81, 173] width 71 height 11
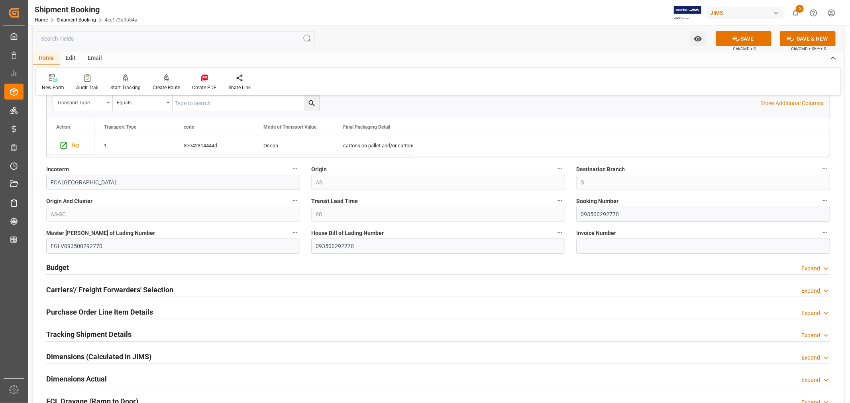
scroll to position [265, 0]
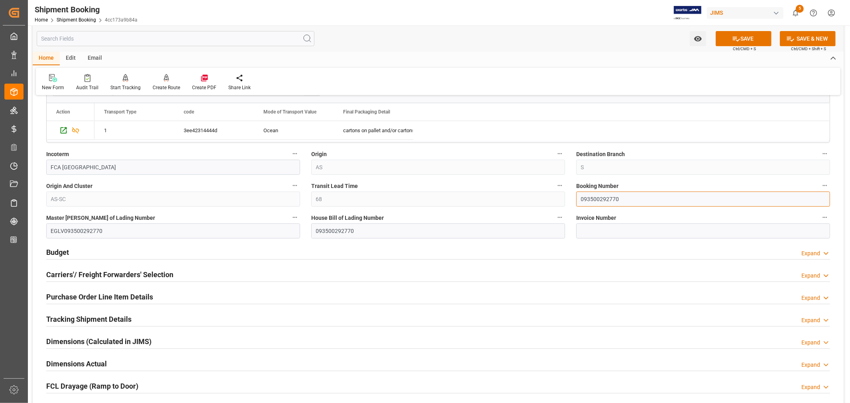
click at [591, 199] on input "093500292770" at bounding box center [703, 199] width 254 height 15
drag, startPoint x: 278, startPoint y: 247, endPoint x: 265, endPoint y: 249, distance: 13.6
click at [278, 247] on div "Budget Expand" at bounding box center [438, 251] width 784 height 15
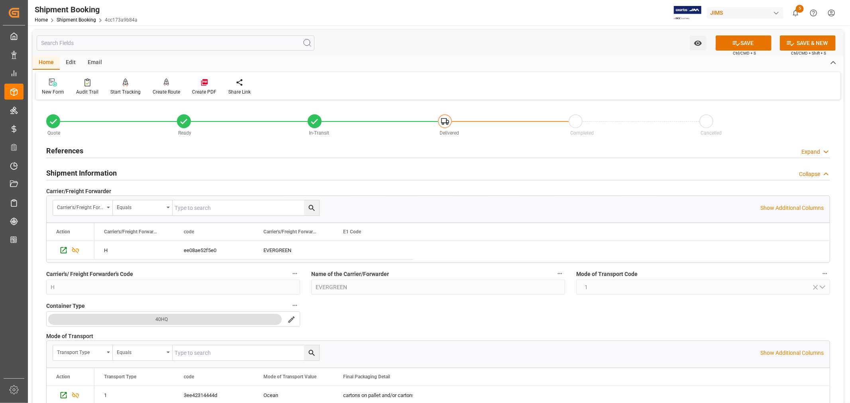
scroll to position [0, 0]
click at [111, 172] on h2 "Shipment Information" at bounding box center [81, 173] width 71 height 11
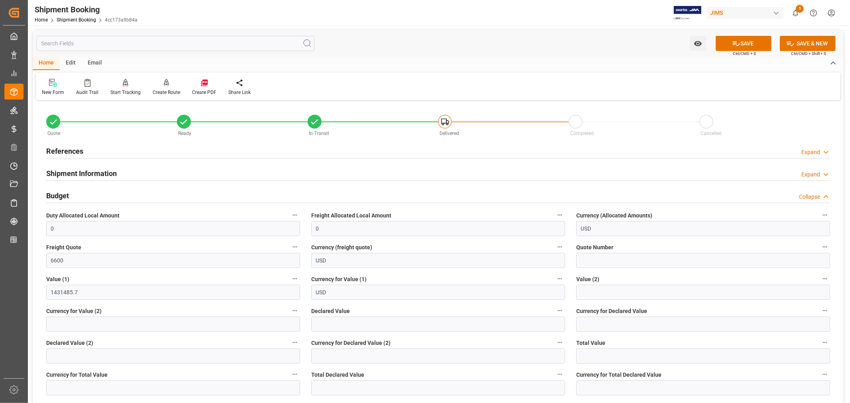
click at [73, 193] on div "Budget Collapse" at bounding box center [438, 195] width 784 height 15
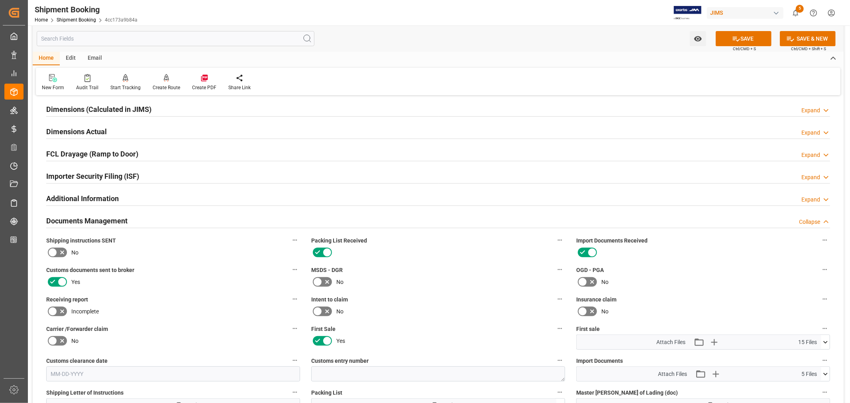
scroll to position [133, 0]
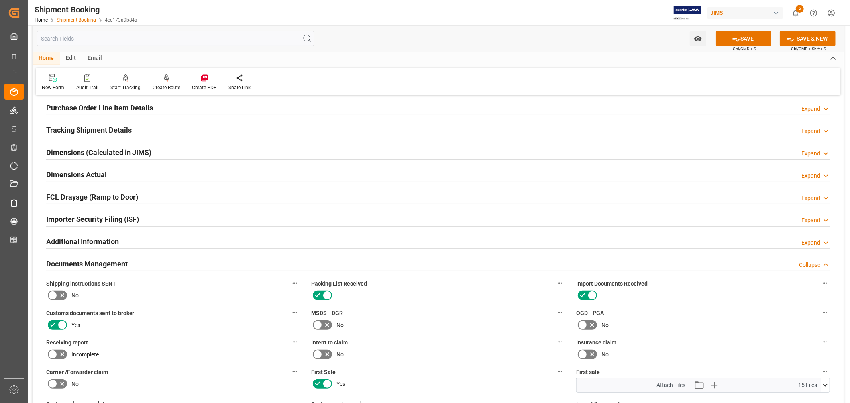
click at [78, 20] on link "Shipment Booking" at bounding box center [76, 20] width 39 height 6
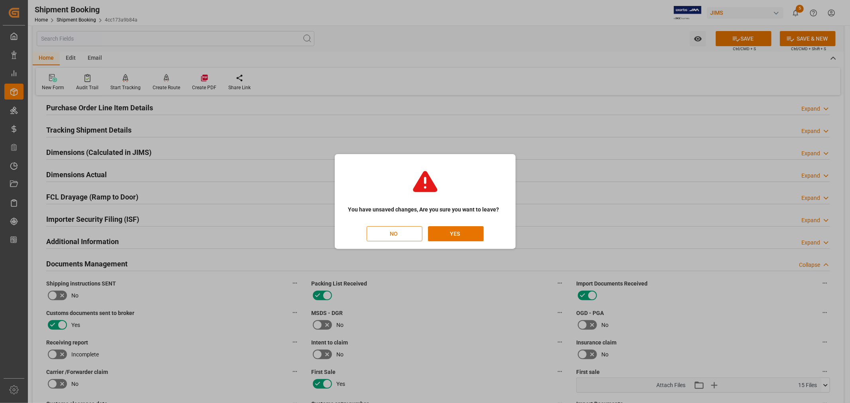
click at [392, 232] on button "NO" at bounding box center [395, 233] width 56 height 15
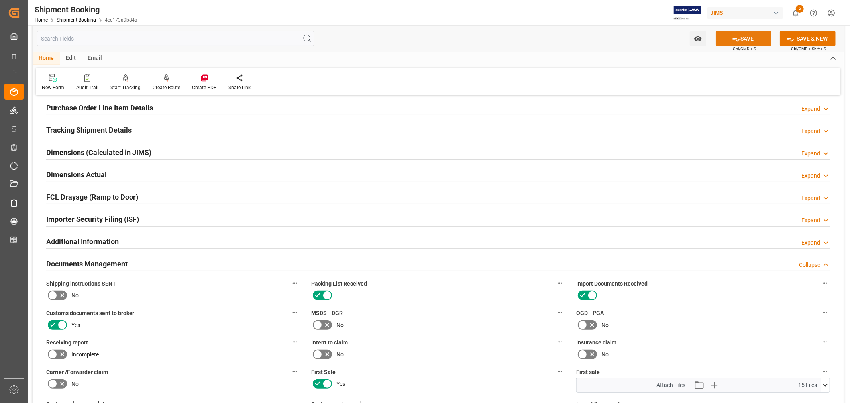
click at [742, 37] on button "SAVE" at bounding box center [744, 38] width 56 height 15
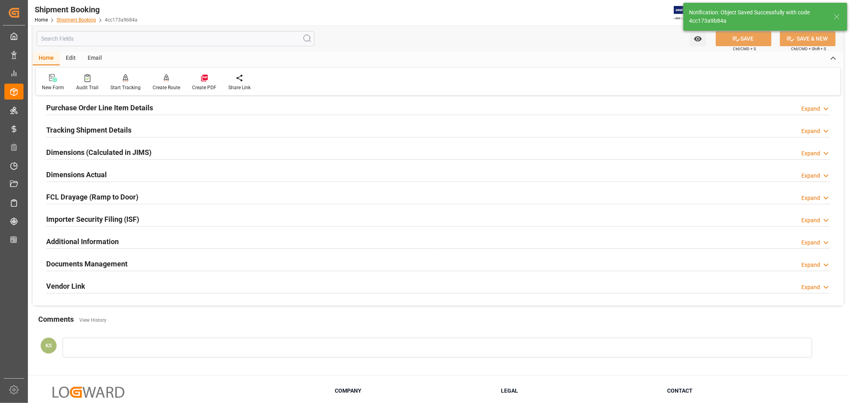
click at [78, 22] on link "Shipment Booking" at bounding box center [76, 20] width 39 height 6
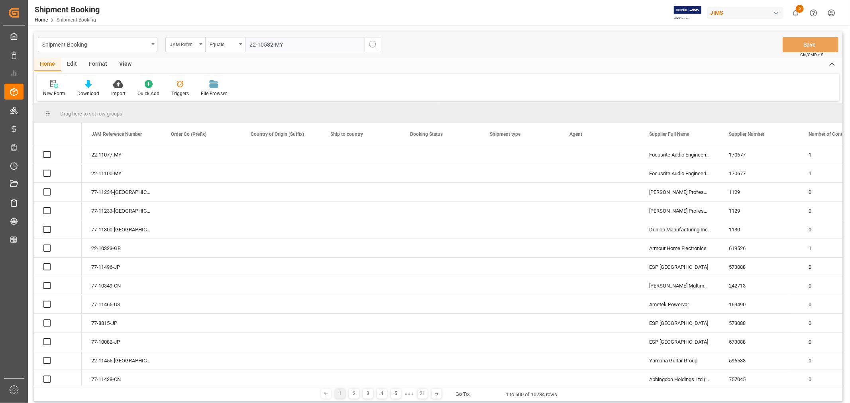
type input "22-10582-MY"
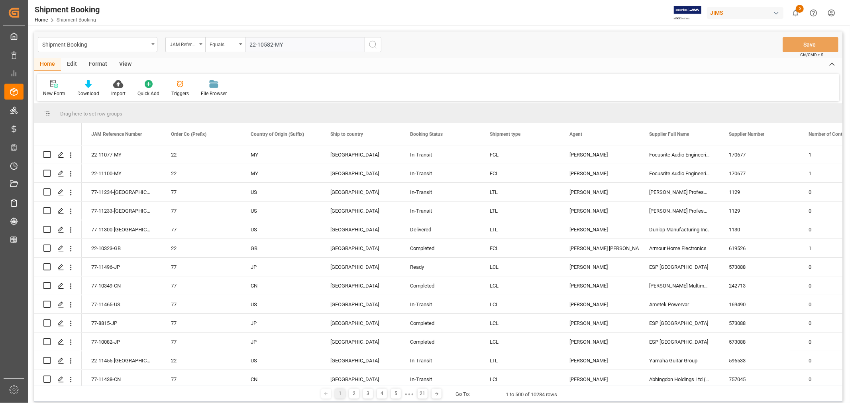
click at [372, 44] on icon "search button" at bounding box center [373, 45] width 10 height 10
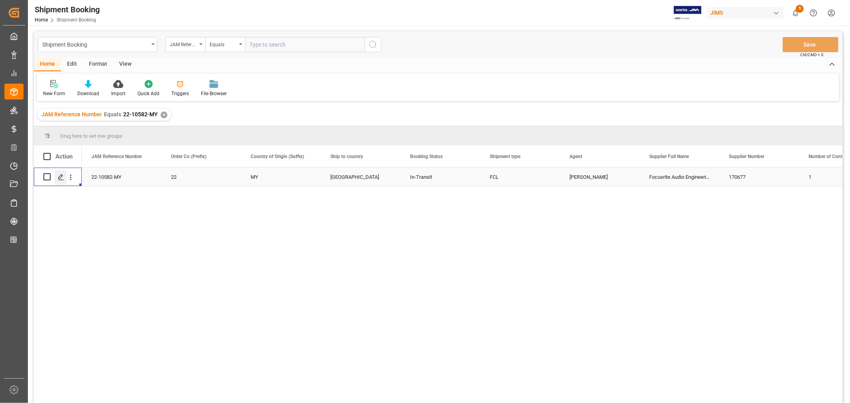
click at [62, 177] on icon "Press SPACE to select this row." at bounding box center [61, 177] width 6 height 6
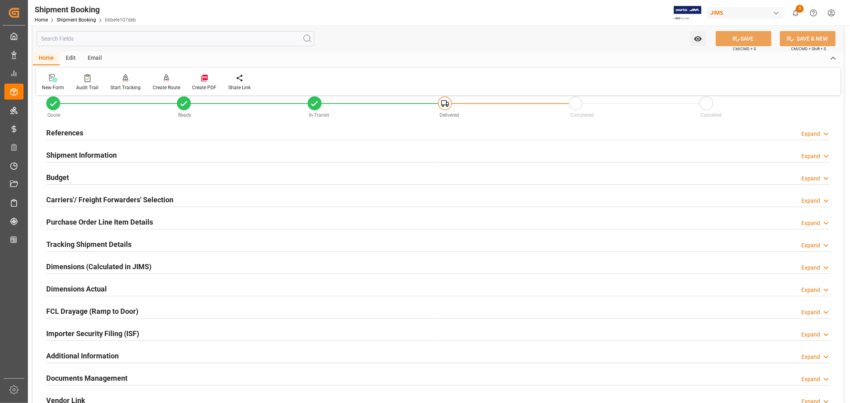
scroll to position [133, 0]
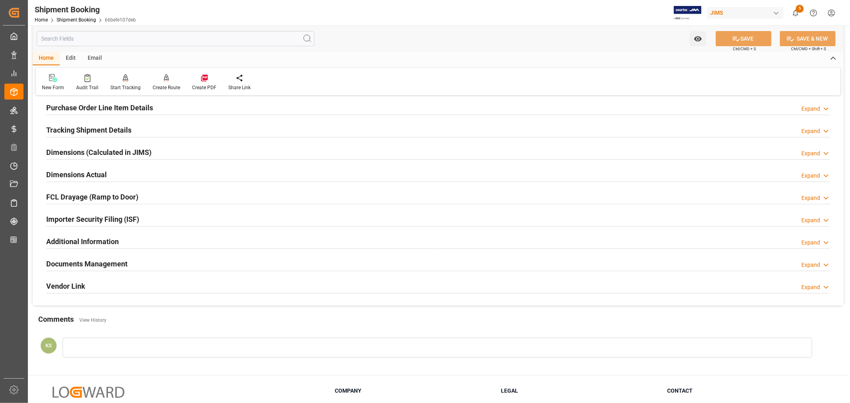
drag, startPoint x: 116, startPoint y: 264, endPoint x: 122, endPoint y: 260, distance: 7.4
click at [116, 264] on h2 "Documents Management" at bounding box center [86, 264] width 81 height 11
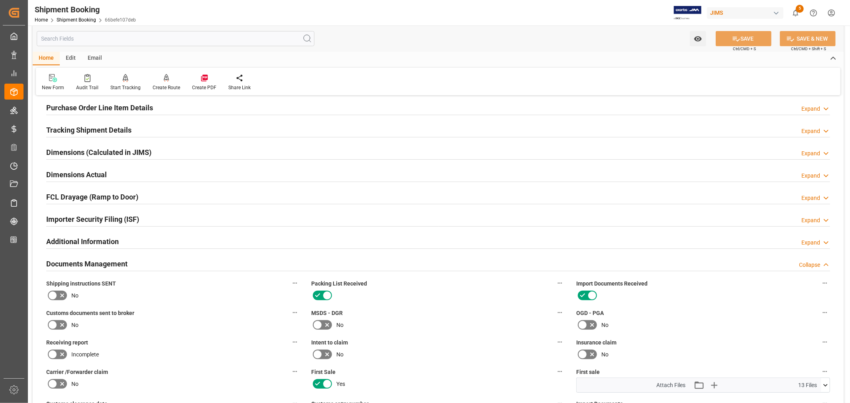
click at [112, 261] on h2 "Documents Management" at bounding box center [86, 264] width 81 height 11
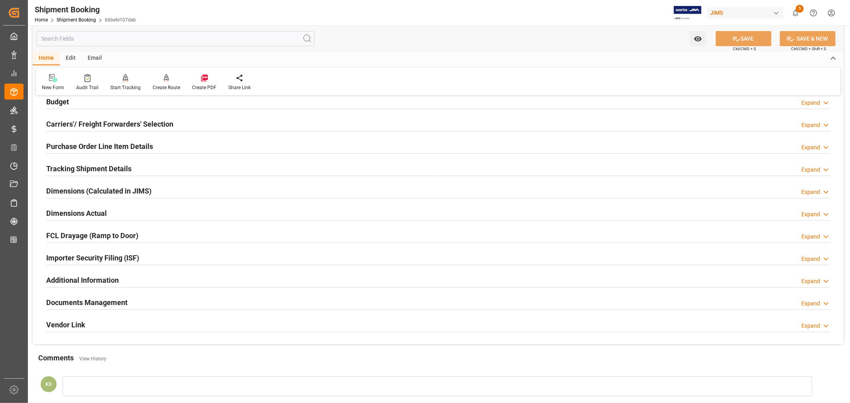
scroll to position [0, 0]
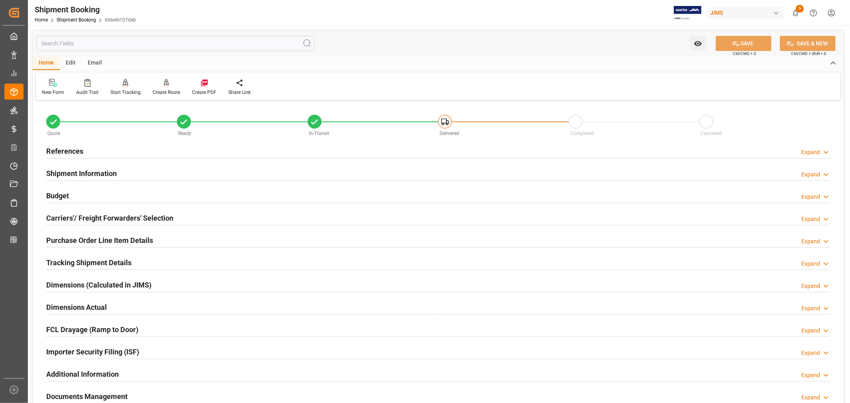
click at [102, 173] on h2 "Shipment Information" at bounding box center [81, 173] width 71 height 11
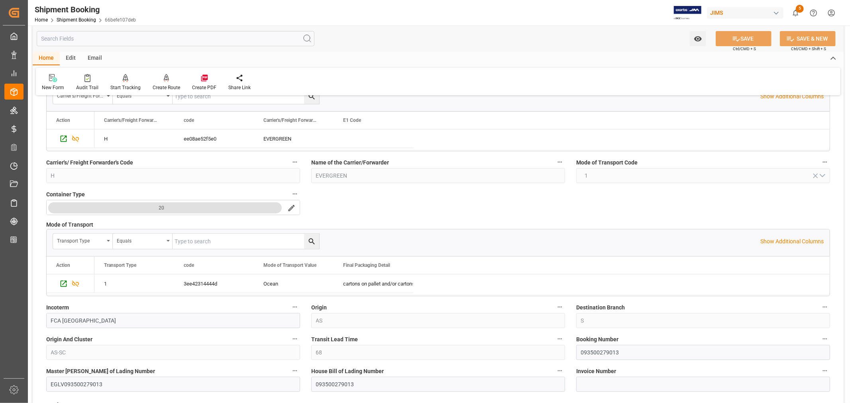
scroll to position [221, 0]
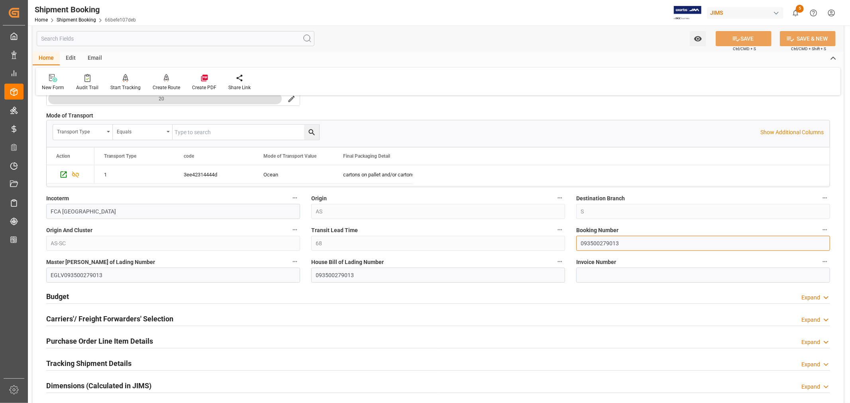
click at [592, 242] on input "093500279013" at bounding box center [703, 243] width 254 height 15
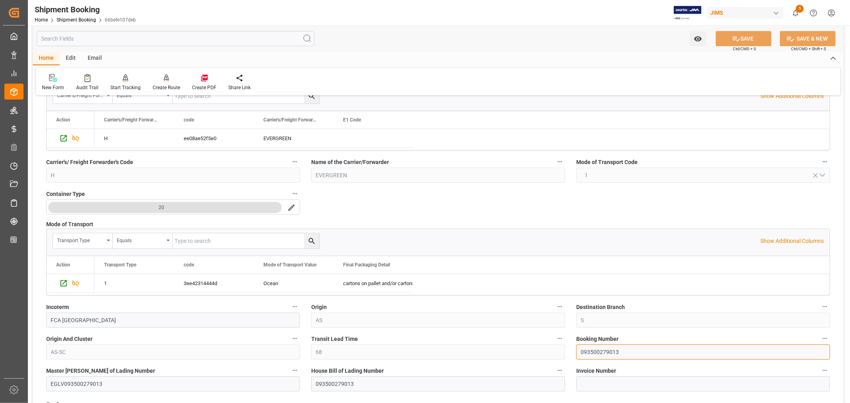
scroll to position [0, 0]
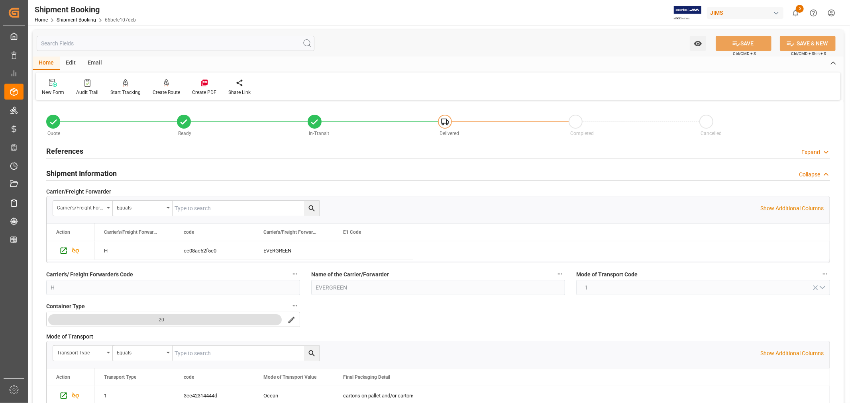
click at [69, 151] on h2 "References" at bounding box center [64, 151] width 37 height 11
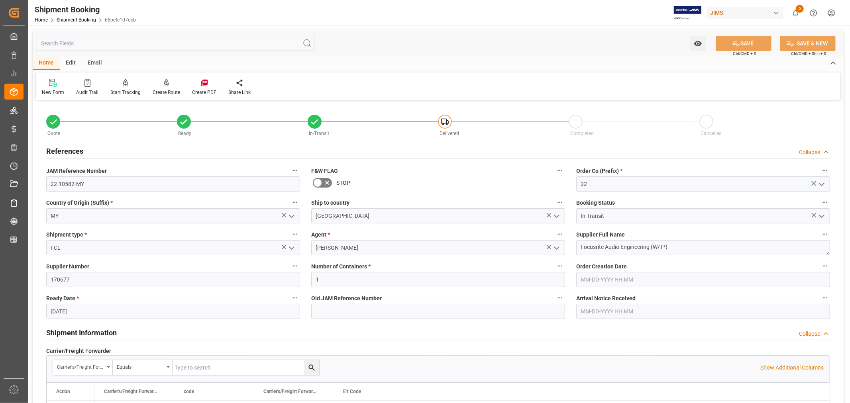
click at [69, 151] on h2 "References" at bounding box center [64, 151] width 37 height 11
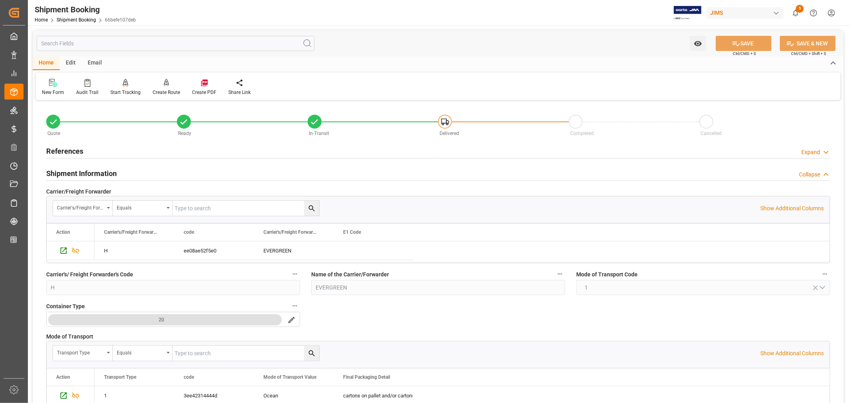
click at [124, 174] on div "Shipment Information Collapse" at bounding box center [438, 172] width 784 height 15
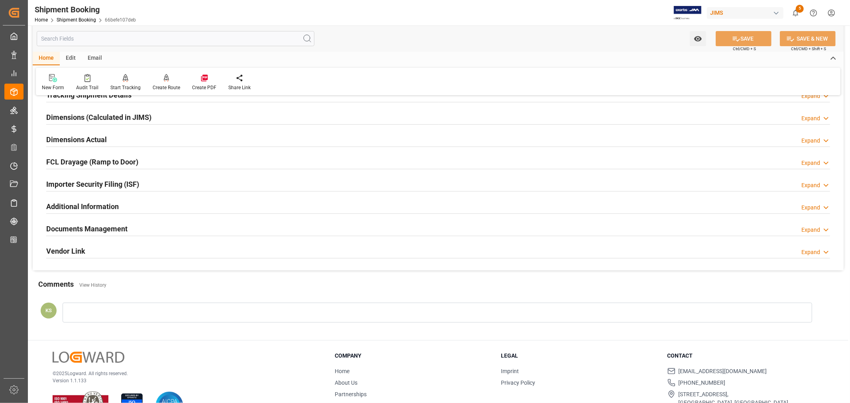
scroll to position [196, 0]
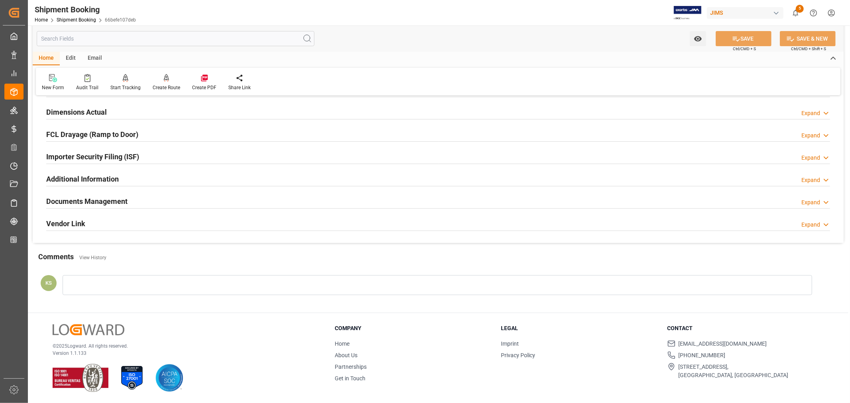
click at [141, 200] on div "Documents Management Expand" at bounding box center [438, 200] width 784 height 15
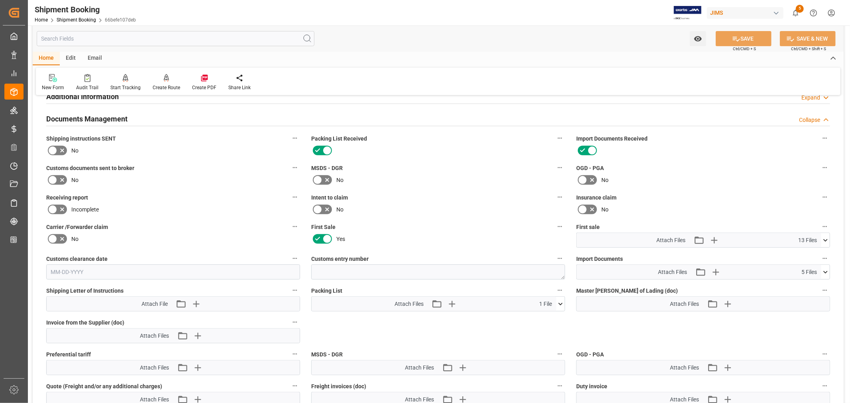
scroll to position [328, 0]
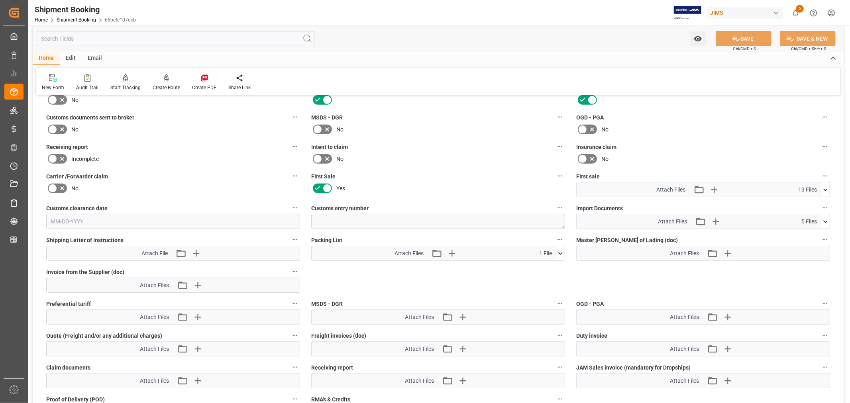
click at [825, 219] on icon at bounding box center [825, 222] width 8 height 8
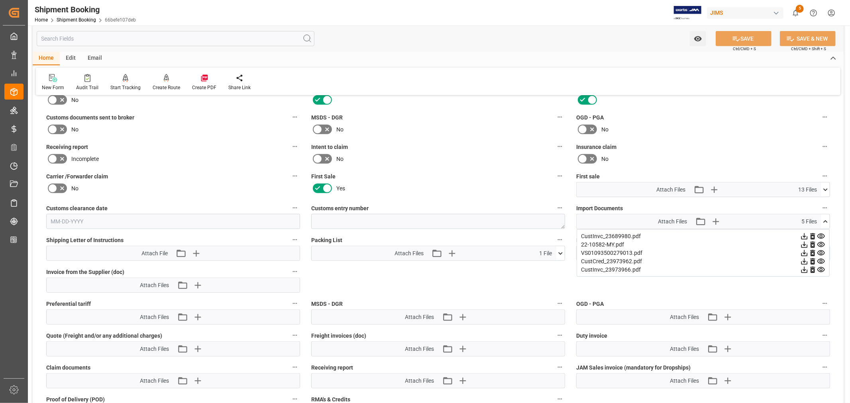
click at [820, 251] on icon at bounding box center [821, 253] width 8 height 5
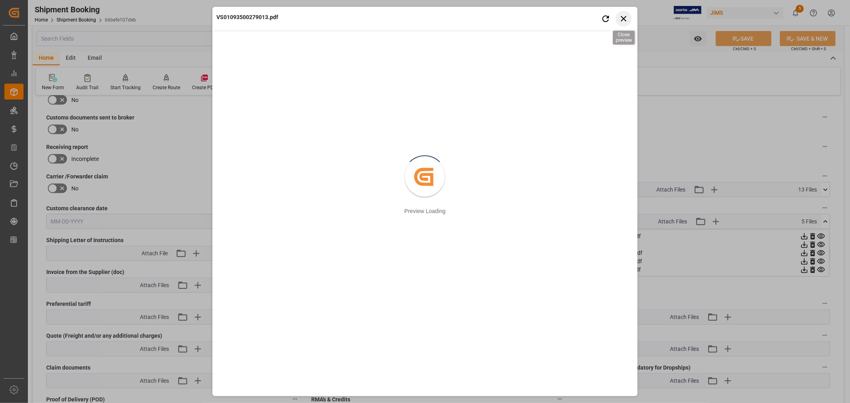
click at [623, 17] on icon "button" at bounding box center [623, 19] width 10 height 10
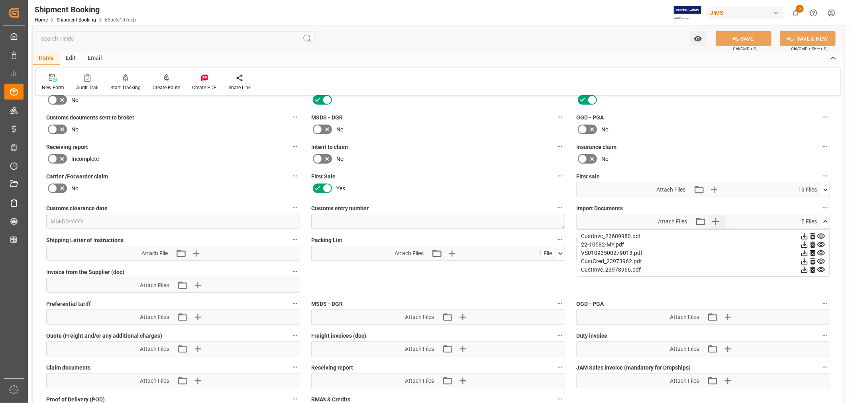
click at [716, 220] on icon "button" at bounding box center [716, 222] width 8 height 8
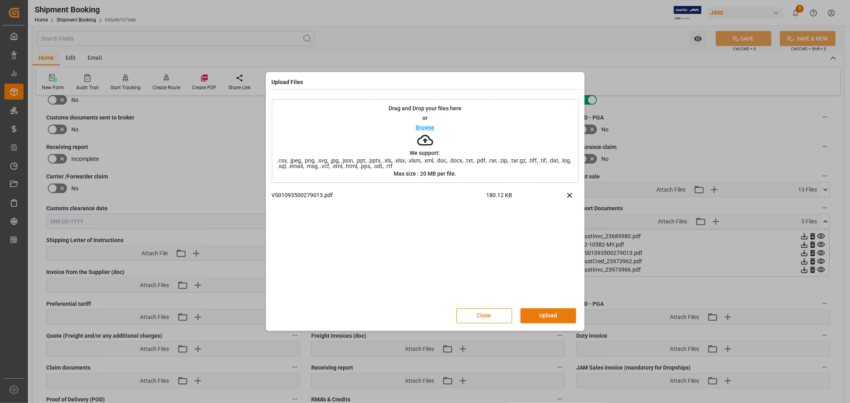
click at [543, 314] on button "Upload" at bounding box center [548, 315] width 56 height 15
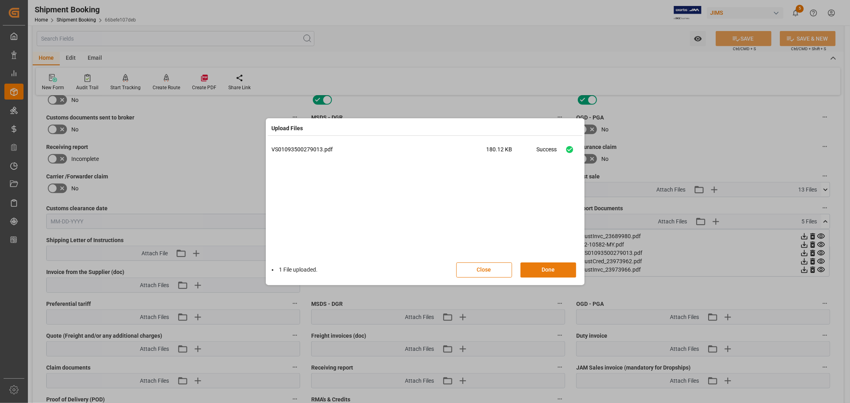
click at [540, 270] on button "Done" at bounding box center [548, 270] width 56 height 15
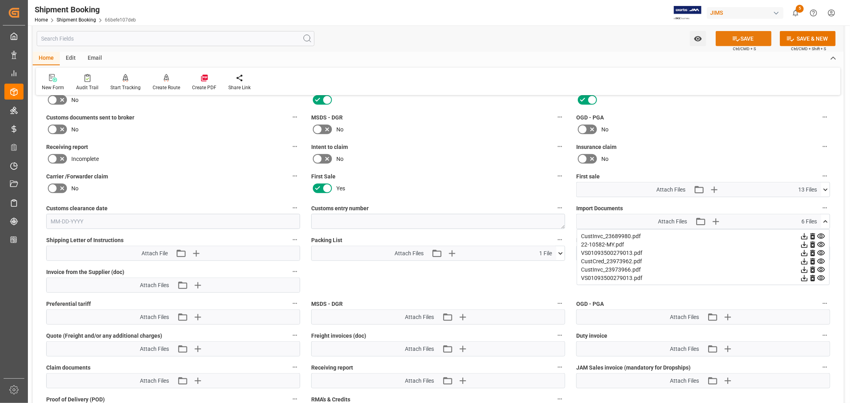
click at [748, 38] on button "SAVE" at bounding box center [744, 38] width 56 height 15
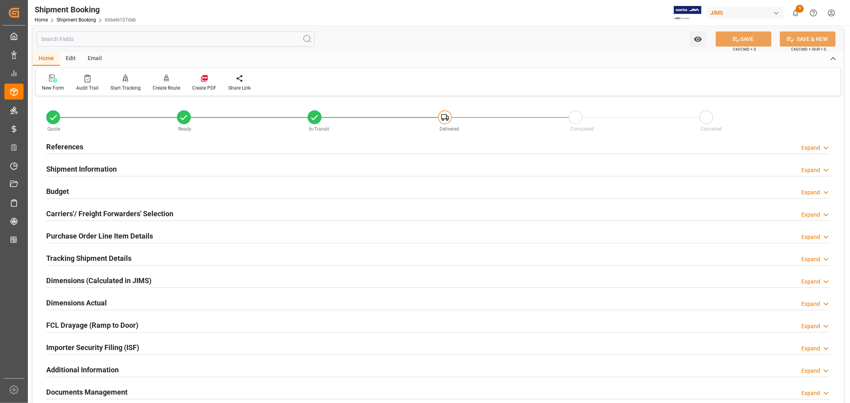
scroll to position [0, 0]
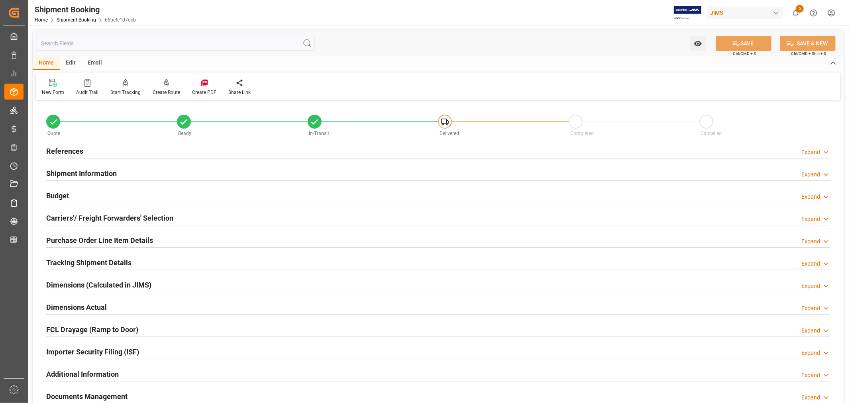
drag, startPoint x: 62, startPoint y: 153, endPoint x: 80, endPoint y: 165, distance: 21.7
click at [62, 153] on h2 "References" at bounding box center [64, 151] width 37 height 11
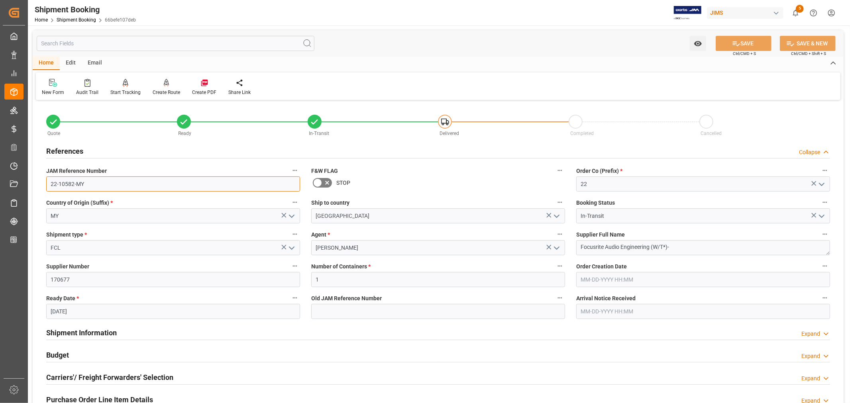
drag, startPoint x: 84, startPoint y: 184, endPoint x: 46, endPoint y: 184, distance: 37.5
click at [46, 184] on input "22-10582-MY" at bounding box center [173, 184] width 254 height 15
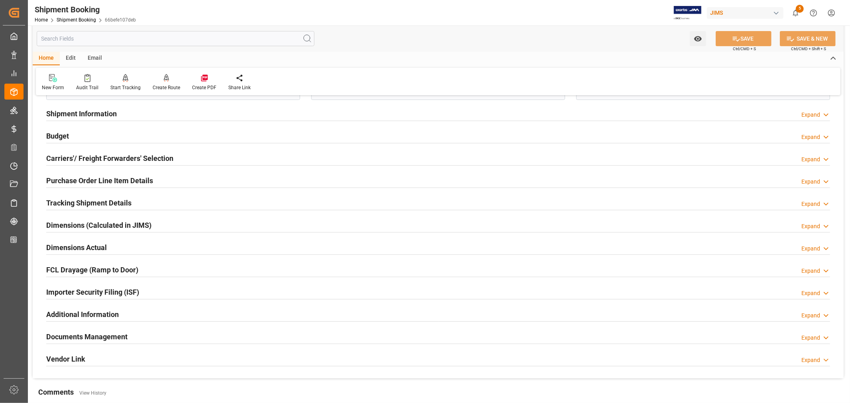
scroll to position [221, 0]
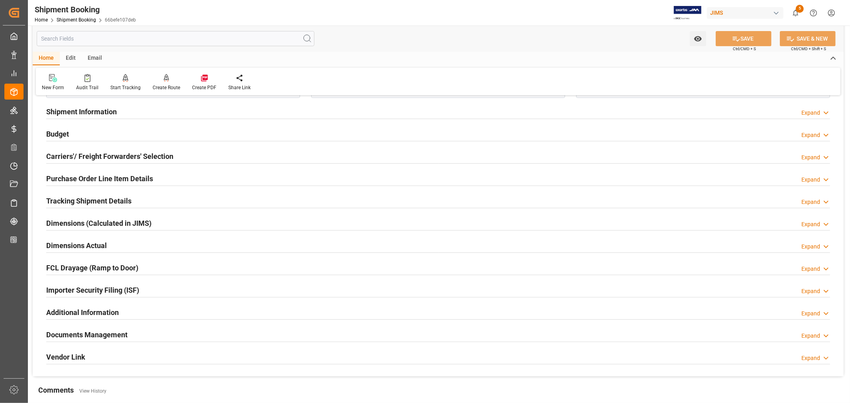
click at [89, 201] on h2 "Tracking Shipment Details" at bounding box center [88, 201] width 85 height 11
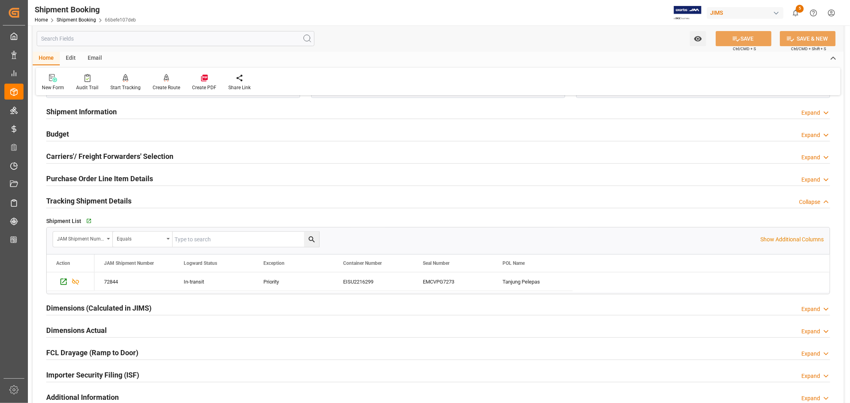
click at [89, 201] on h2 "Tracking Shipment Details" at bounding box center [88, 201] width 85 height 11
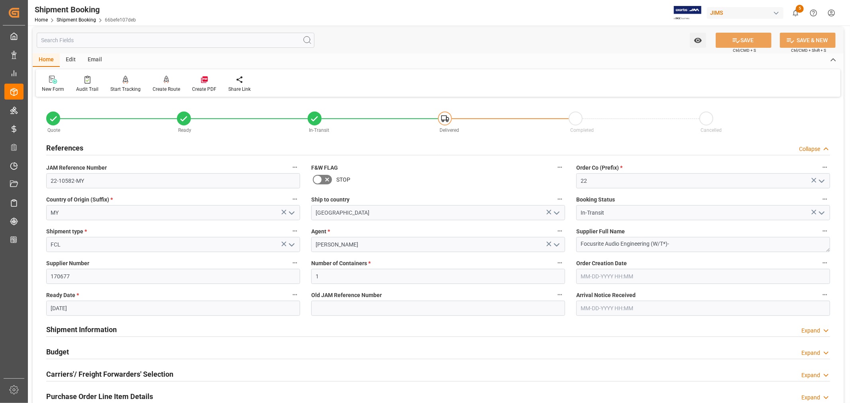
scroll to position [0, 0]
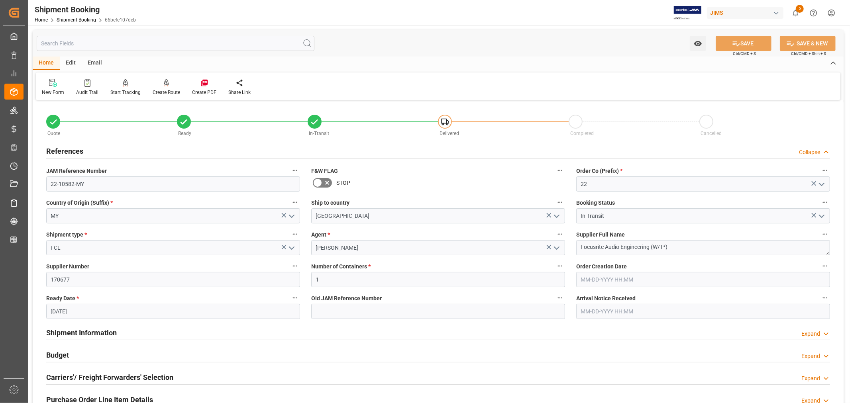
click at [73, 153] on h2 "References" at bounding box center [64, 151] width 37 height 11
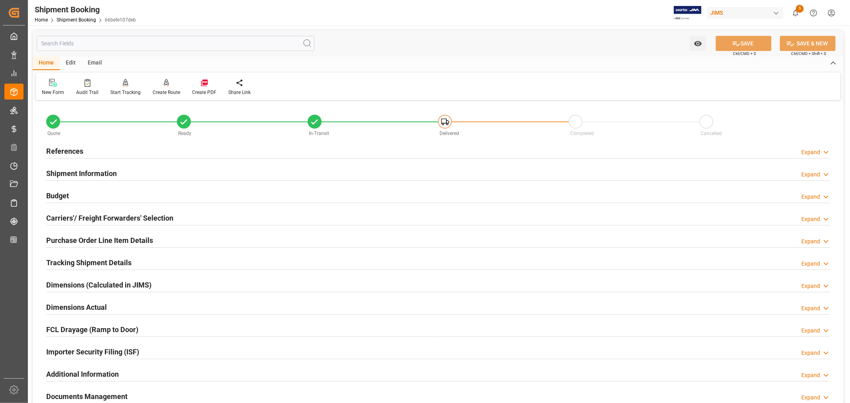
click at [75, 169] on h2 "Shipment Information" at bounding box center [81, 173] width 71 height 11
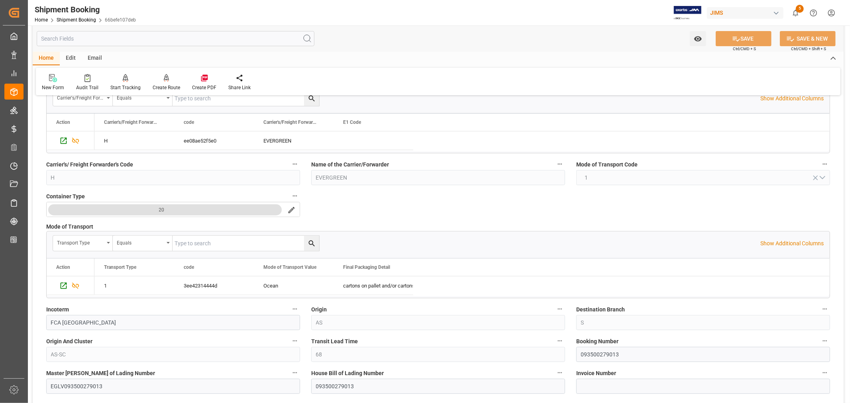
scroll to position [177, 0]
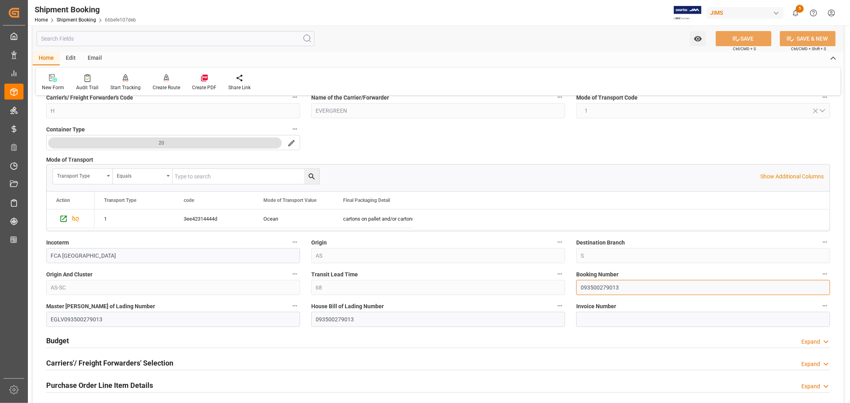
click at [593, 290] on input "093500279013" at bounding box center [703, 287] width 254 height 15
click at [592, 290] on input "093500279013" at bounding box center [703, 287] width 254 height 15
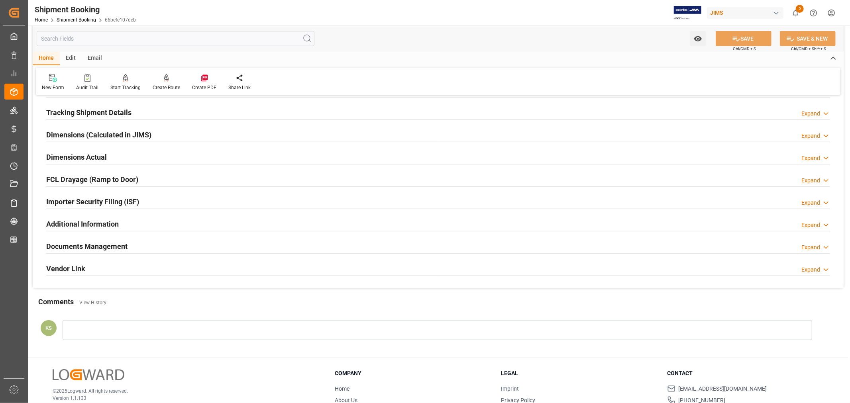
scroll to position [487, 0]
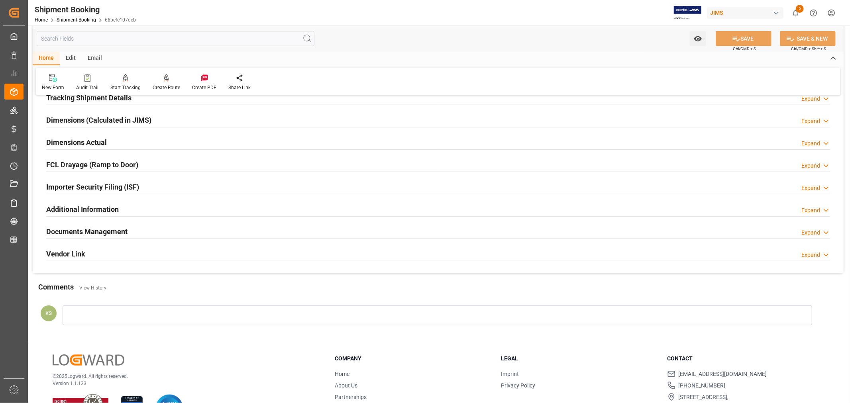
click at [173, 229] on div "Documents Management Expand" at bounding box center [438, 231] width 784 height 15
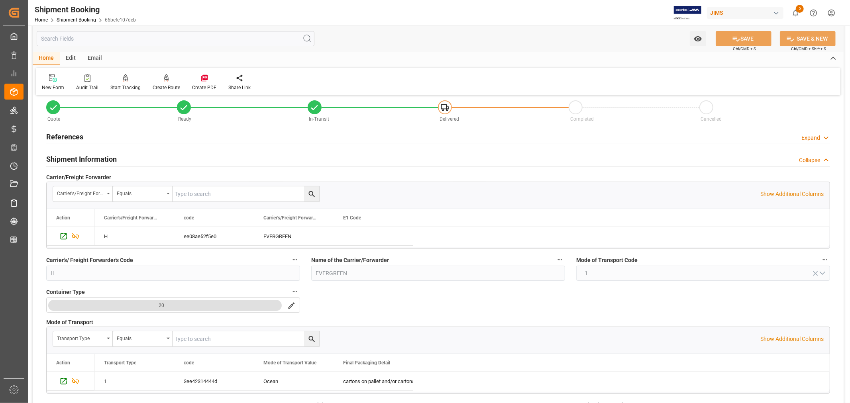
scroll to position [0, 0]
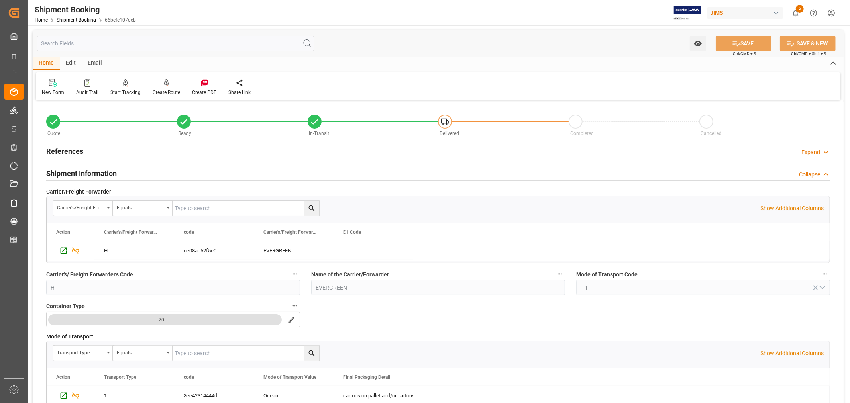
click at [106, 171] on h2 "Shipment Information" at bounding box center [81, 173] width 71 height 11
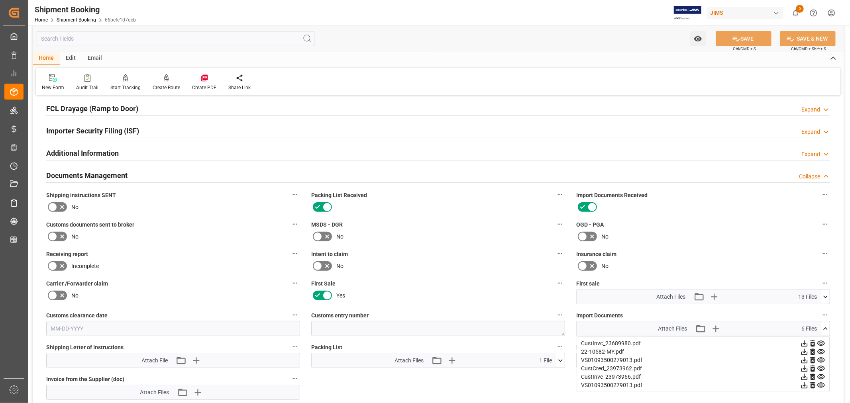
click at [110, 172] on h2 "Documents Management" at bounding box center [86, 175] width 81 height 11
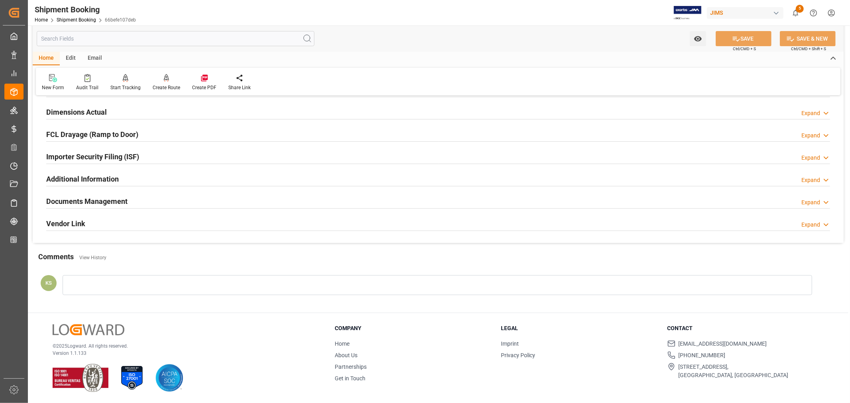
scroll to position [196, 0]
click at [81, 18] on link "Shipment Booking" at bounding box center [76, 20] width 39 height 6
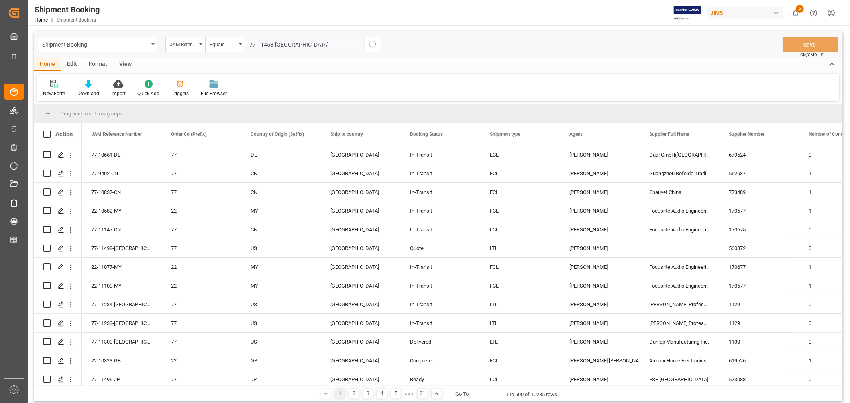
type input "77-11458-US"
click at [370, 44] on icon "search button" at bounding box center [373, 45] width 10 height 10
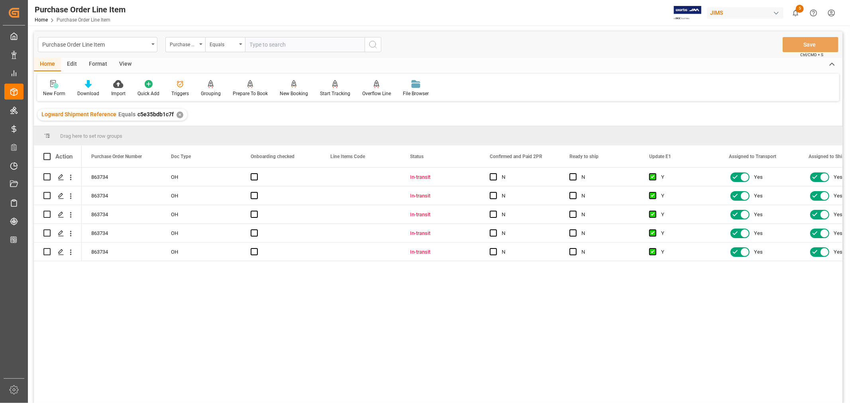
click at [128, 61] on div "View" at bounding box center [125, 65] width 24 height 14
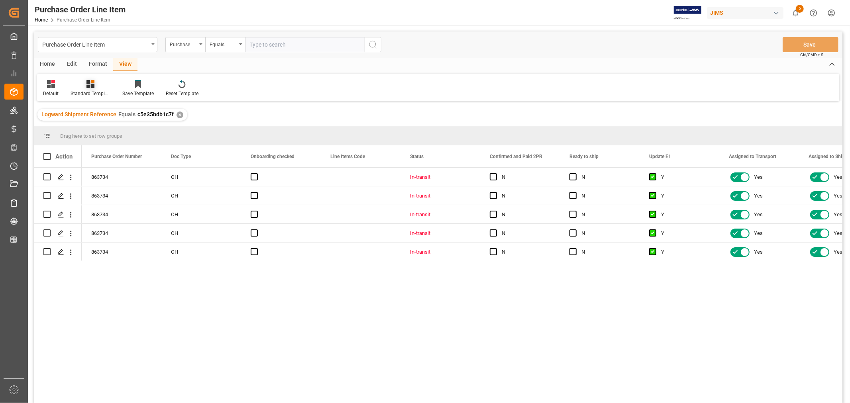
click at [97, 89] on div "Standard Templates" at bounding box center [91, 89] width 52 height 18
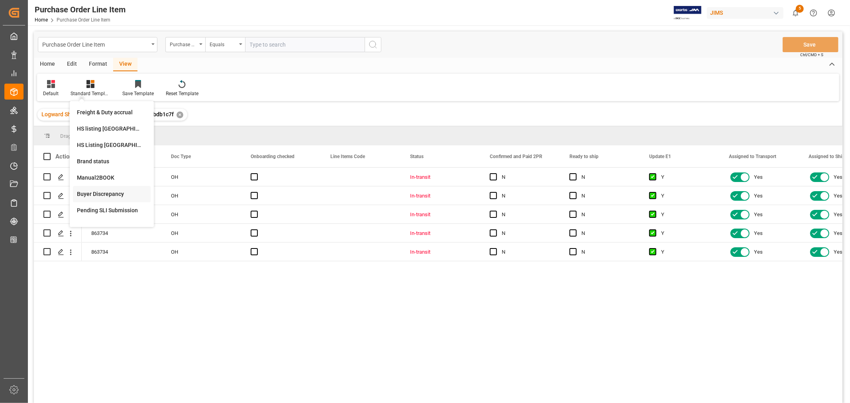
click at [96, 189] on div "Buyer Discrepancy" at bounding box center [112, 194] width 78 height 16
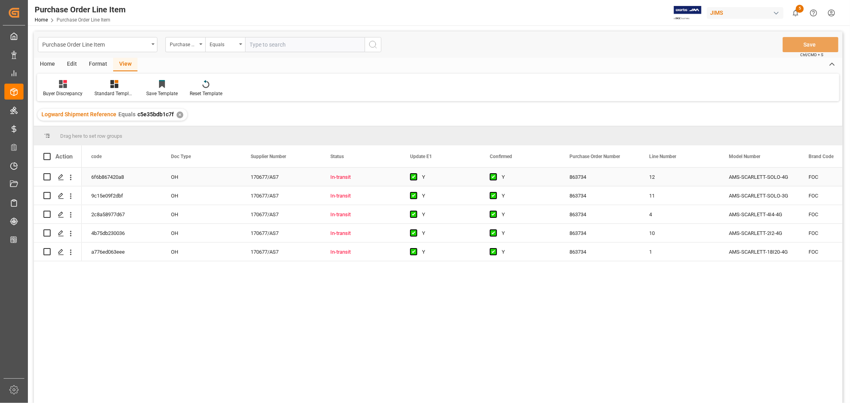
click at [381, 176] on div "In-transit" at bounding box center [360, 177] width 61 height 18
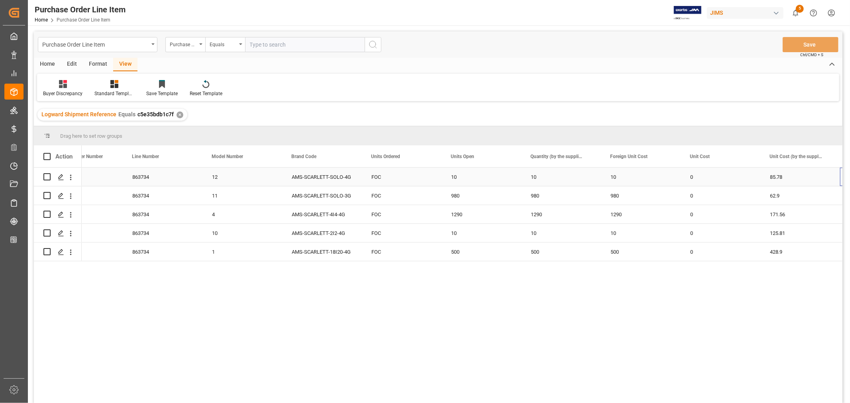
scroll to position [0, 517]
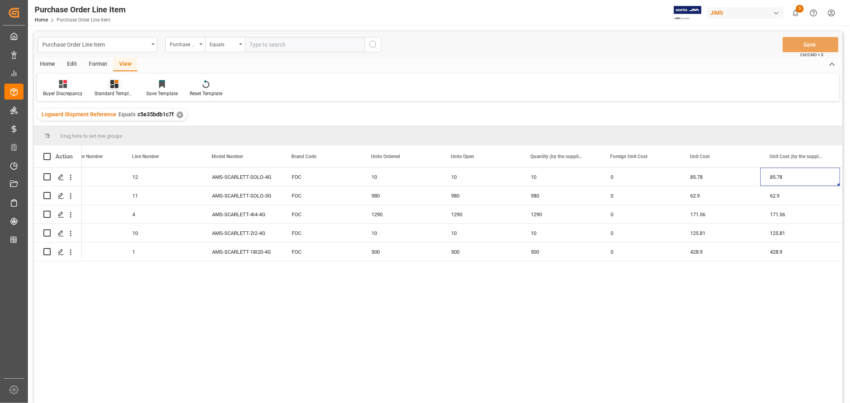
click at [115, 88] on div "Standard Templates" at bounding box center [114, 89] width 52 height 18
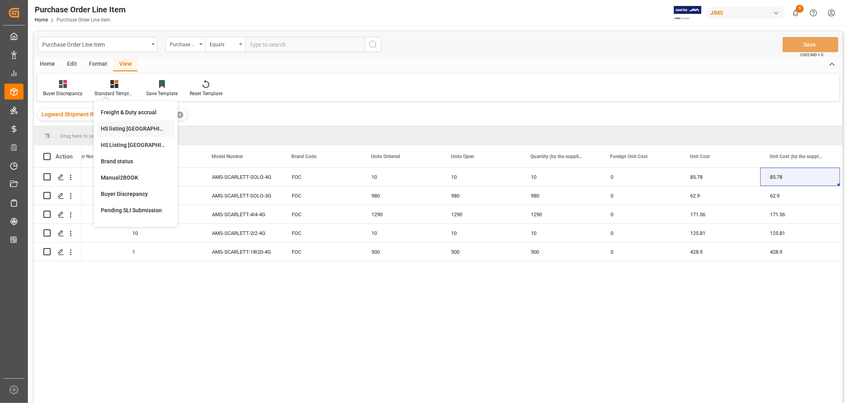
click at [113, 130] on div "HS listing USA" at bounding box center [136, 129] width 70 height 8
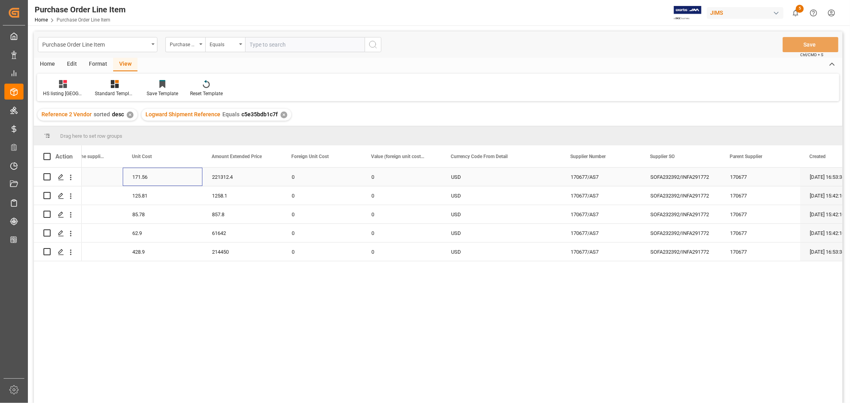
click at [179, 178] on div "171.56" at bounding box center [163, 177] width 80 height 18
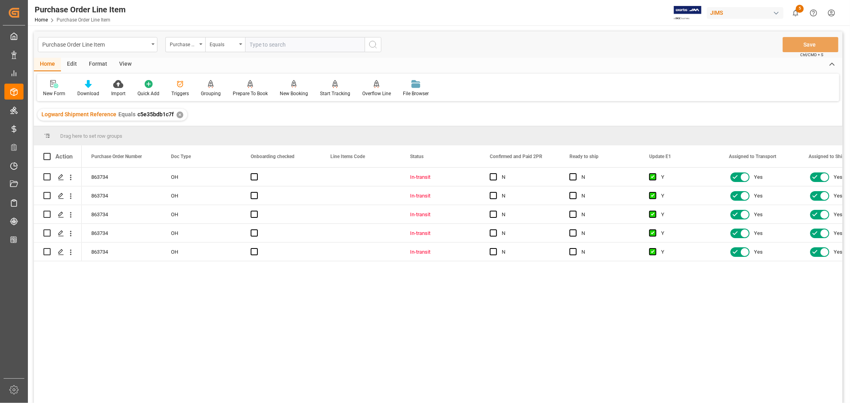
click at [125, 63] on div "View" at bounding box center [125, 65] width 24 height 14
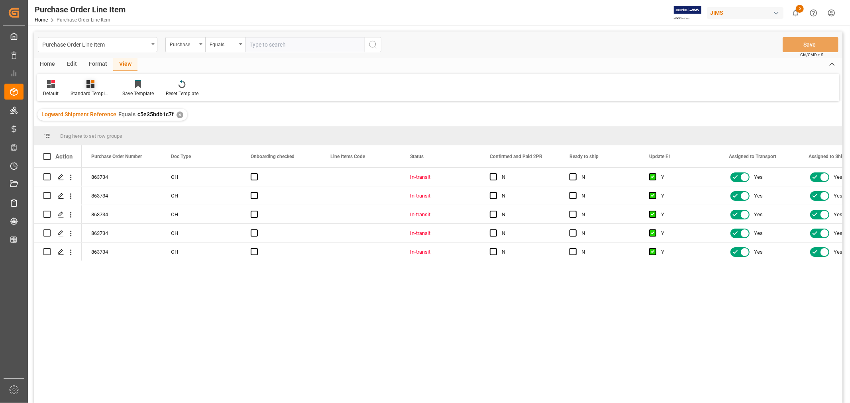
click at [93, 90] on div "Standard Templates" at bounding box center [91, 93] width 40 height 7
click at [98, 129] on div "HS listing [GEOGRAPHIC_DATA]" at bounding box center [112, 129] width 70 height 8
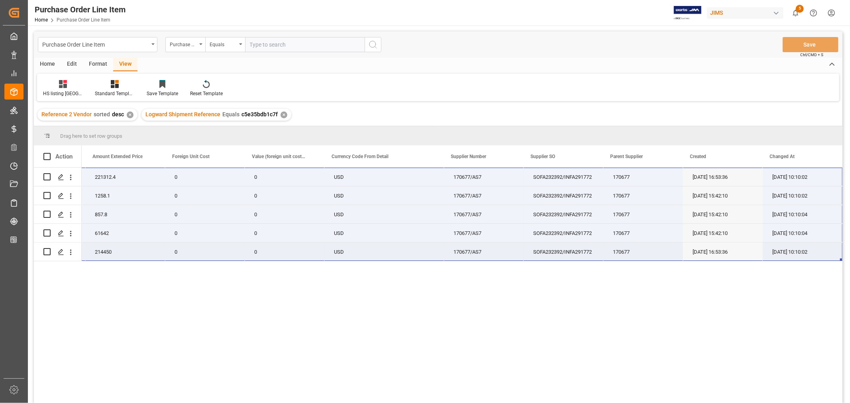
drag, startPoint x: 94, startPoint y: 174, endPoint x: 794, endPoint y: 253, distance: 703.7
click at [794, 253] on div "22-11100-MY 1290 171.56 221312.4 0 0 USD 170677/AS7 SOFA232392/INFA291772 17067…" at bounding box center [145, 215] width 1395 height 94
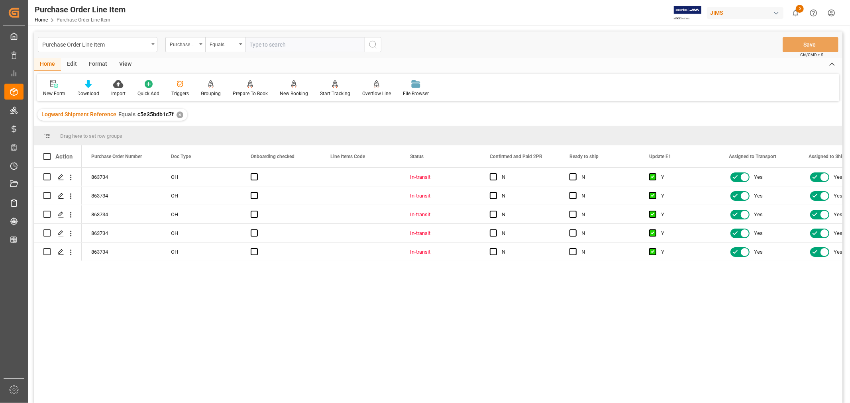
click at [122, 64] on div "View" at bounding box center [125, 65] width 24 height 14
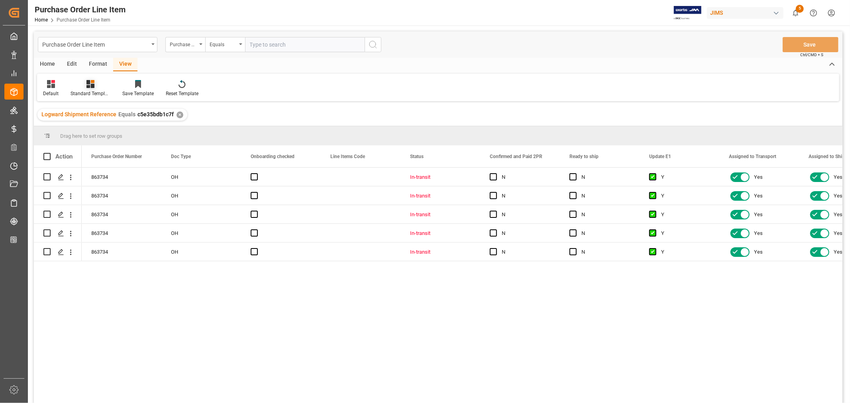
click at [94, 90] on div "Standard Templates" at bounding box center [91, 93] width 40 height 7
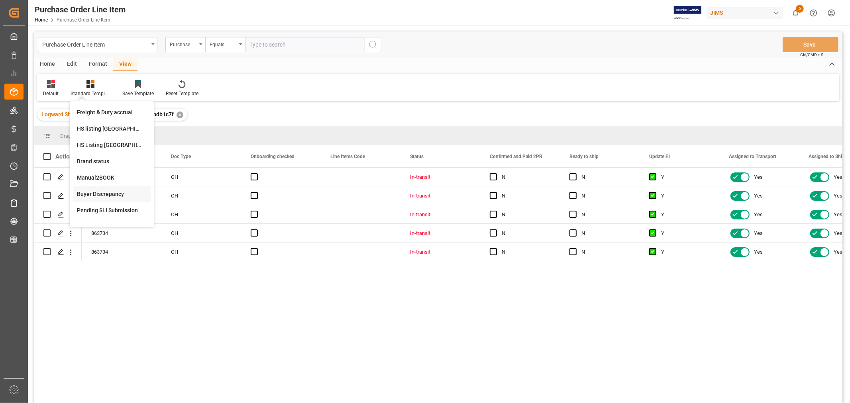
click at [95, 192] on div "Buyer Discrepancy" at bounding box center [112, 194] width 70 height 8
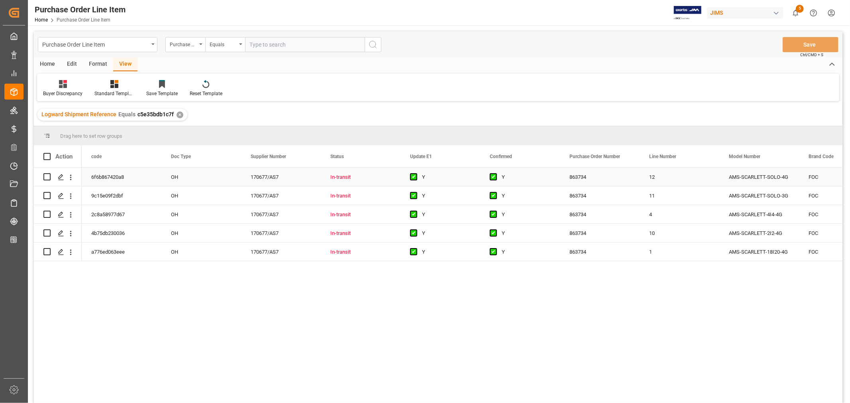
click at [457, 173] on div "Y" at bounding box center [446, 177] width 49 height 18
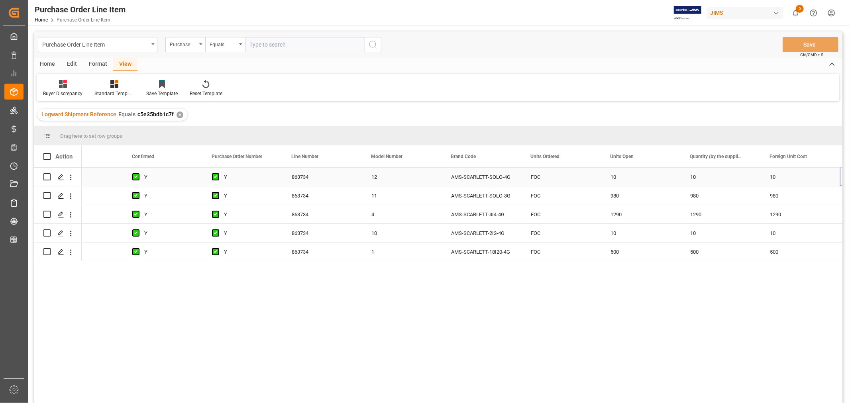
scroll to position [0, 357]
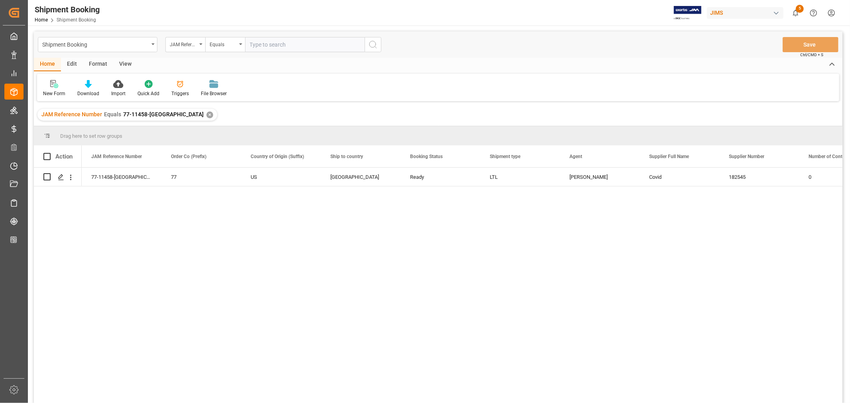
click at [206, 116] on div "✕" at bounding box center [209, 115] width 7 height 7
